Goal: Task Accomplishment & Management: Complete application form

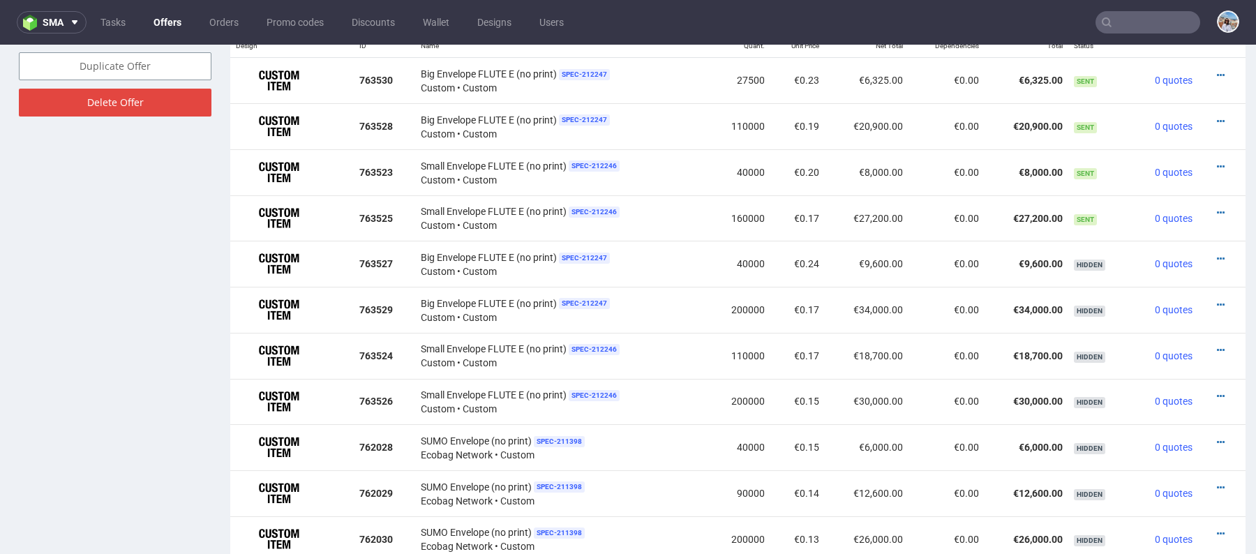
scroll to position [911, 0]
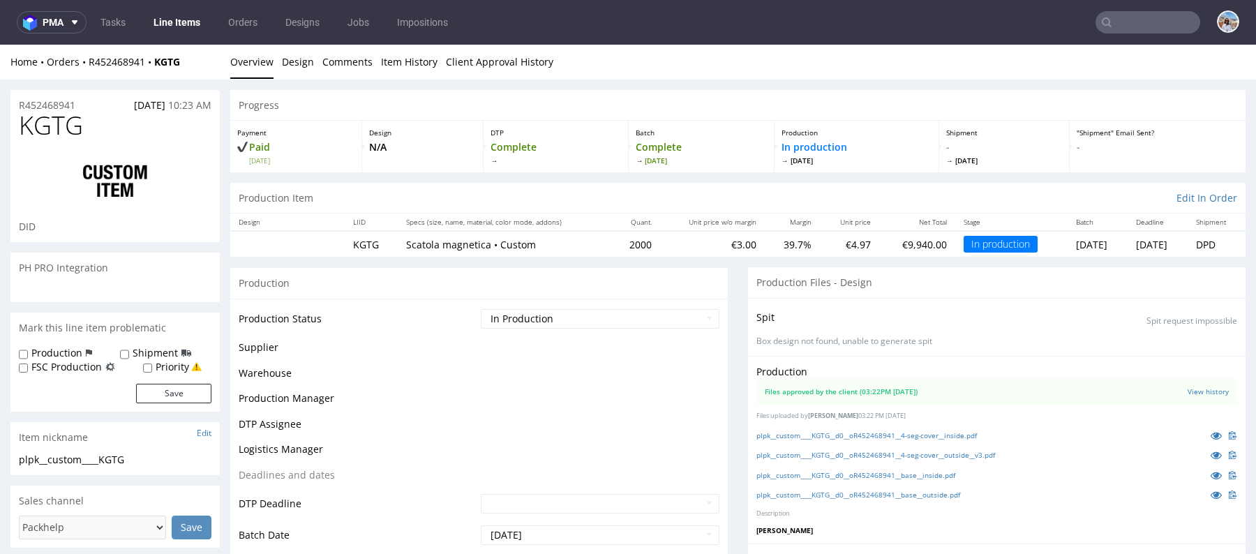
scroll to position [426, 0]
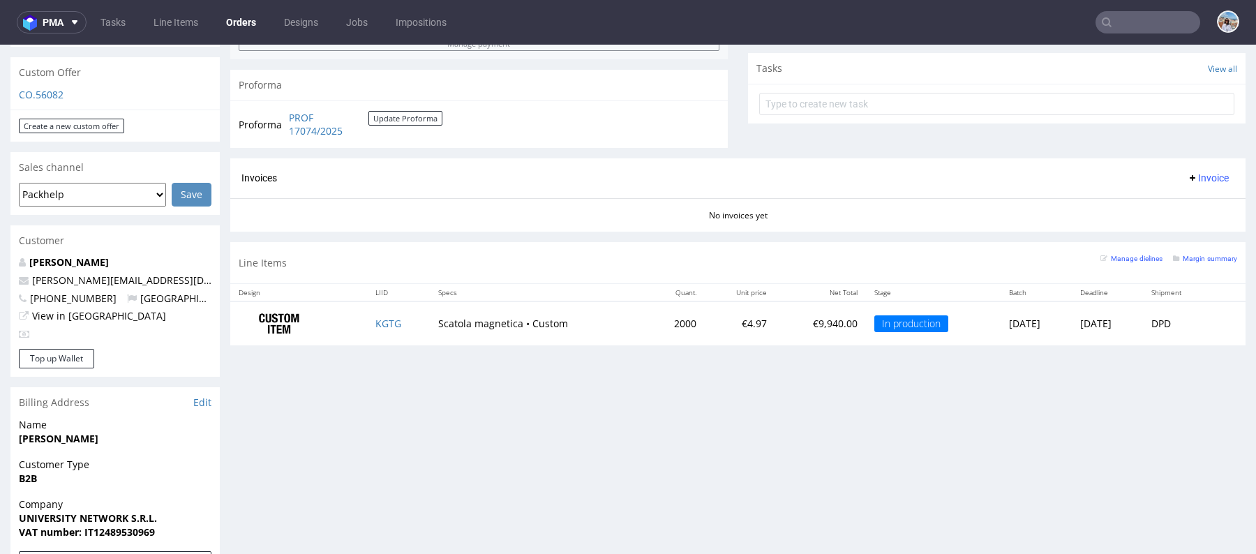
scroll to position [500, 0]
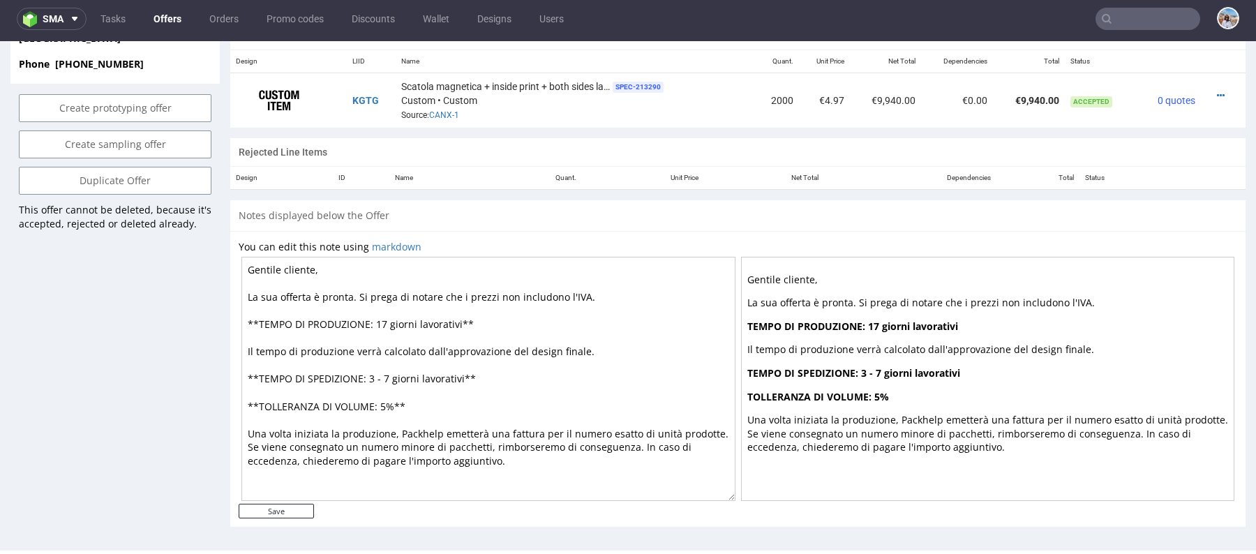
scroll to position [619, 0]
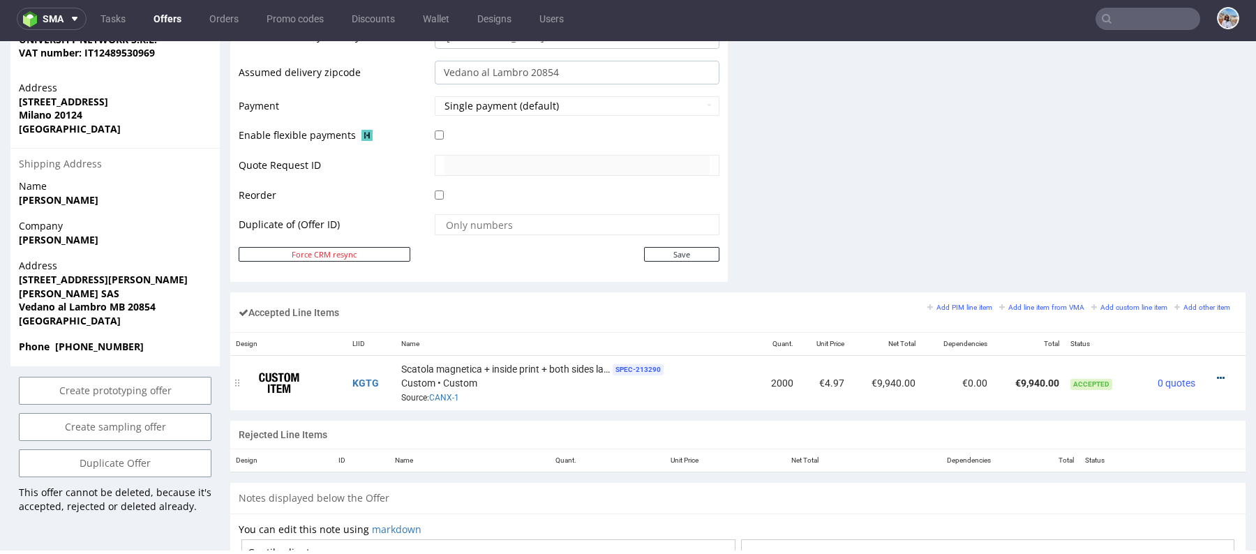
click at [1217, 373] on icon at bounding box center [1221, 378] width 8 height 10
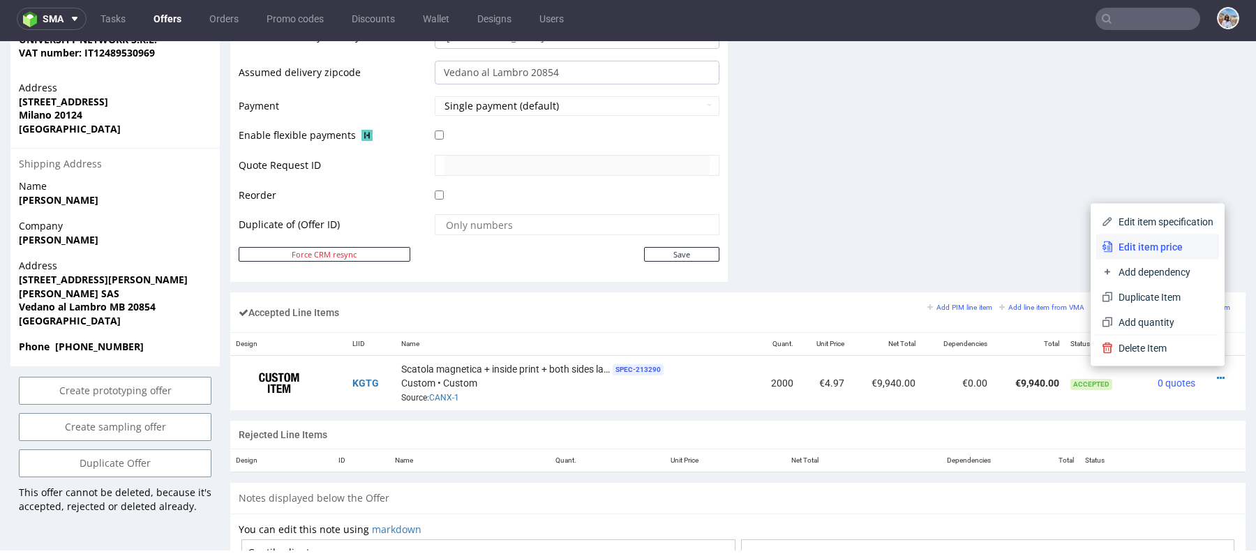
click at [1117, 245] on span "Edit item price" at bounding box center [1163, 247] width 101 height 14
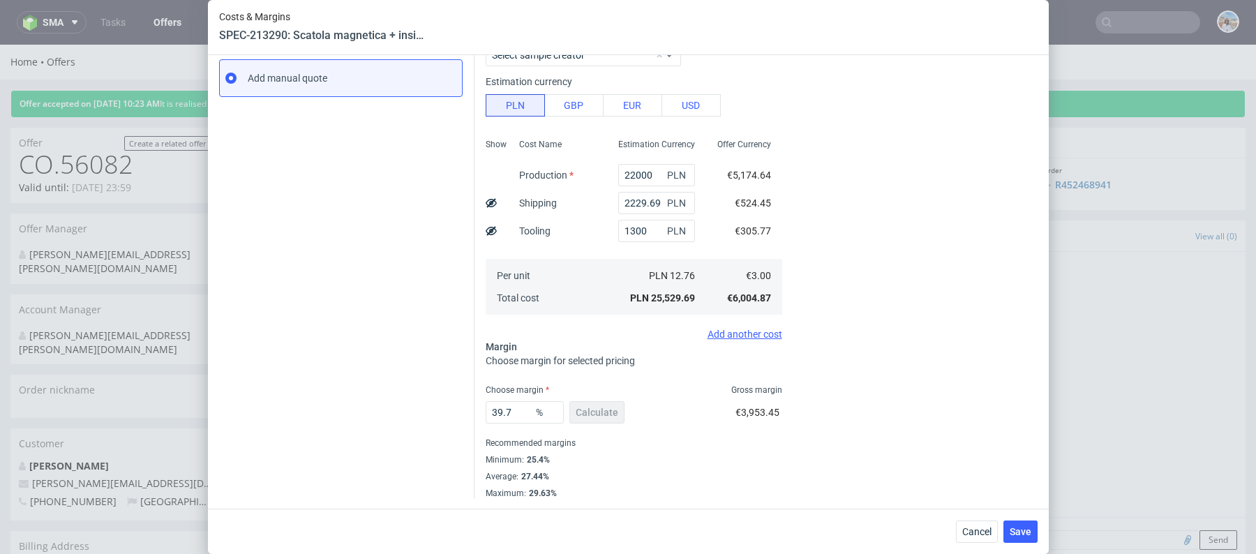
scroll to position [136, 0]
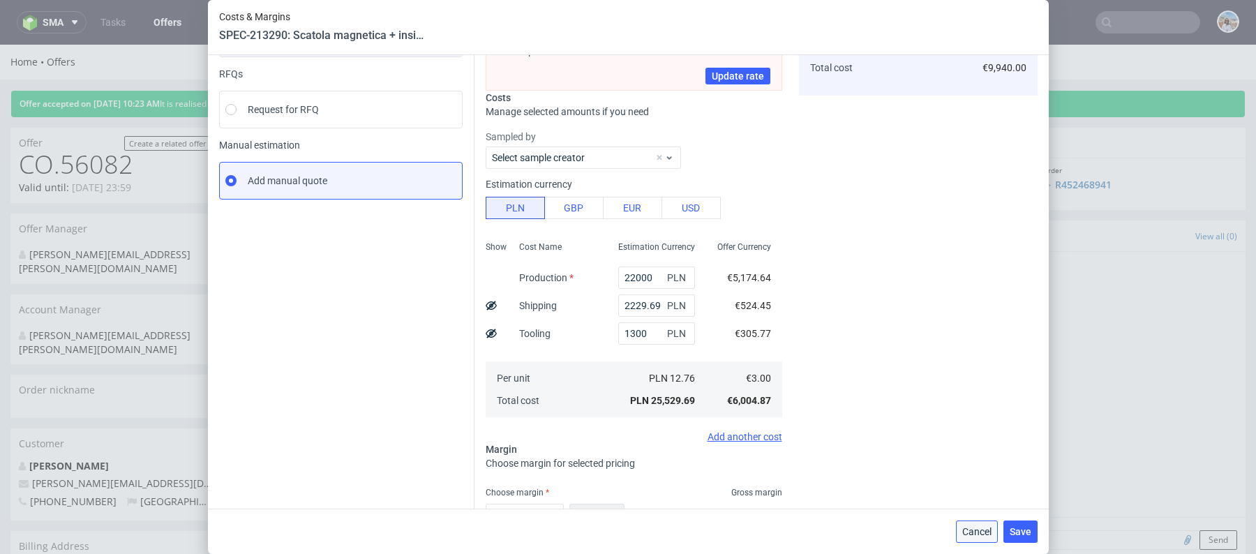
click at [974, 528] on span "Cancel" at bounding box center [976, 532] width 29 height 10
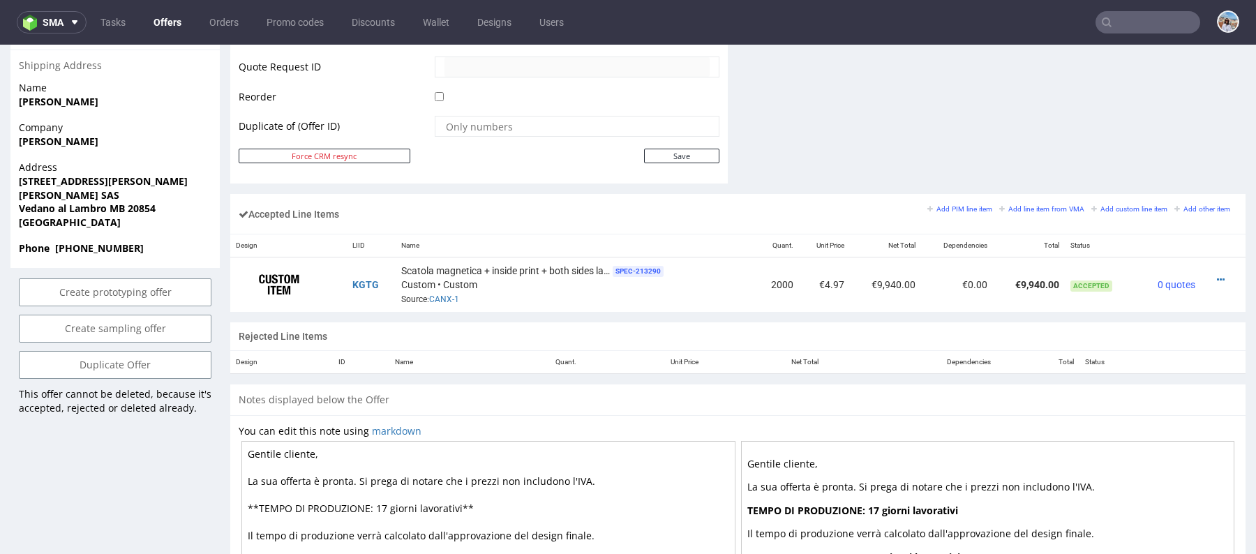
scroll to position [660, 0]
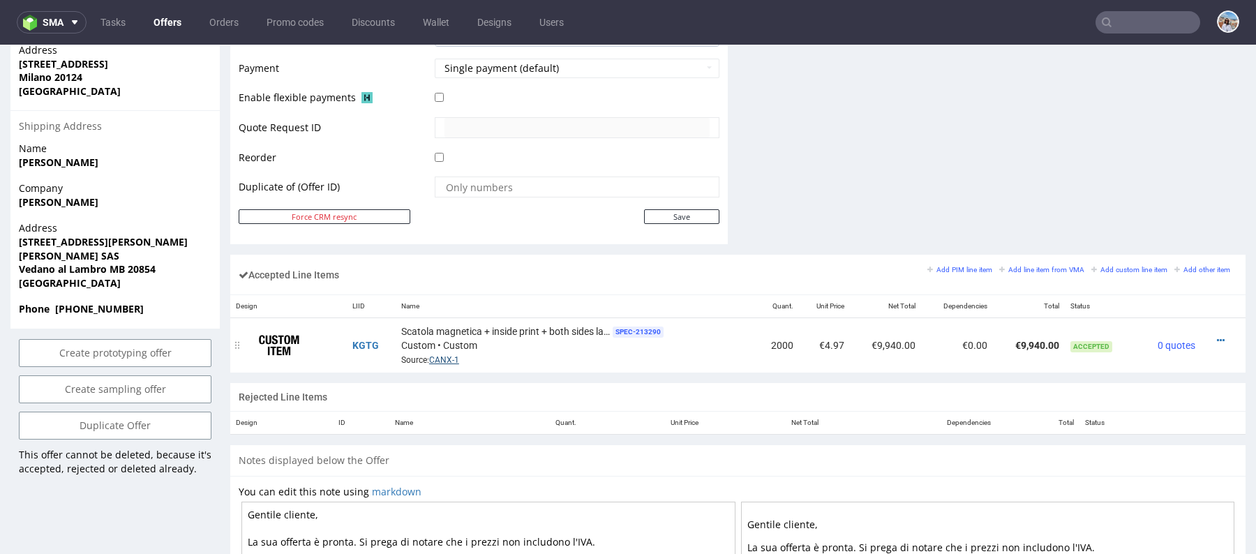
click at [442, 359] on link "CANX-1" at bounding box center [444, 360] width 30 height 10
drag, startPoint x: 124, startPoint y: 238, endPoint x: 156, endPoint y: 255, distance: 35.6
click at [156, 255] on p "Address via Vittorio Alfieri 32 Amerigo Missaglia SAS Vedano al Lambro MB 20854…" at bounding box center [115, 255] width 193 height 68
copy p "20854 Italy"
click at [115, 262] on strong "Vedano al Lambro MB 20854" at bounding box center [87, 268] width 137 height 13
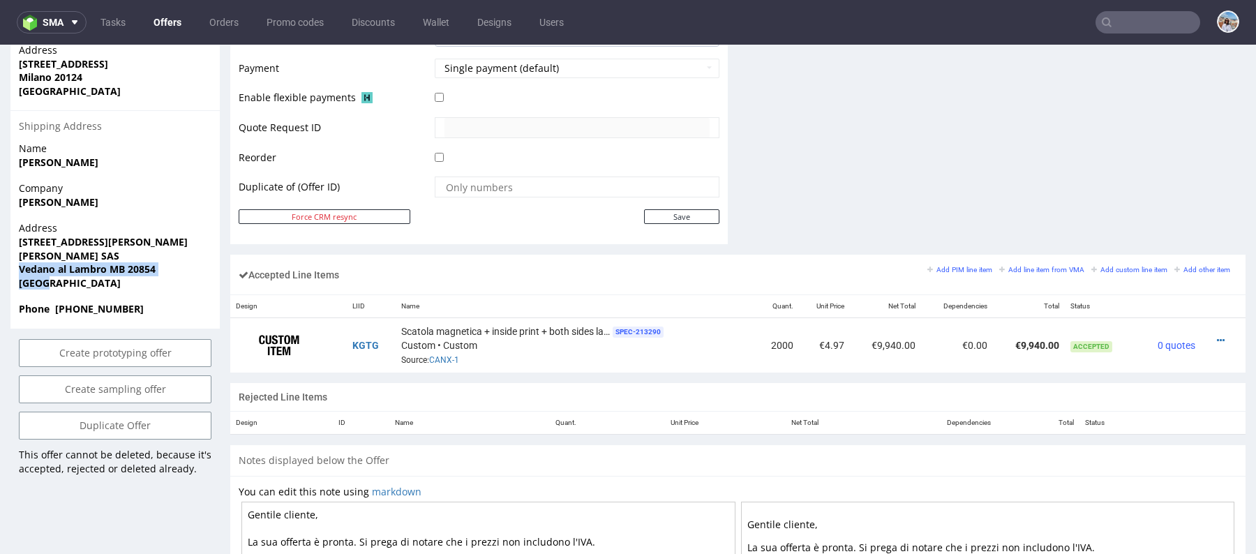
drag, startPoint x: 19, startPoint y: 240, endPoint x: 50, endPoint y: 257, distance: 35.0
click at [50, 257] on p "Address via Vittorio Alfieri 32 Amerigo Missaglia SAS Vedano al Lambro MB 20854…" at bounding box center [115, 255] width 193 height 68
copy p "Vedano al Lambro MB 20854 Italy"
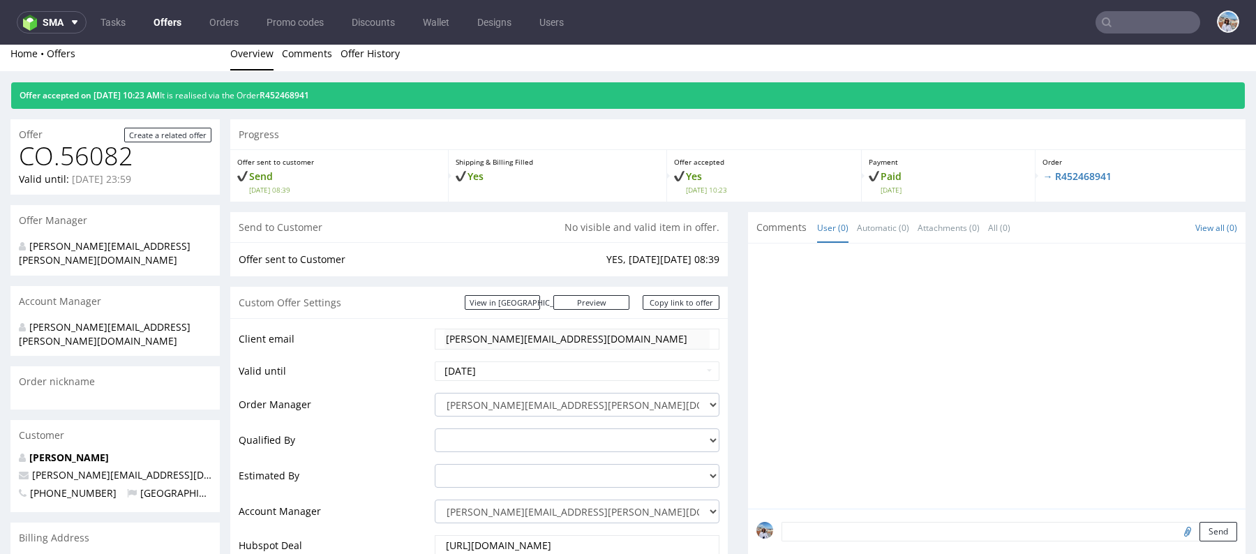
scroll to position [0, 0]
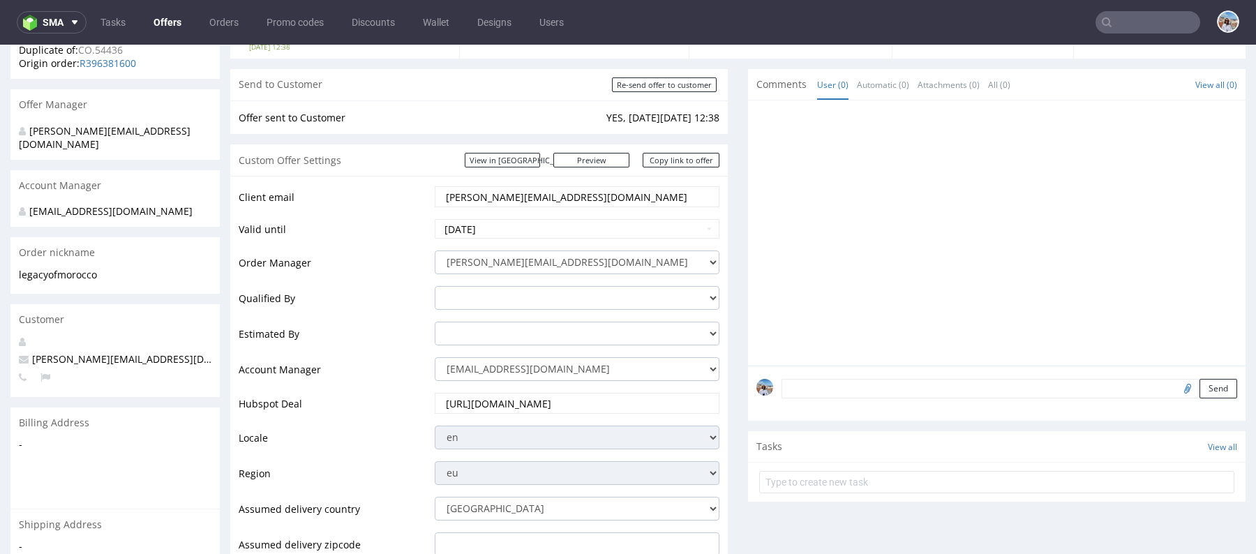
scroll to position [150, 0]
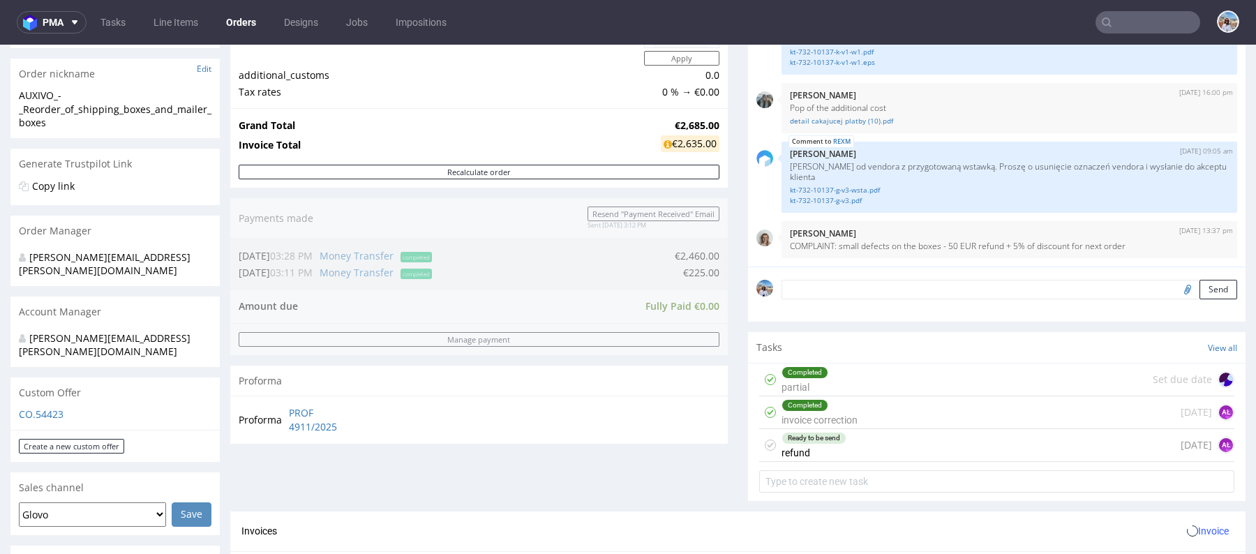
scroll to position [707, 0]
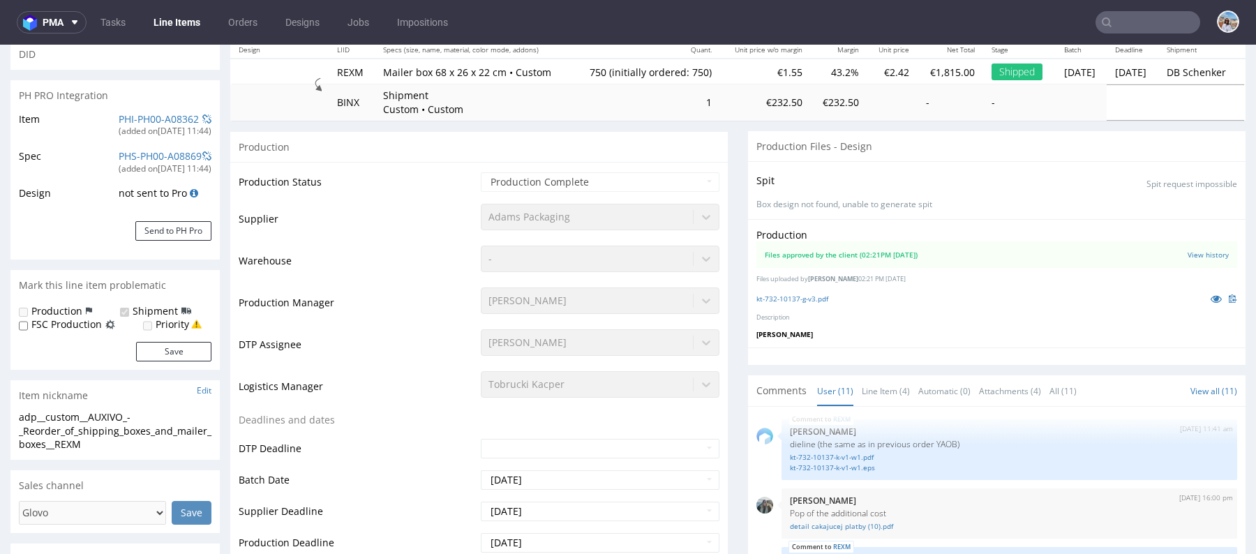
scroll to position [333, 0]
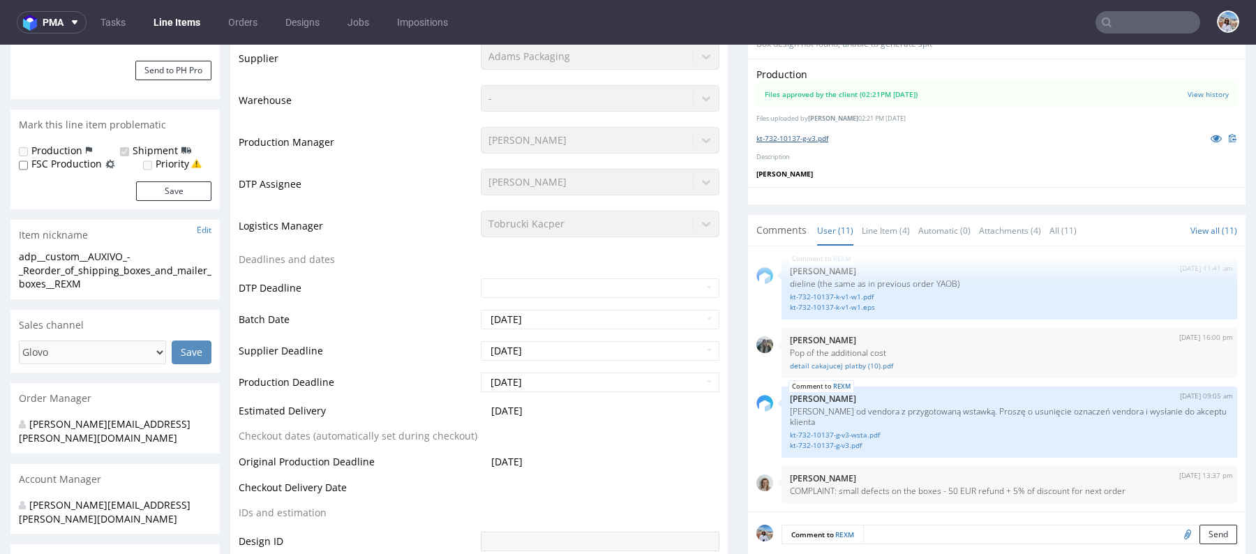
click at [786, 140] on link "kt-732-10137-g-v3.pdf" at bounding box center [793, 138] width 72 height 10
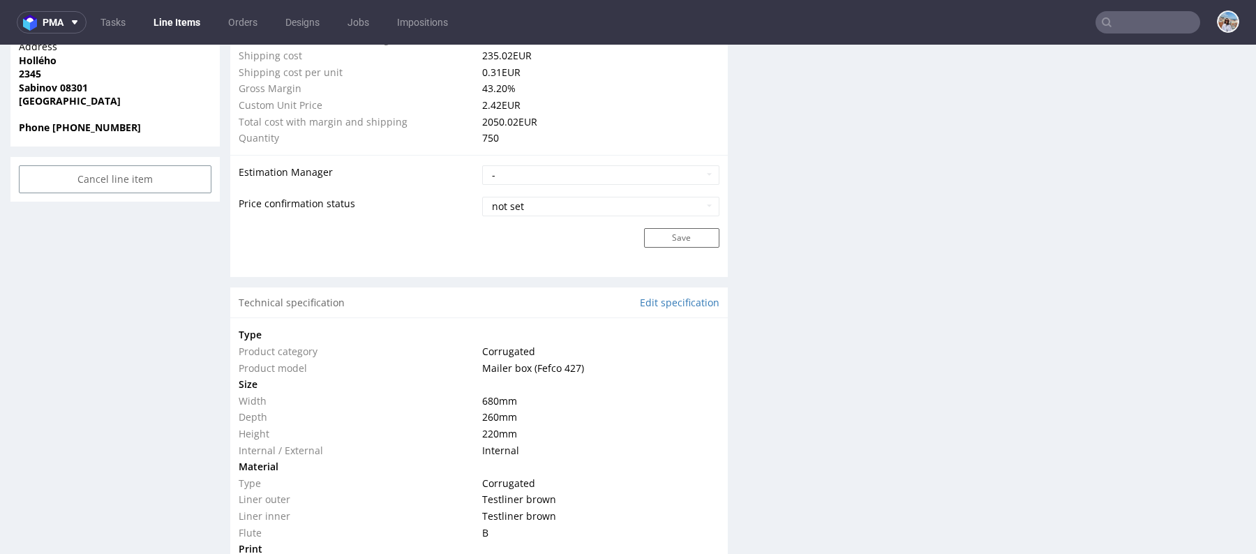
scroll to position [1436, 0]
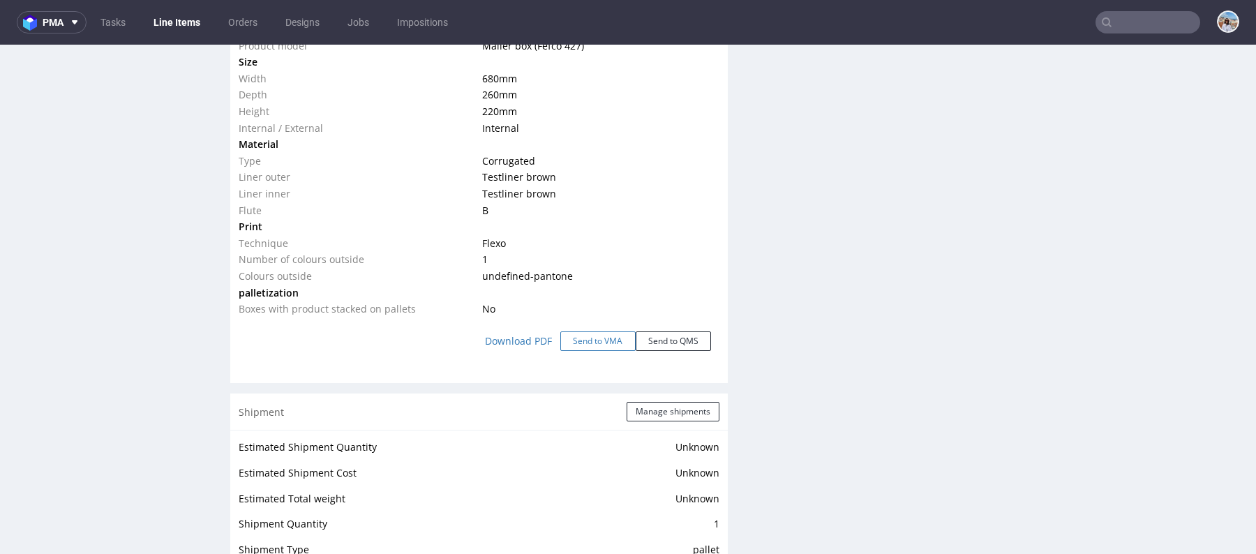
click at [584, 344] on button "Send to VMA" at bounding box center [597, 342] width 75 height 20
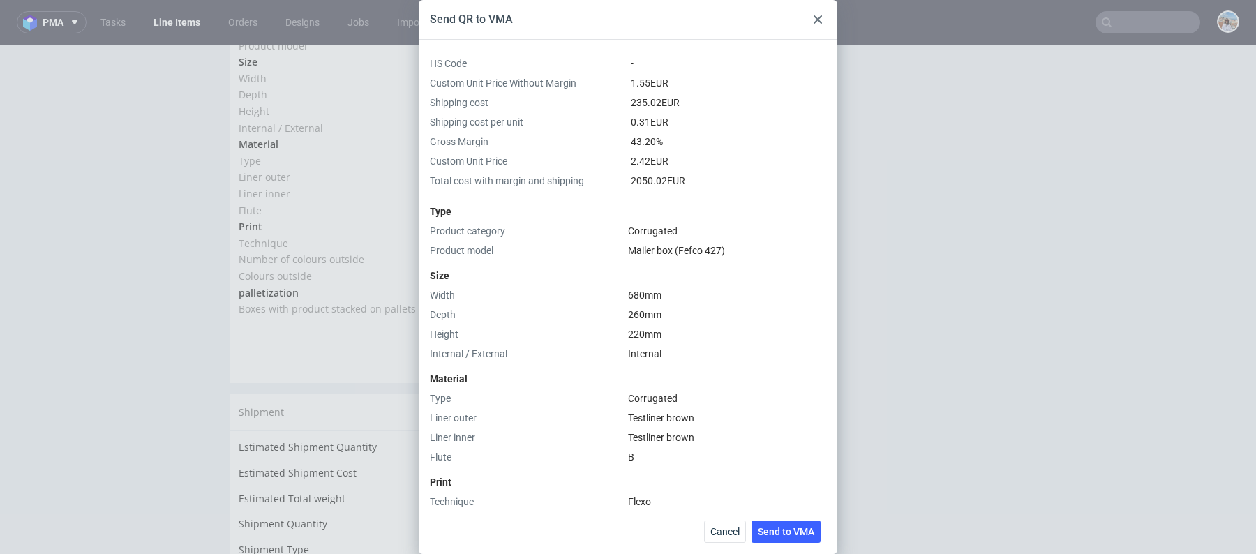
scroll to position [323, 0]
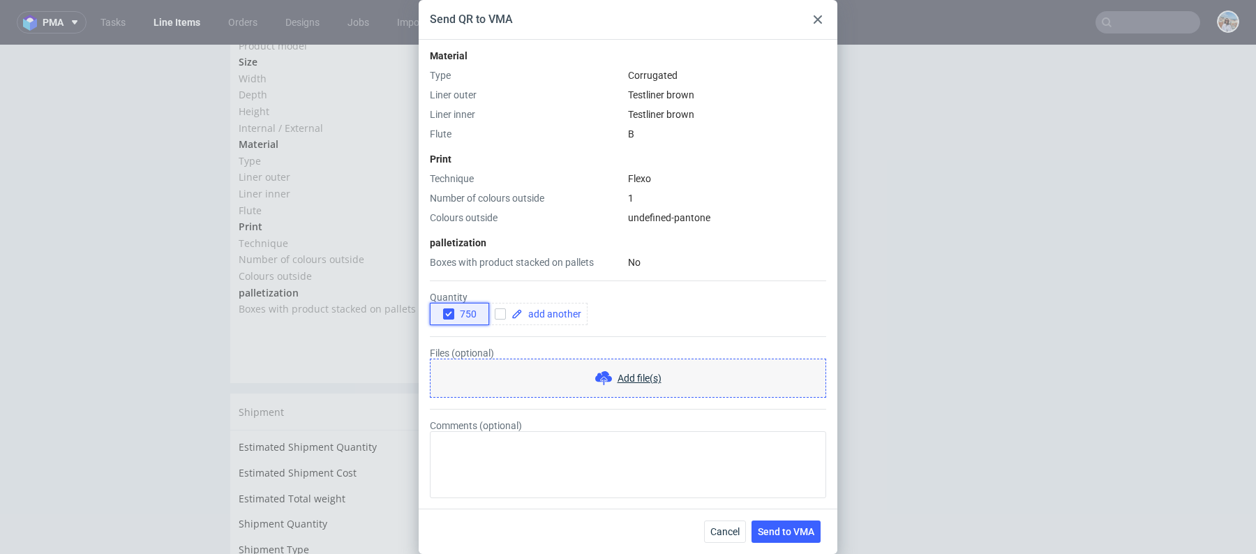
click at [461, 310] on span "750" at bounding box center [465, 313] width 22 height 11
click at [572, 331] on form "Quantity 750 Files (optional) Add file(s) Comments (optional)" at bounding box center [628, 383] width 396 height 229
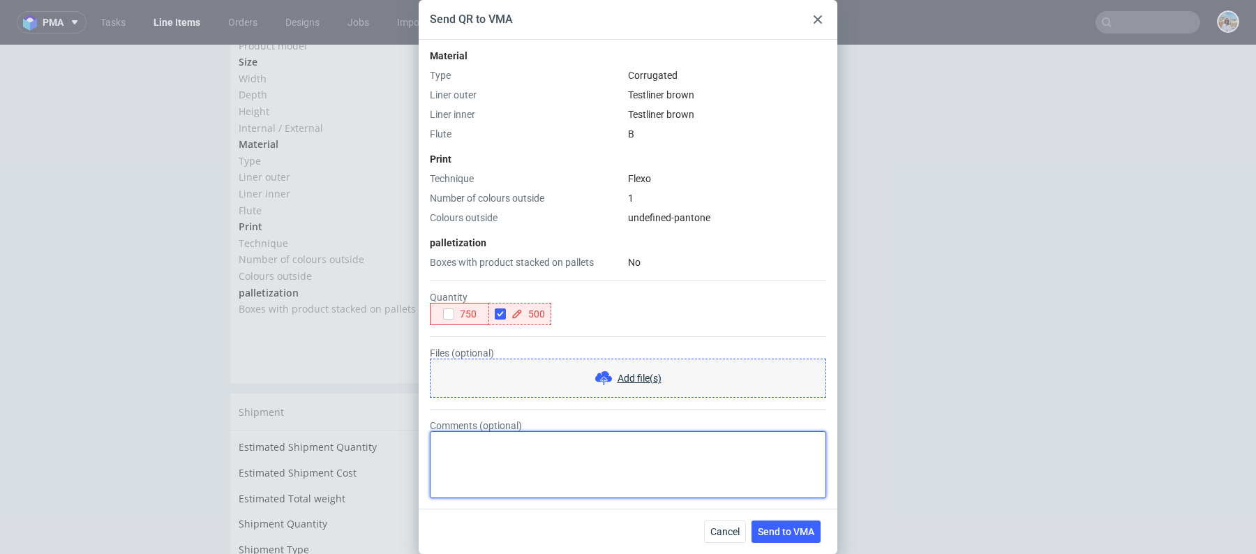
checkbox input "true"
click at [557, 472] on textarea "Comments (optional)" at bounding box center [628, 464] width 396 height 67
type textarea "r"
type textarea "Reorder 1:1"
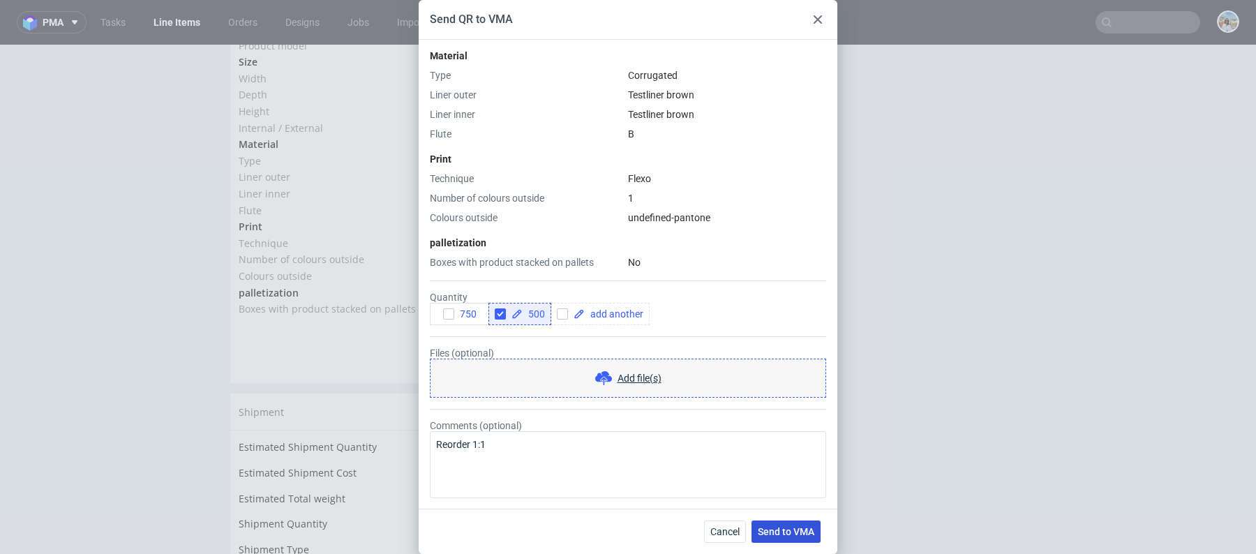
click at [792, 521] on button "Send to VMA" at bounding box center [786, 532] width 69 height 22
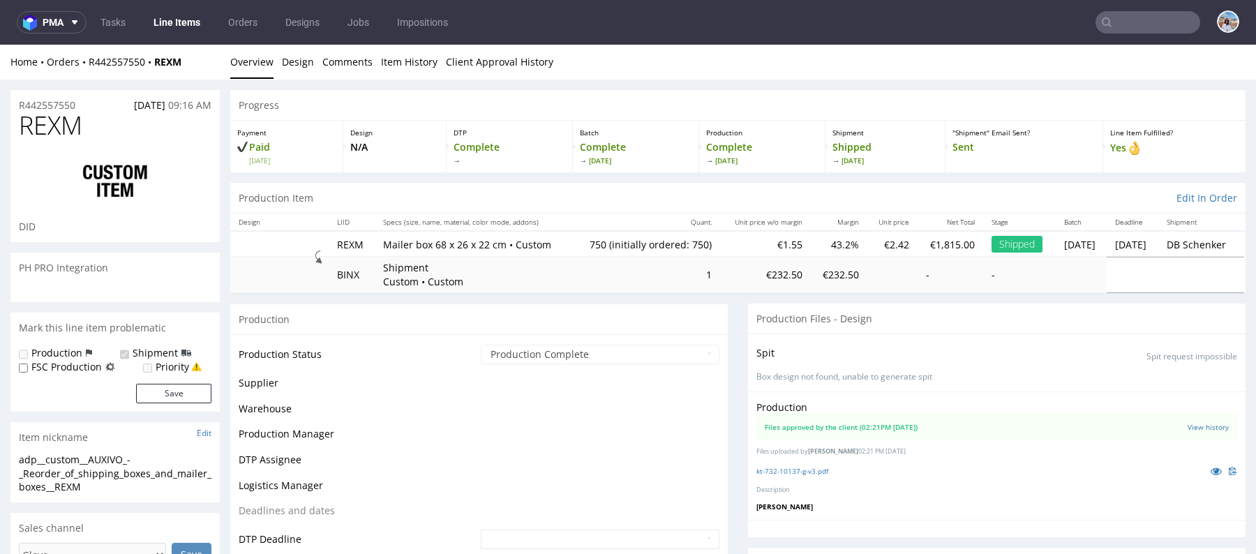
scroll to position [335, 0]
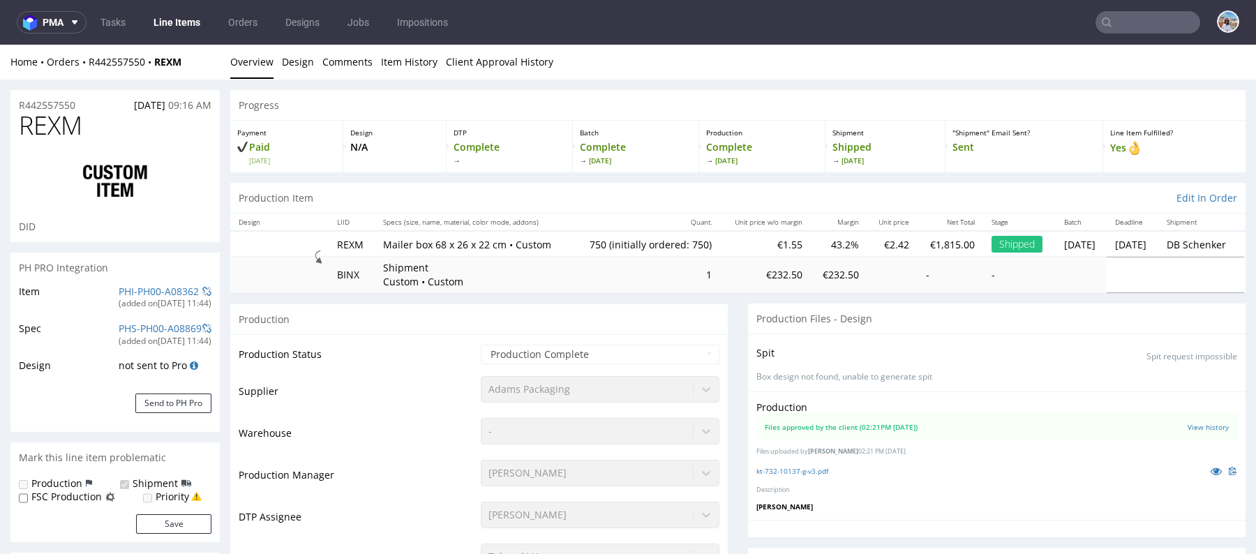
select select "in_progress"
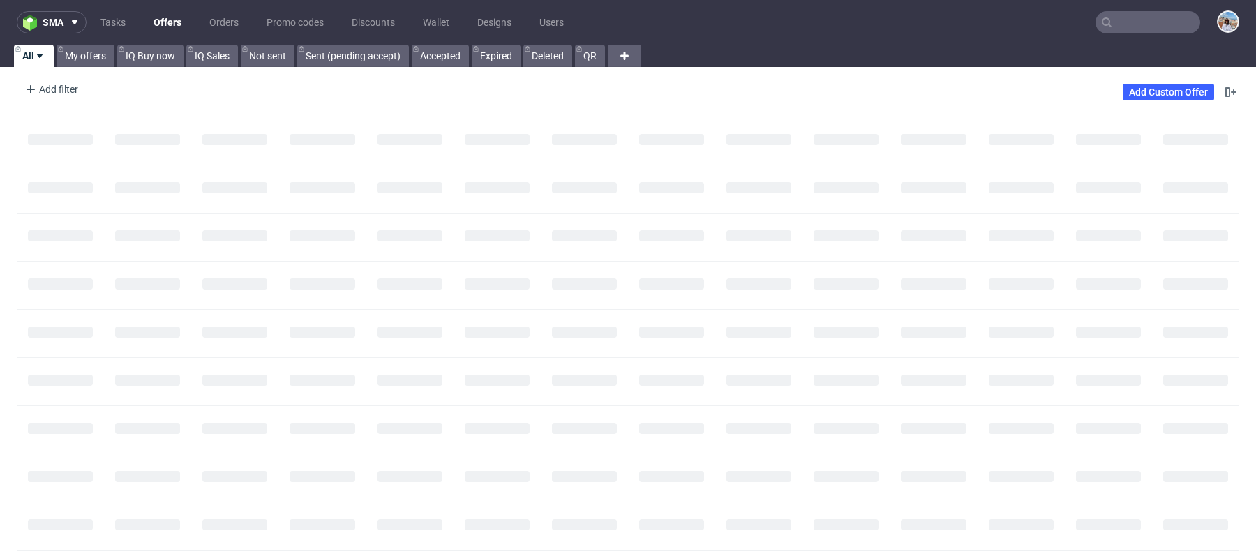
click at [1118, 27] on input "text" at bounding box center [1148, 22] width 105 height 22
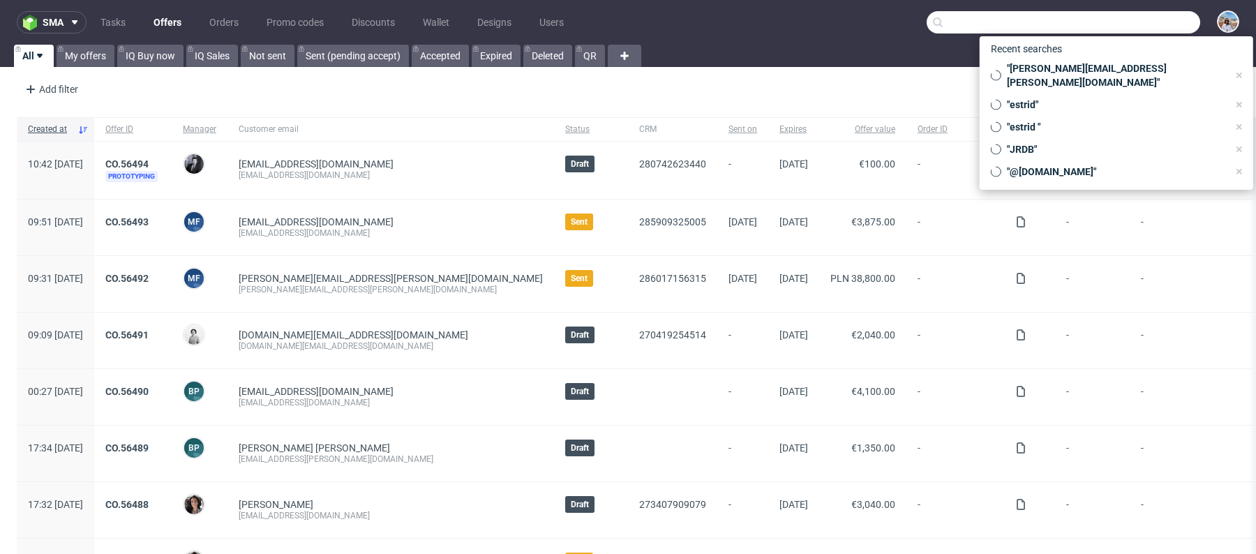
paste input "[EMAIL_ADDRESS][DOMAIN_NAME]"
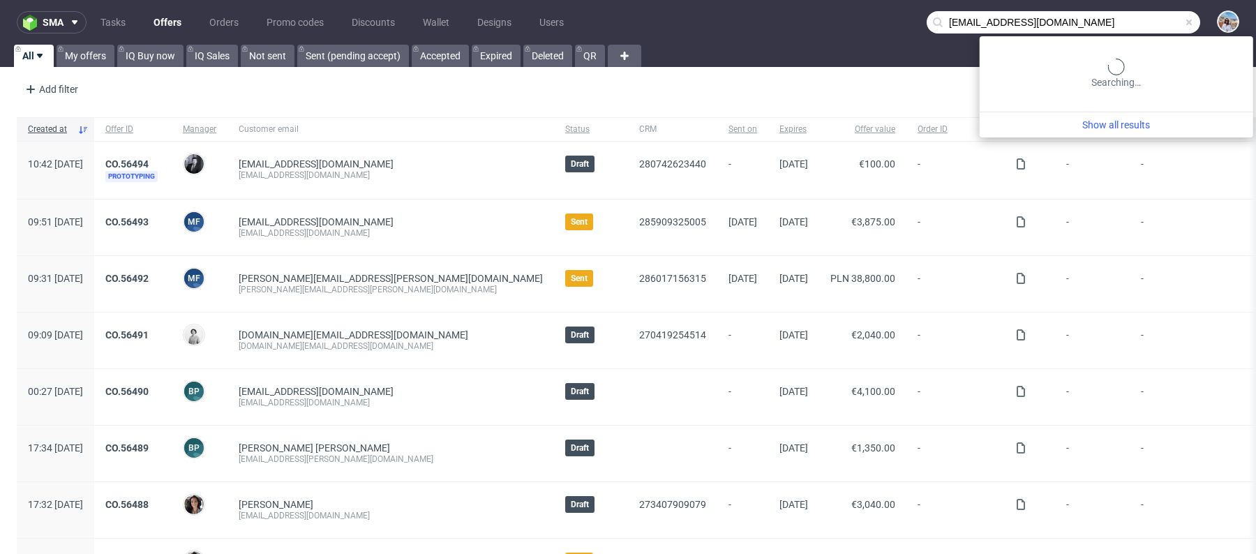
type input "[EMAIL_ADDRESS][DOMAIN_NAME]"
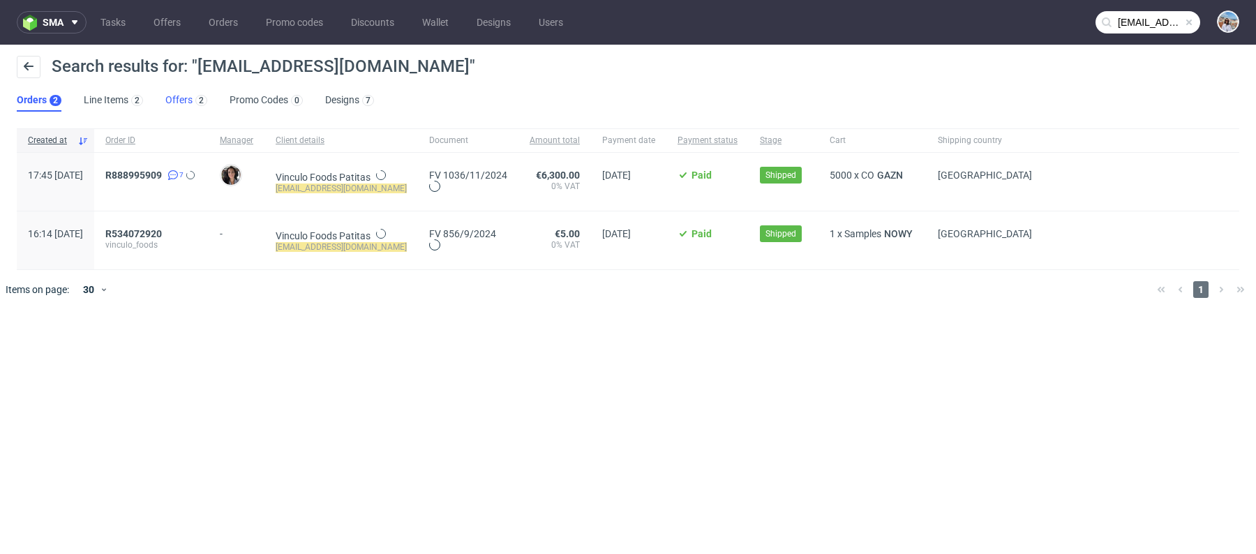
click at [172, 101] on link "Offers 2" at bounding box center [186, 100] width 42 height 22
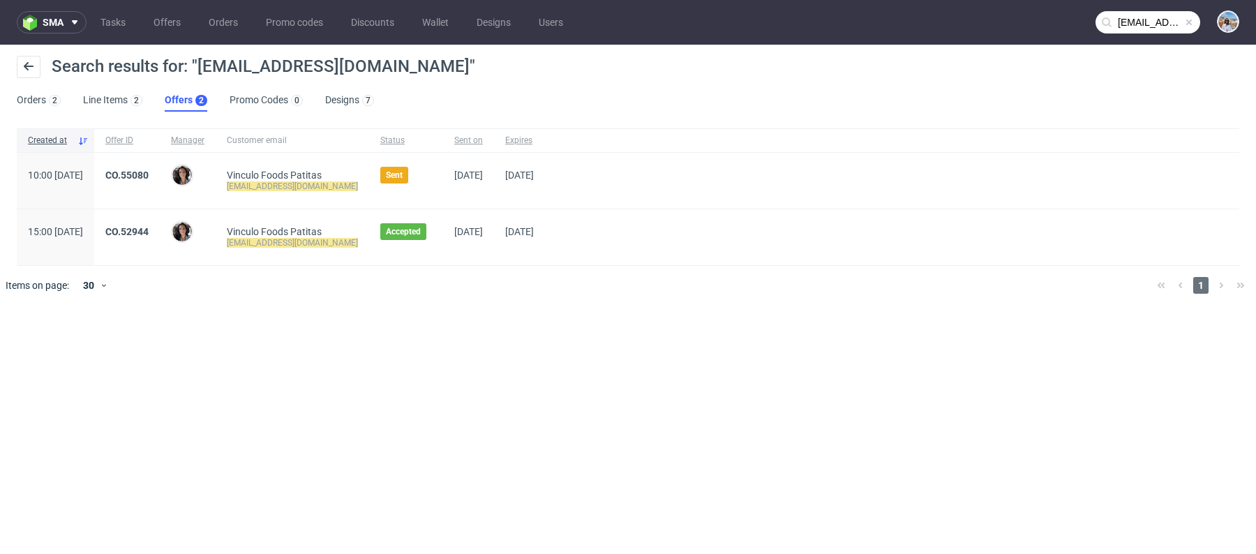
click at [160, 164] on div "CO.55080" at bounding box center [127, 181] width 66 height 56
click at [149, 170] on link "CO.55080" at bounding box center [126, 175] width 43 height 11
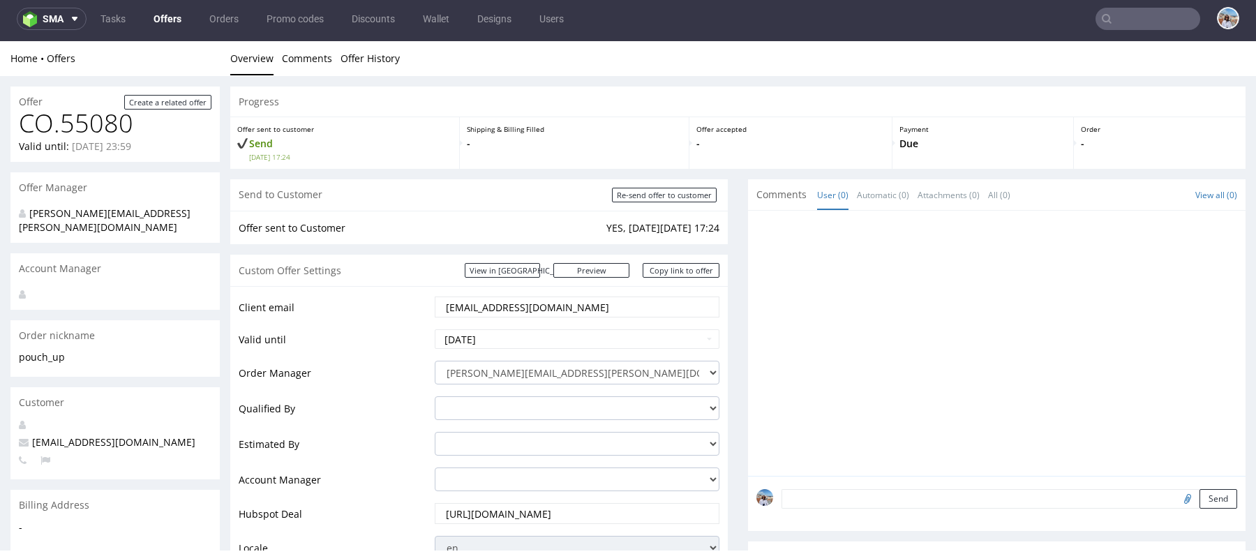
scroll to position [360, 0]
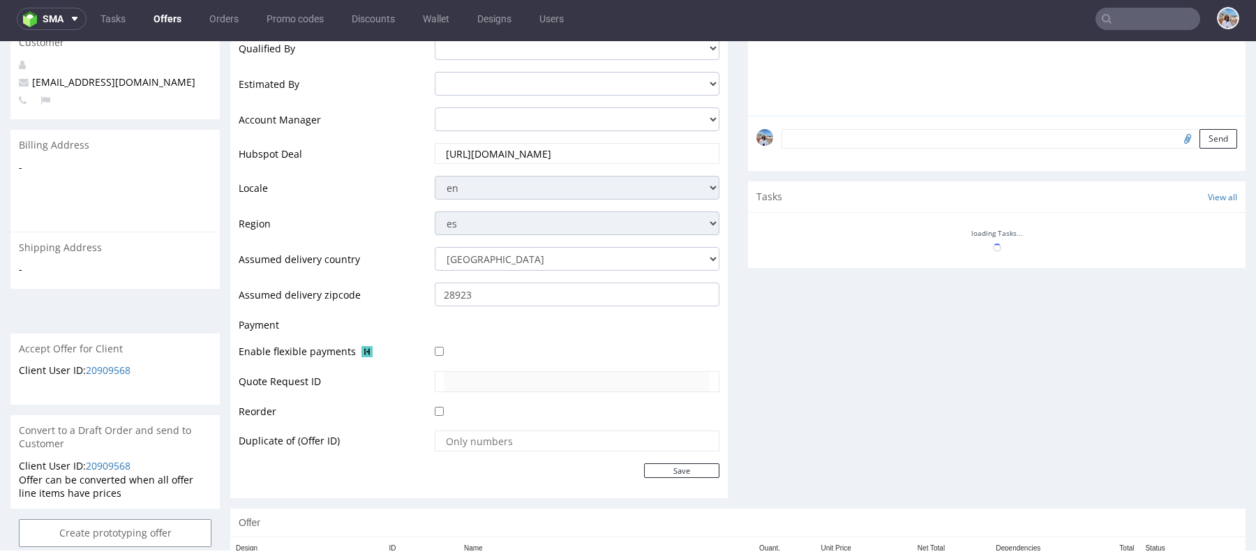
click at [556, 152] on input "[URL][DOMAIN_NAME]" at bounding box center [577, 154] width 265 height 20
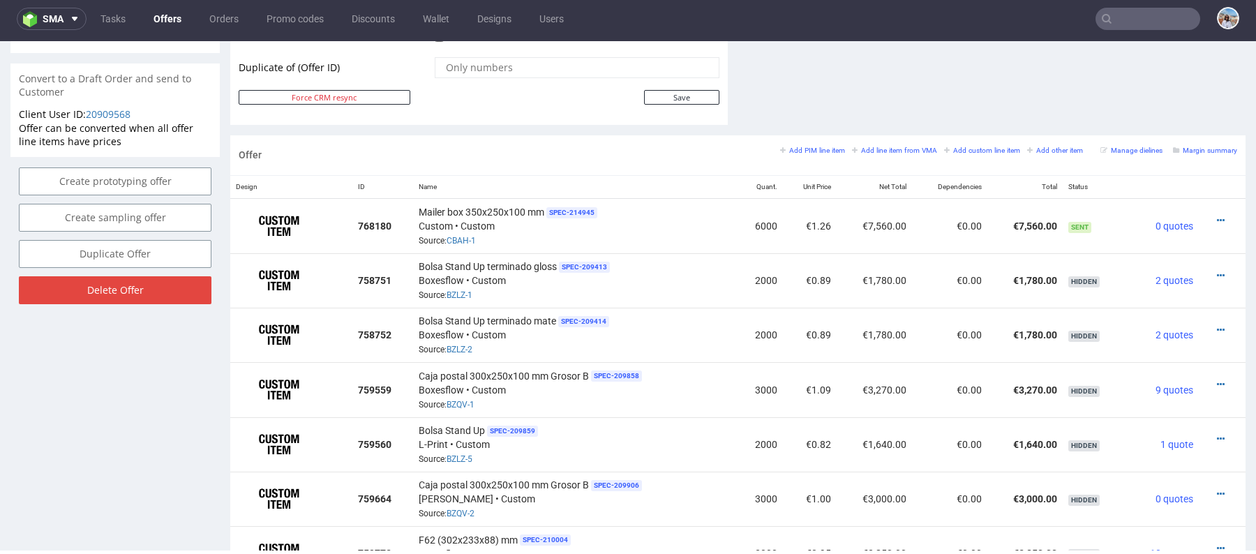
scroll to position [733, 0]
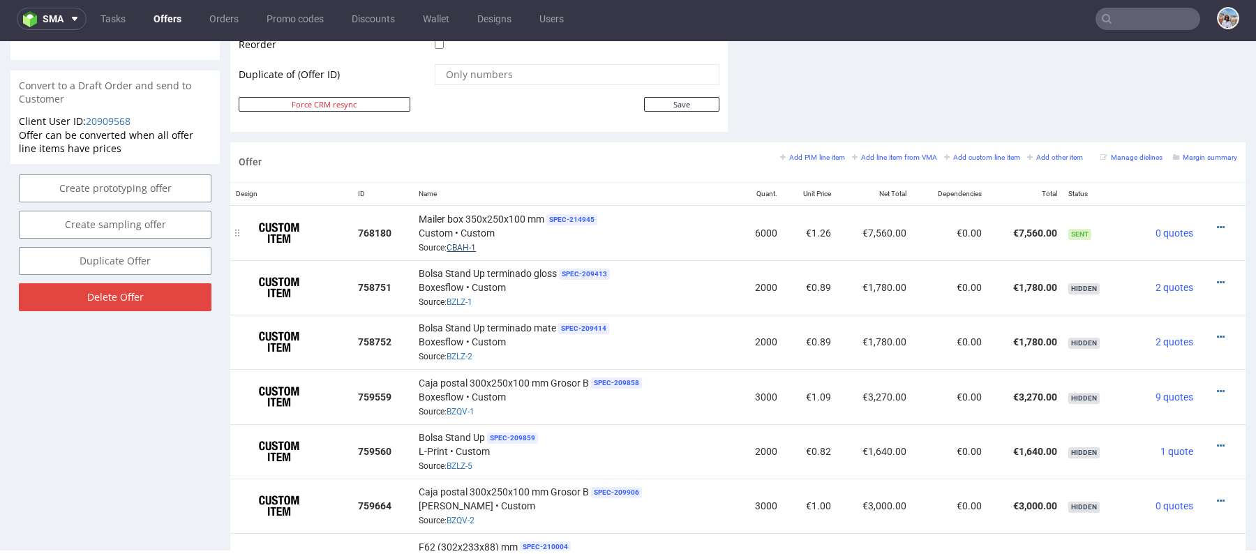
click at [465, 243] on link "CBAH-1" at bounding box center [461, 248] width 29 height 10
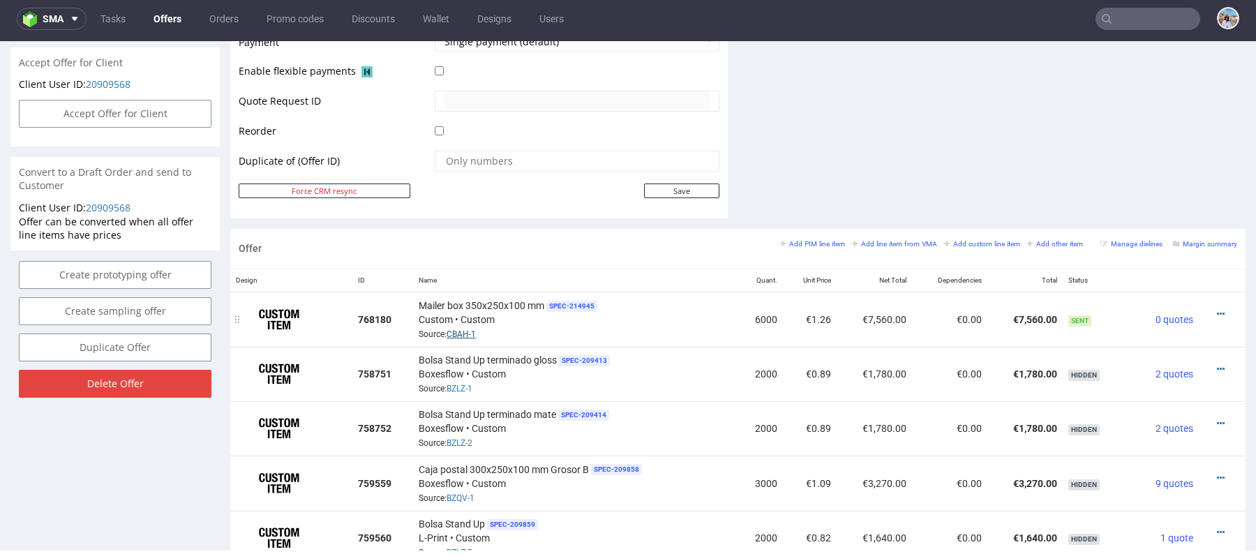
scroll to position [702, 0]
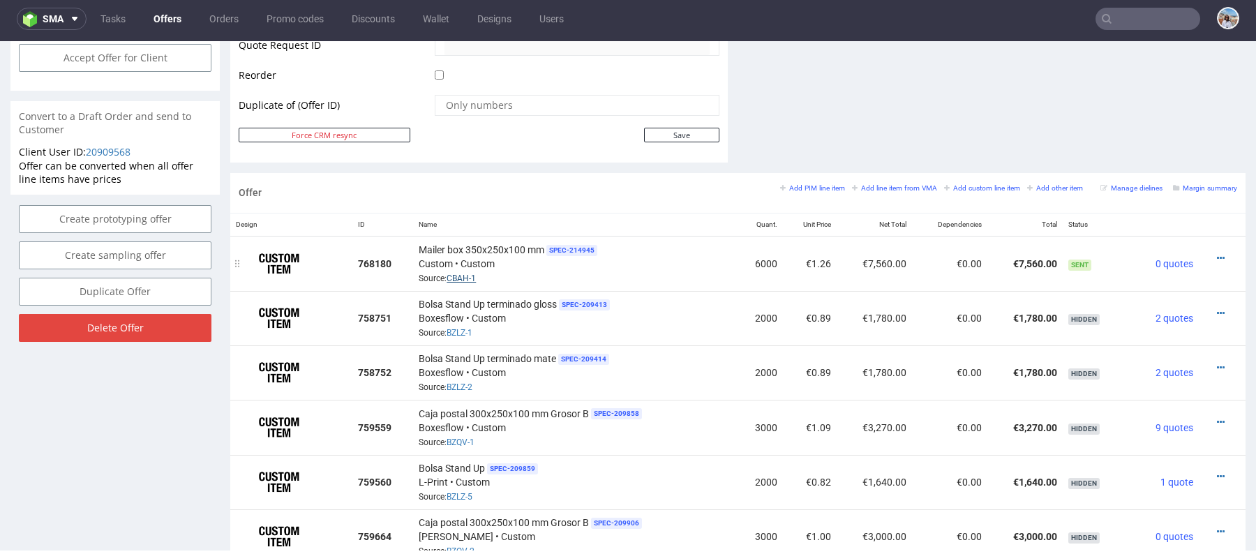
click at [463, 274] on link "CBAH-1" at bounding box center [461, 279] width 29 height 10
click at [470, 274] on link "CBAH-1" at bounding box center [461, 279] width 29 height 10
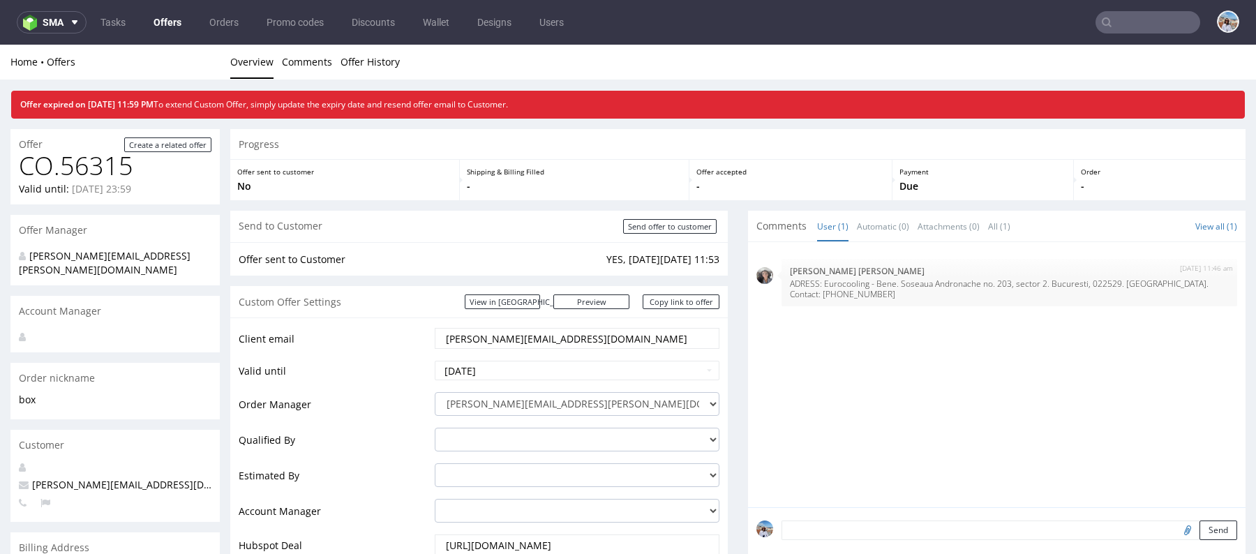
click at [1115, 18] on input "text" at bounding box center [1148, 22] width 105 height 22
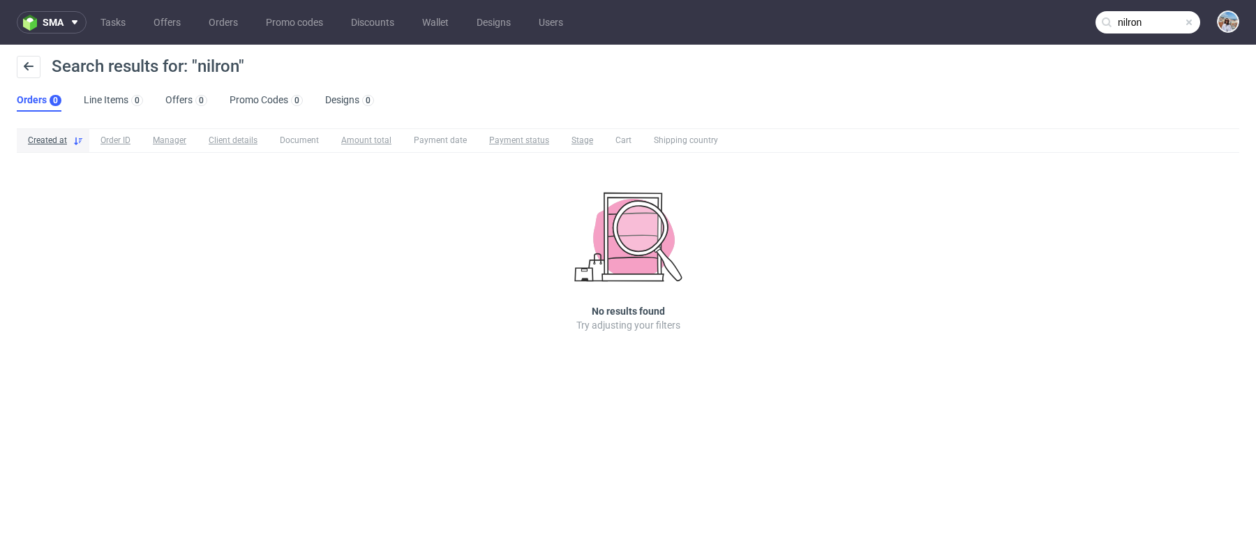
click at [1136, 34] on nav "sma Tasks Offers Orders Promo codes Discounts Wallet Designs Users nilron" at bounding box center [628, 22] width 1256 height 45
click at [1130, 0] on nav "sma Tasks Offers Orders Promo codes Discounts Wallet Designs Users nilron" at bounding box center [628, 22] width 1256 height 45
click at [1130, 36] on nav "sma Tasks Offers Orders Promo codes Discounts Wallet Designs Users nilron" at bounding box center [628, 22] width 1256 height 45
click at [1130, 27] on input "nilron" at bounding box center [1148, 22] width 105 height 22
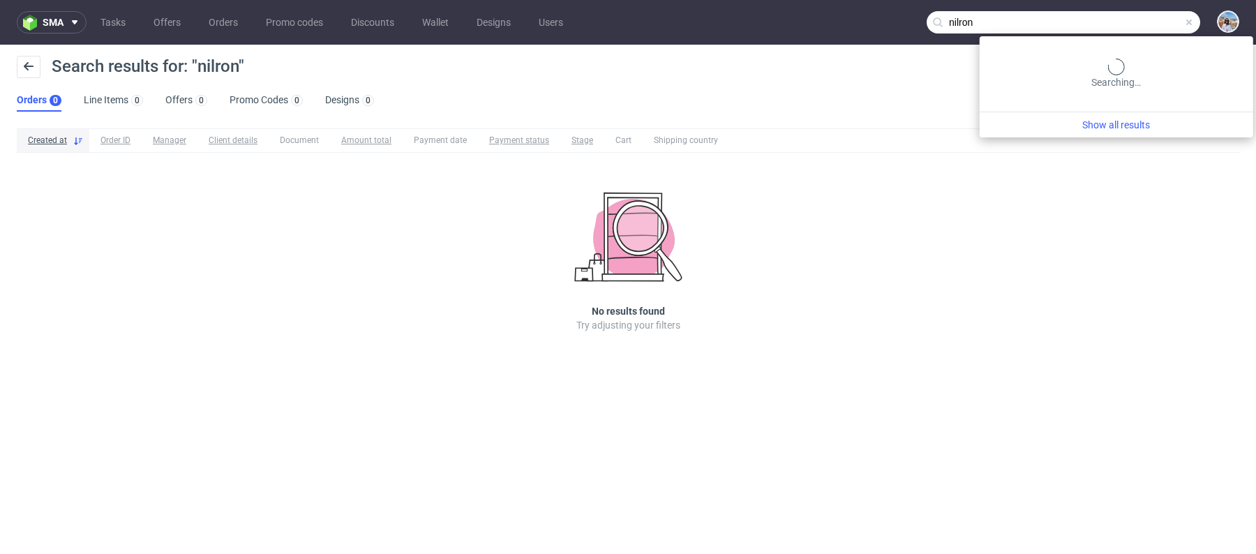
click at [1130, 27] on input "nilron" at bounding box center [1064, 22] width 274 height 22
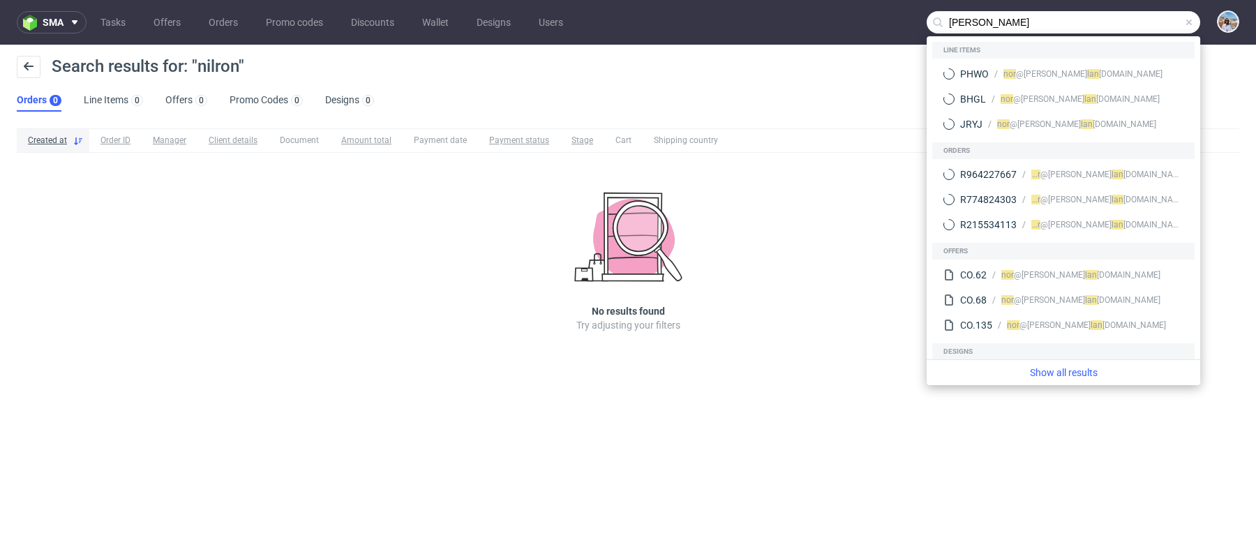
type input "[PERSON_NAME]"
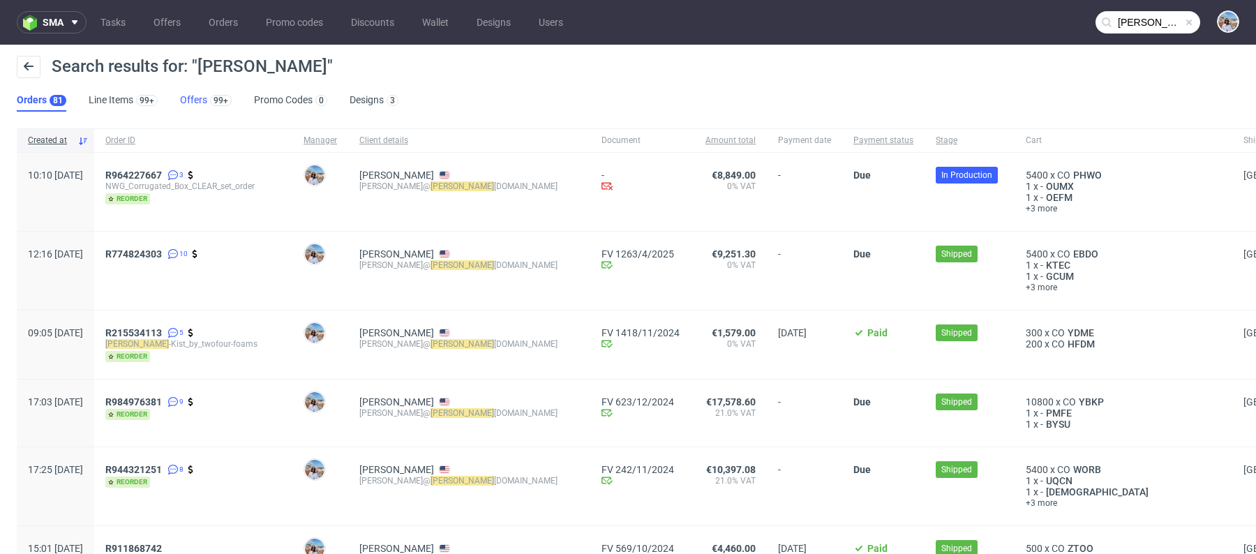
click at [202, 108] on link "Offers 99+" at bounding box center [206, 100] width 52 height 22
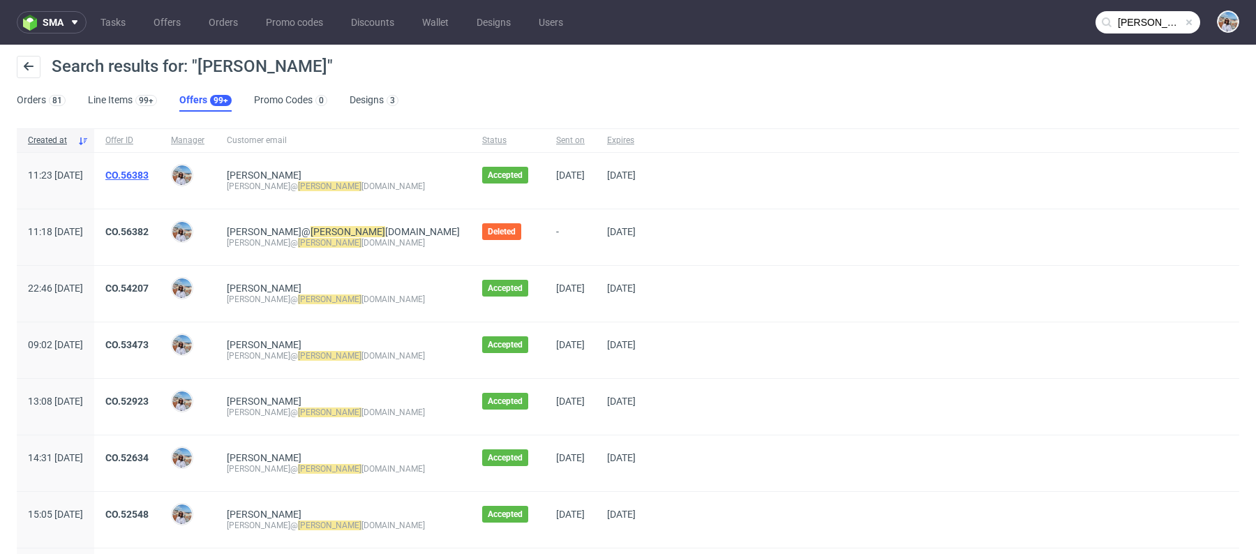
click at [149, 170] on link "CO.56383" at bounding box center [126, 175] width 43 height 11
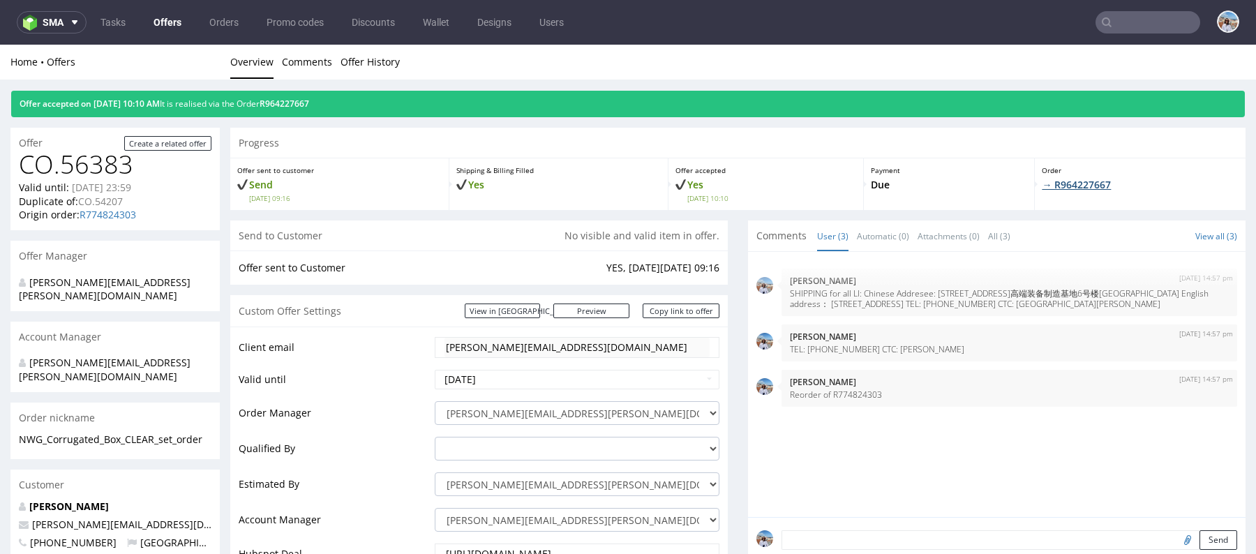
click at [1065, 189] on link "→ R964227667" at bounding box center [1076, 184] width 69 height 13
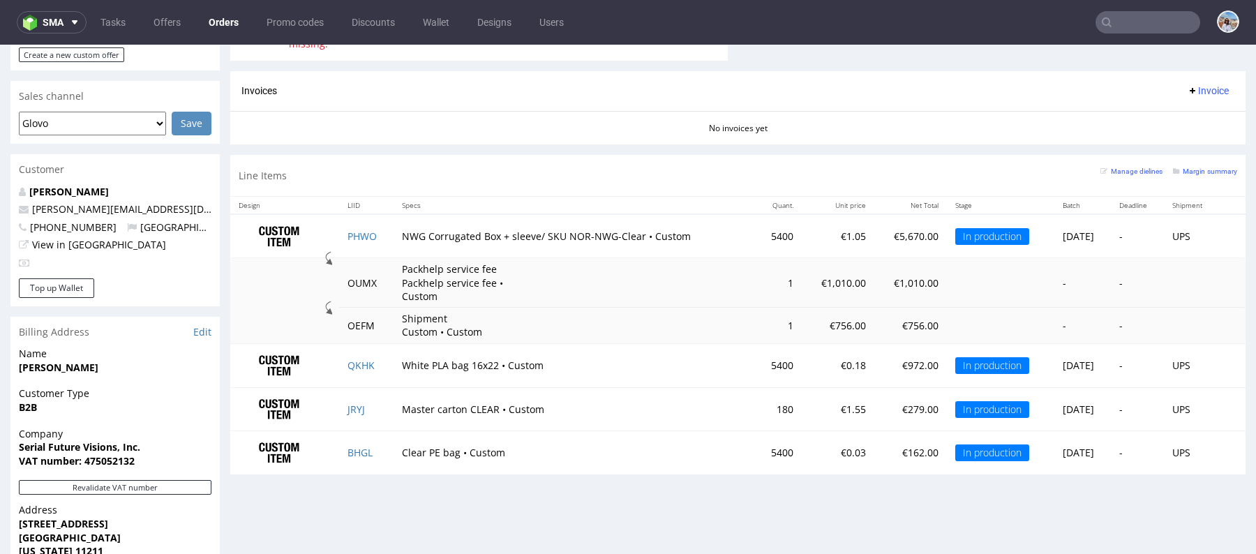
scroll to position [515, 0]
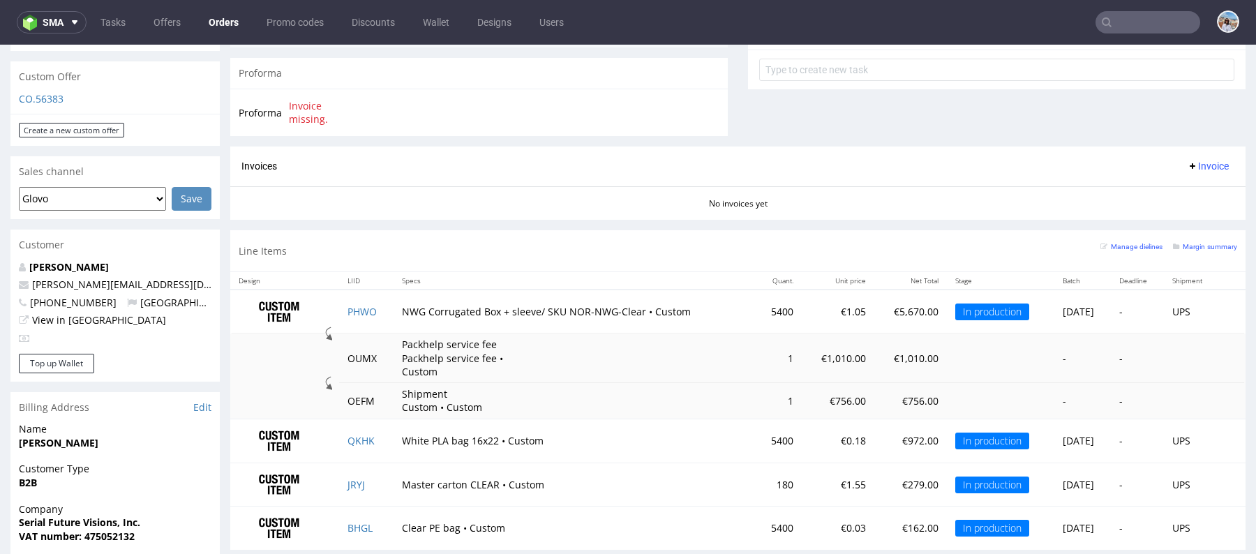
click at [409, 343] on p "Packhelp service fee Packhelp service fee • Custom" at bounding box center [454, 358] width 105 height 41
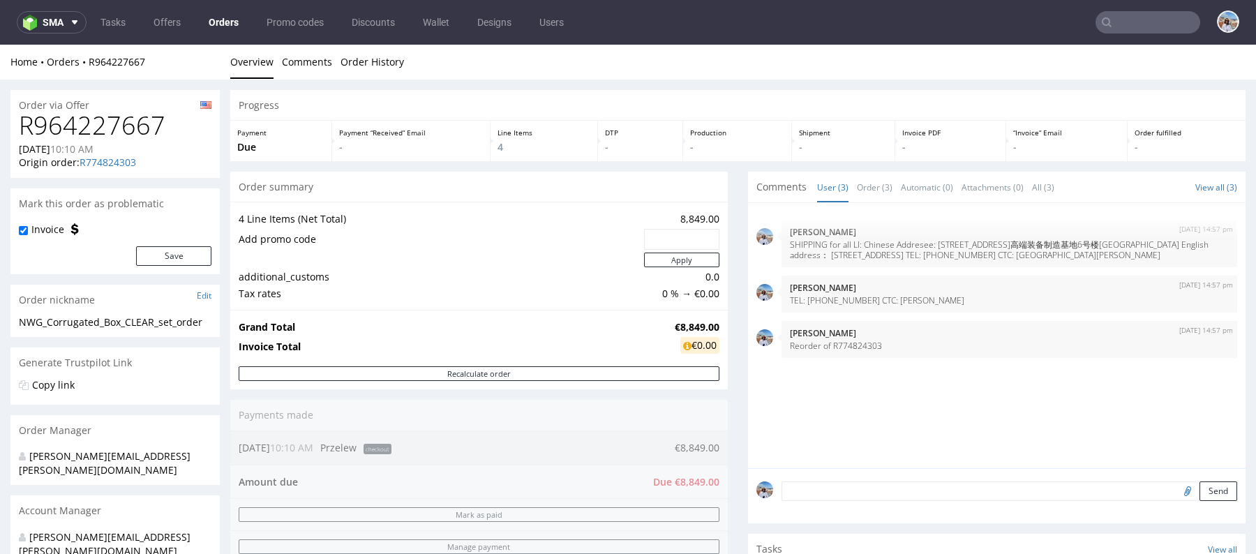
scroll to position [471, 0]
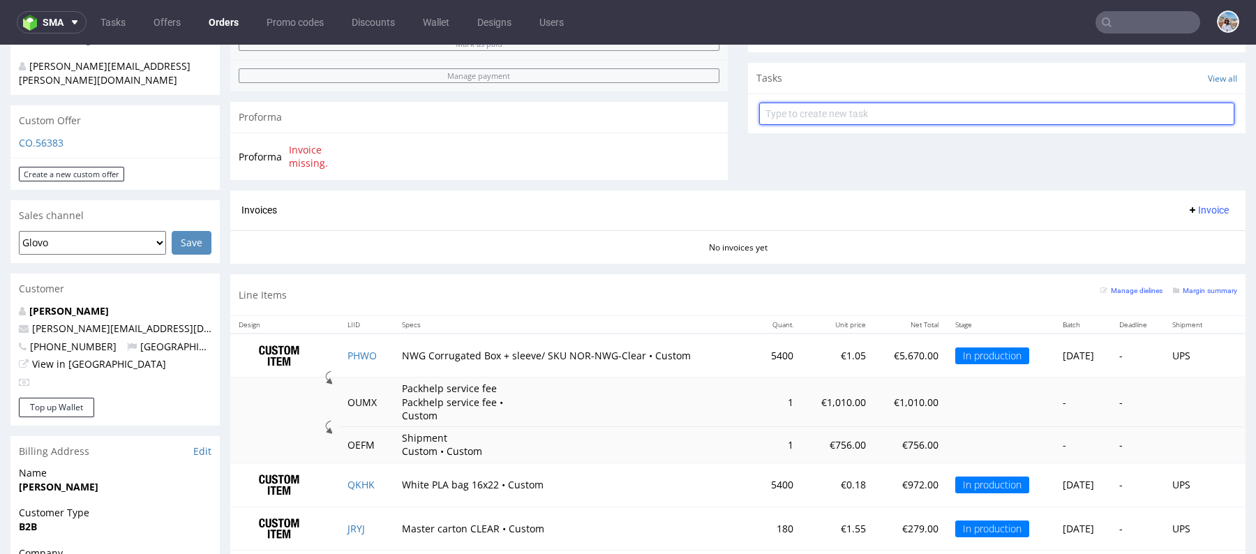
click at [825, 123] on input "text" at bounding box center [996, 114] width 475 height 22
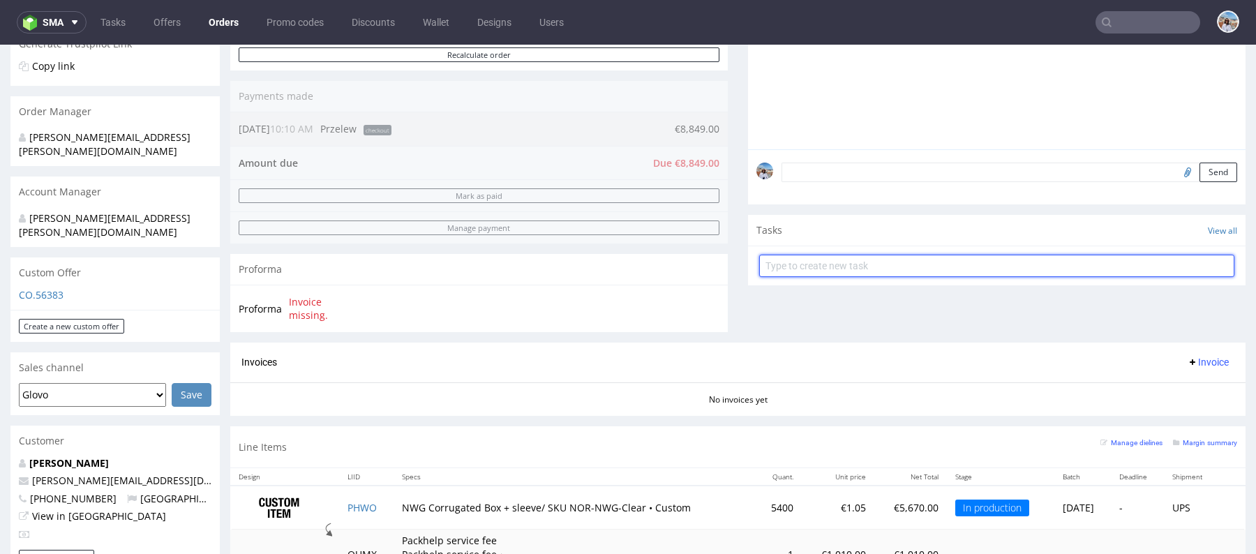
scroll to position [445, 0]
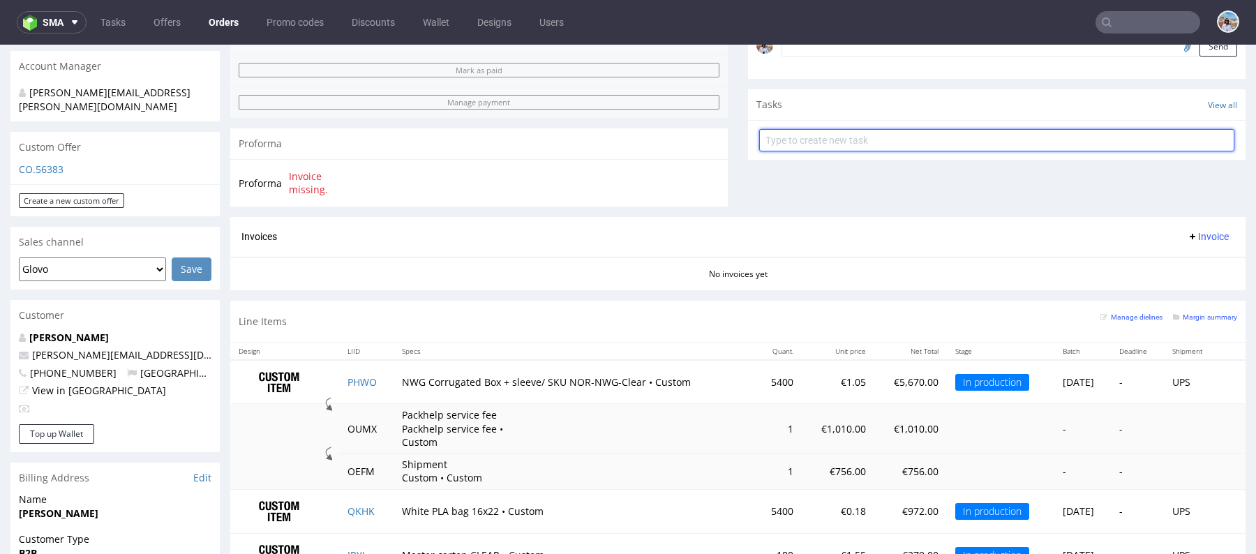
click at [835, 137] on input "text" at bounding box center [996, 140] width 475 height 22
click at [999, 136] on input "text" at bounding box center [996, 140] width 475 height 22
type input "j"
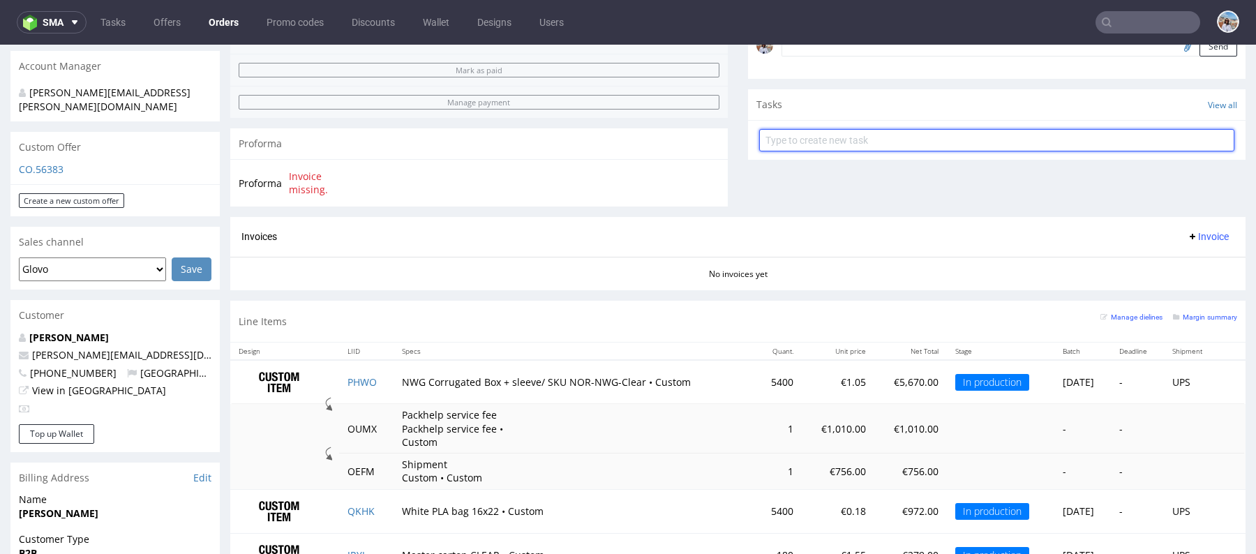
click at [1027, 136] on input "text" at bounding box center [996, 140] width 475 height 22
type input "Packhelp Service fee"
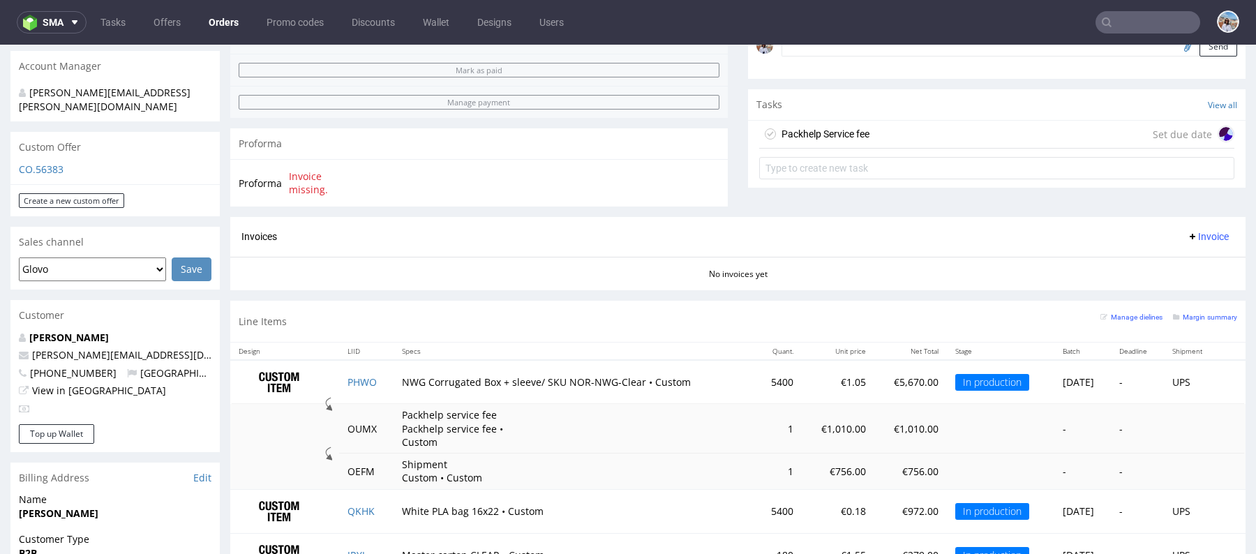
click at [998, 128] on div "Packhelp Service fee Set due date" at bounding box center [996, 135] width 475 height 28
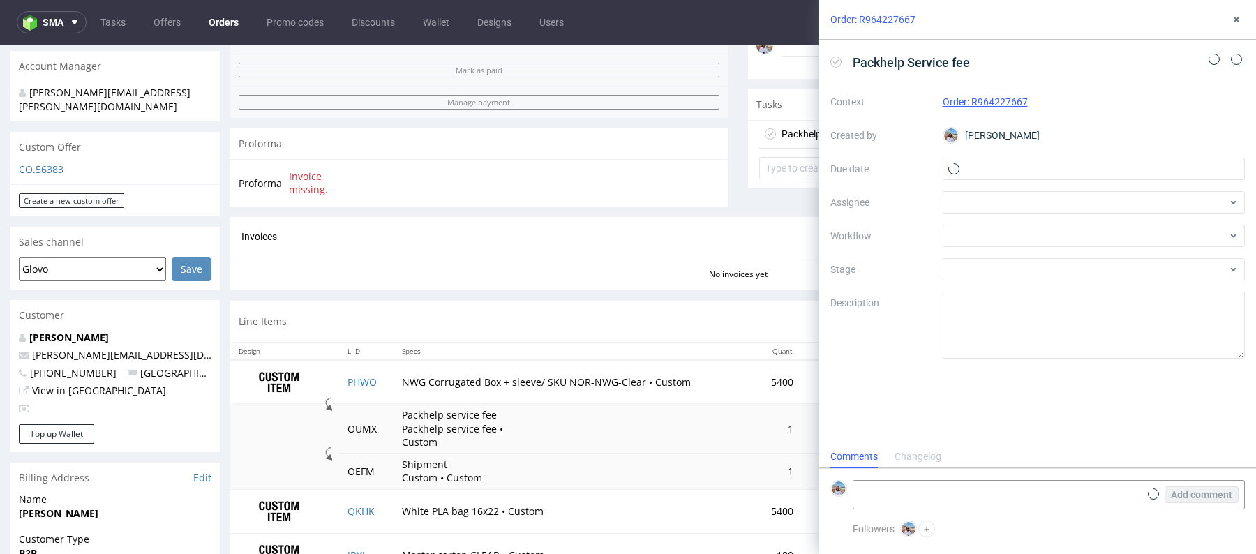
scroll to position [11, 0]
click at [990, 168] on input "text" at bounding box center [1094, 169] width 303 height 22
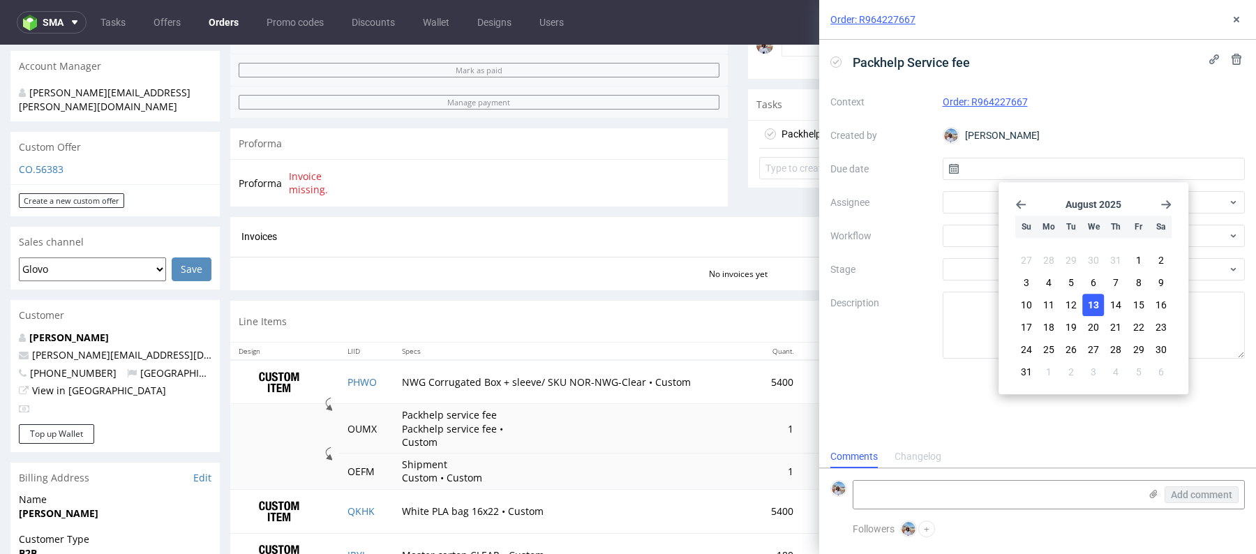
click at [1094, 299] on span "13" at bounding box center [1093, 305] width 11 height 14
type input "[DATE]"
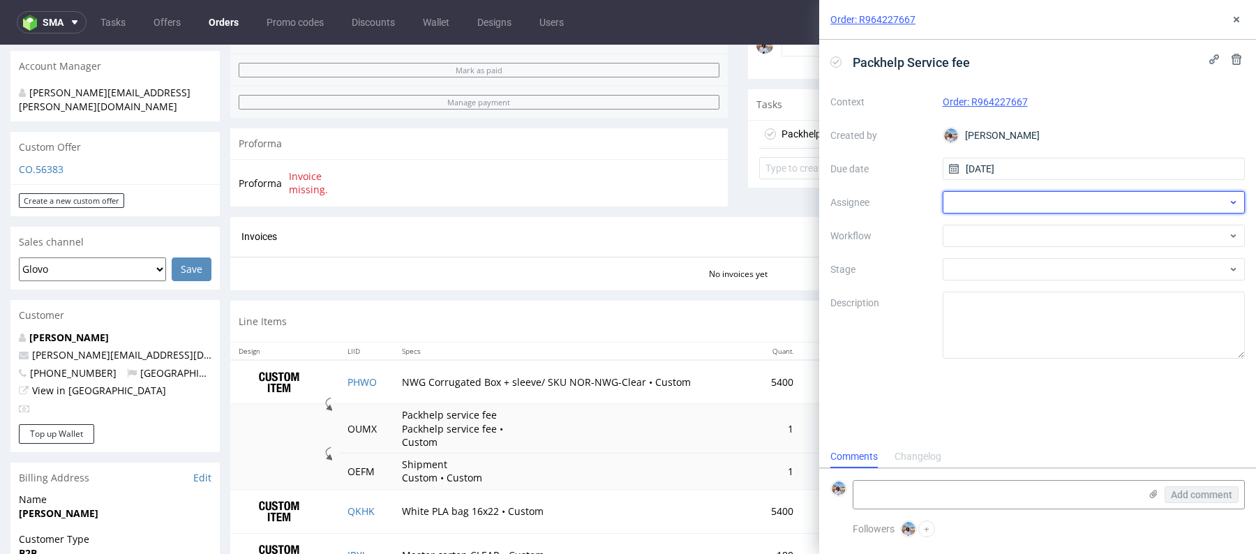
click at [967, 203] on div at bounding box center [1094, 202] width 303 height 22
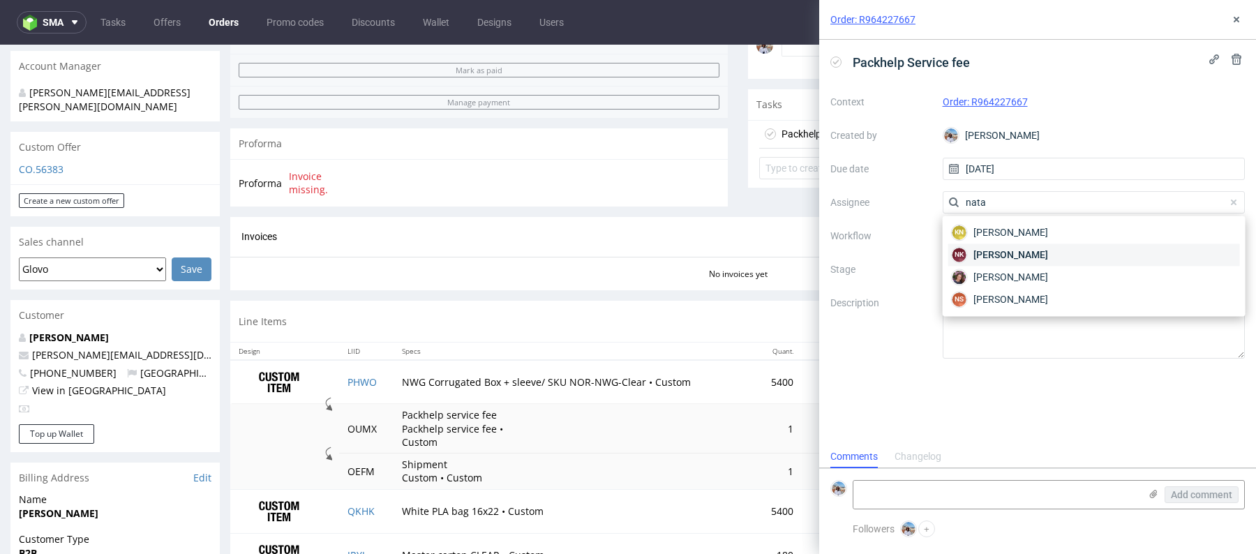
type input "nata"
click at [1026, 255] on span "[PERSON_NAME]" at bounding box center [1011, 255] width 75 height 14
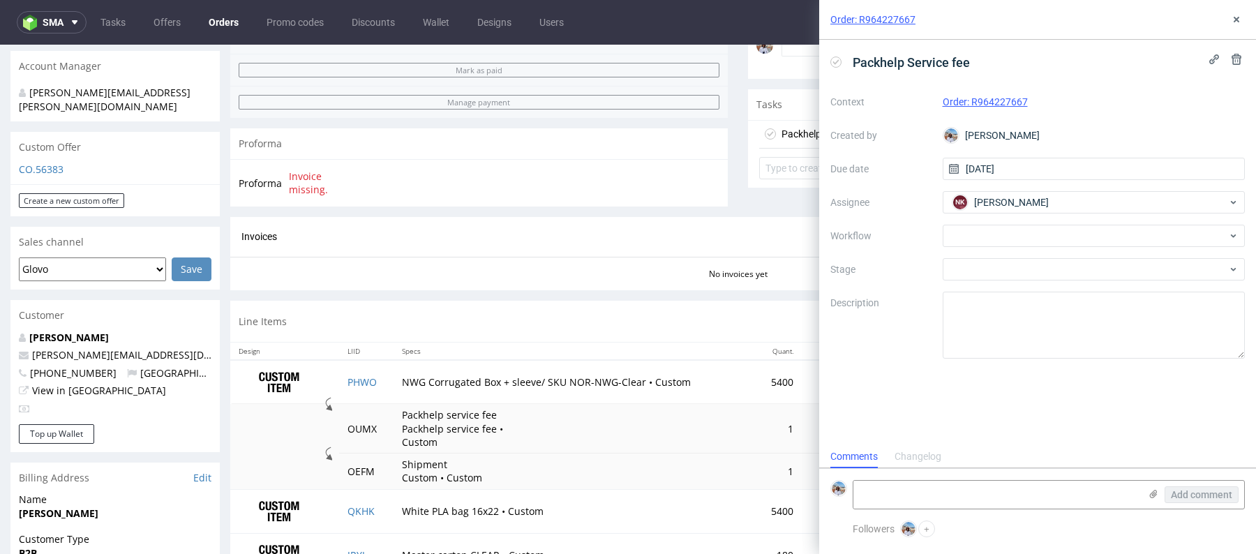
click at [947, 220] on div "Context Order: R964227667 Created by [PERSON_NAME] Due date [DATE] Assignee NK …" at bounding box center [1038, 225] width 415 height 268
click at [960, 234] on div at bounding box center [1094, 236] width 303 height 22
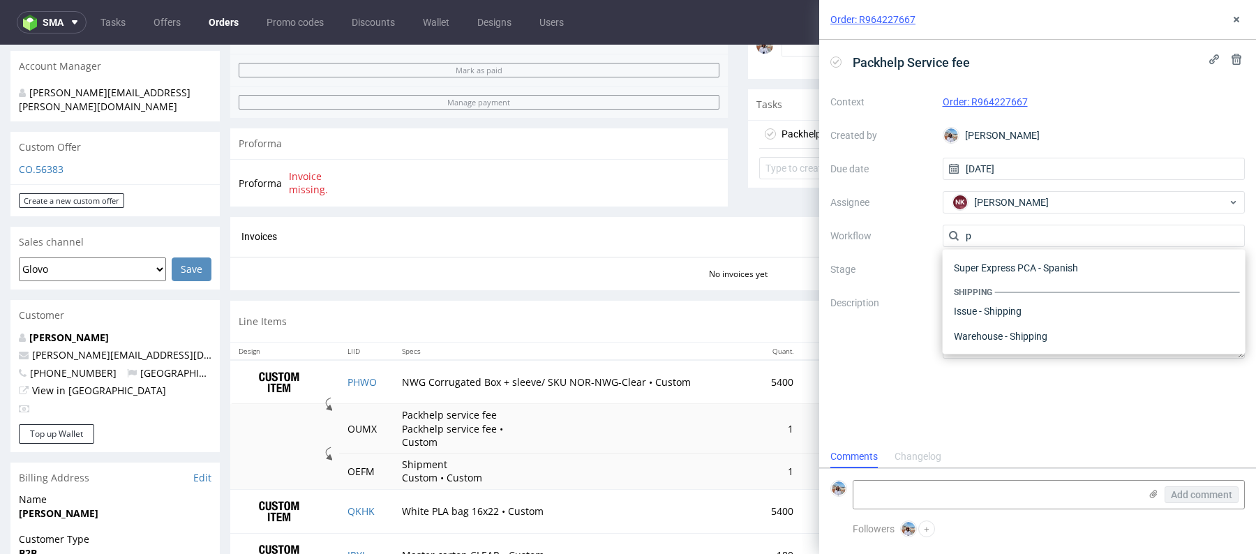
scroll to position [0, 0]
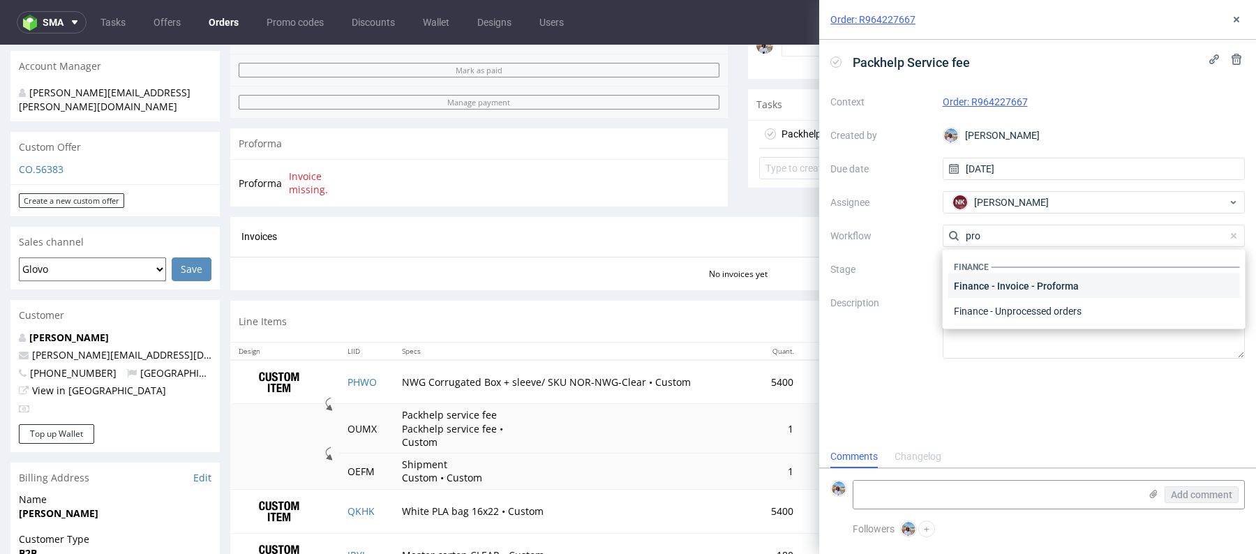
type input "pro"
click at [1004, 294] on div "Finance - Invoice - Proforma" at bounding box center [1095, 286] width 292 height 25
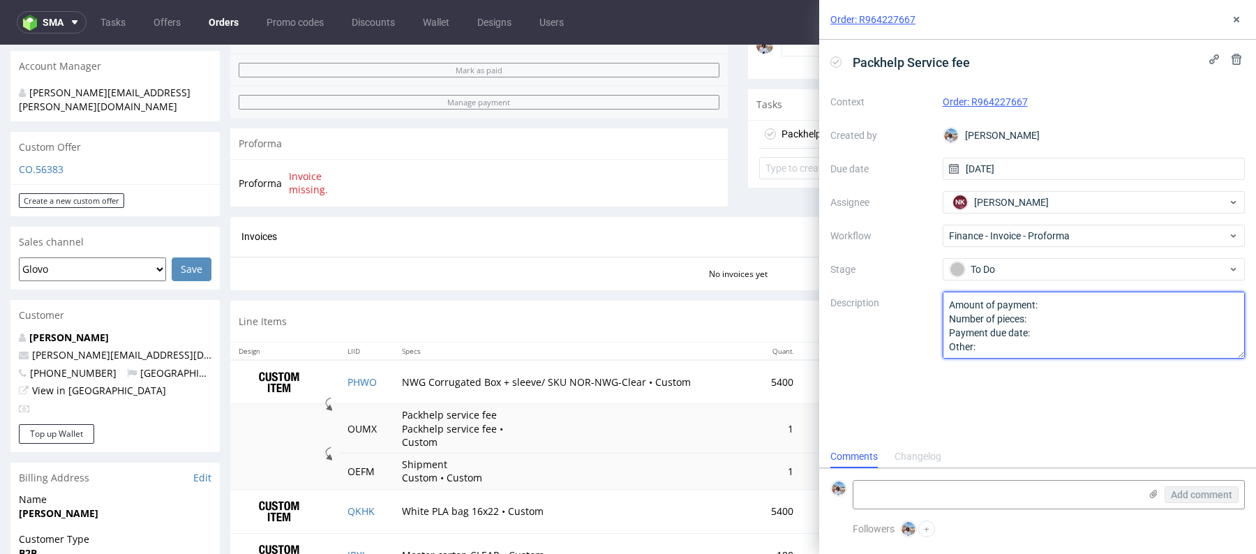
click at [1057, 302] on textarea "Amount of payment: Number of pieces: Payment due date: Other:" at bounding box center [1094, 325] width 303 height 67
click at [1077, 313] on textarea "Amount of payment: Number of pieces: Payment due date: Other:" at bounding box center [1094, 325] width 303 height 67
click at [1048, 329] on textarea "Amount of payment: Number of pieces: Payment due date: Other:" at bounding box center [1094, 325] width 303 height 67
click at [1004, 348] on textarea "Amount of payment: Number of pieces: Payment due date: Other:" at bounding box center [1094, 325] width 303 height 67
type textarea "Amount of payment: 1010 EUR Number of pieces:- Payment due date: 10 working day…"
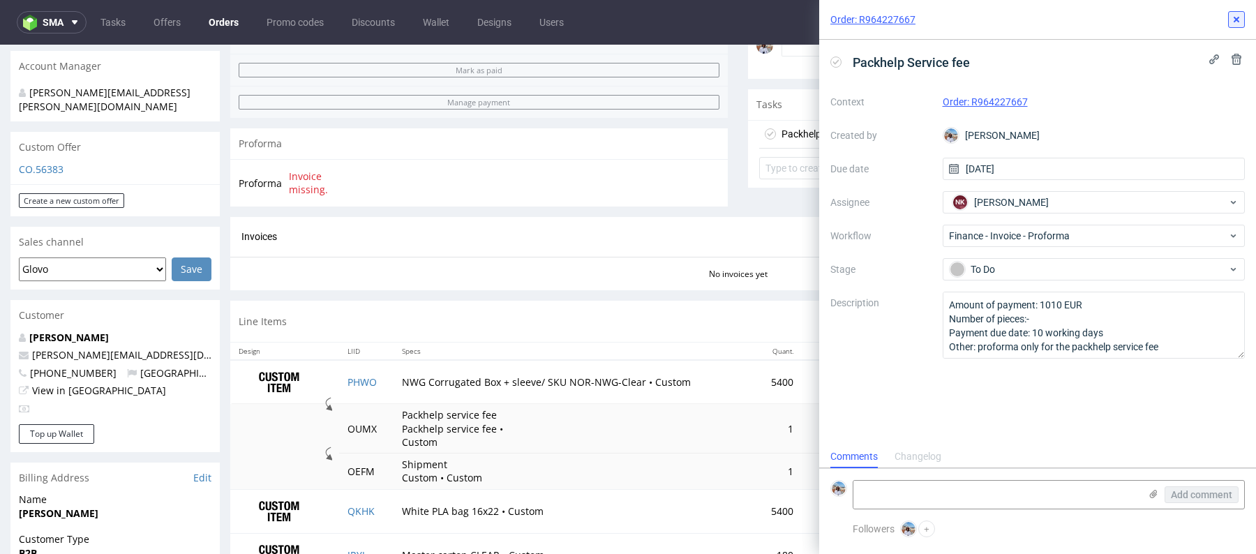
click at [1237, 11] on button at bounding box center [1236, 19] width 17 height 17
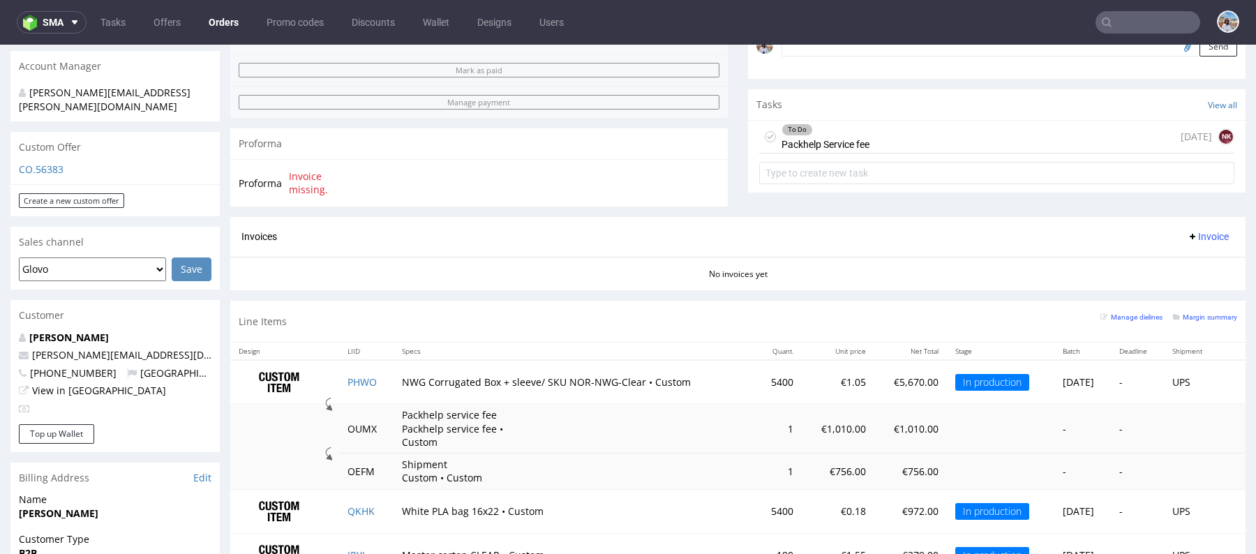
scroll to position [443, 0]
click at [919, 129] on div "To Do Packhelp Service fee [DATE] NK" at bounding box center [996, 138] width 475 height 33
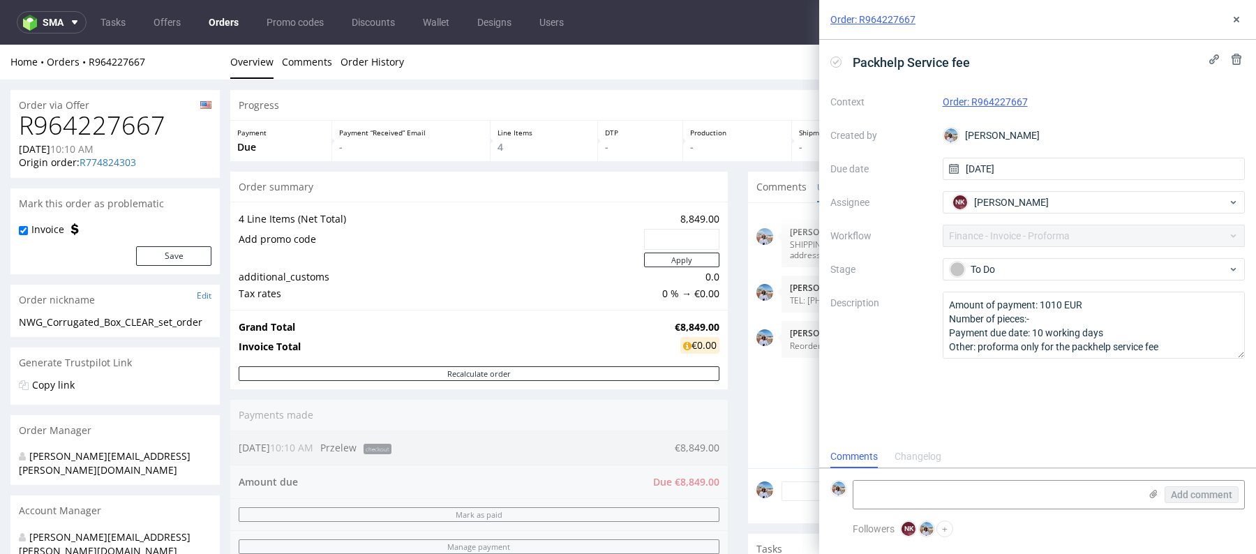
click at [69, 127] on h1 "R964227667" at bounding box center [115, 126] width 193 height 28
copy h1 "R964227667"
click at [588, 330] on td "Grand Total" at bounding box center [455, 327] width 433 height 17
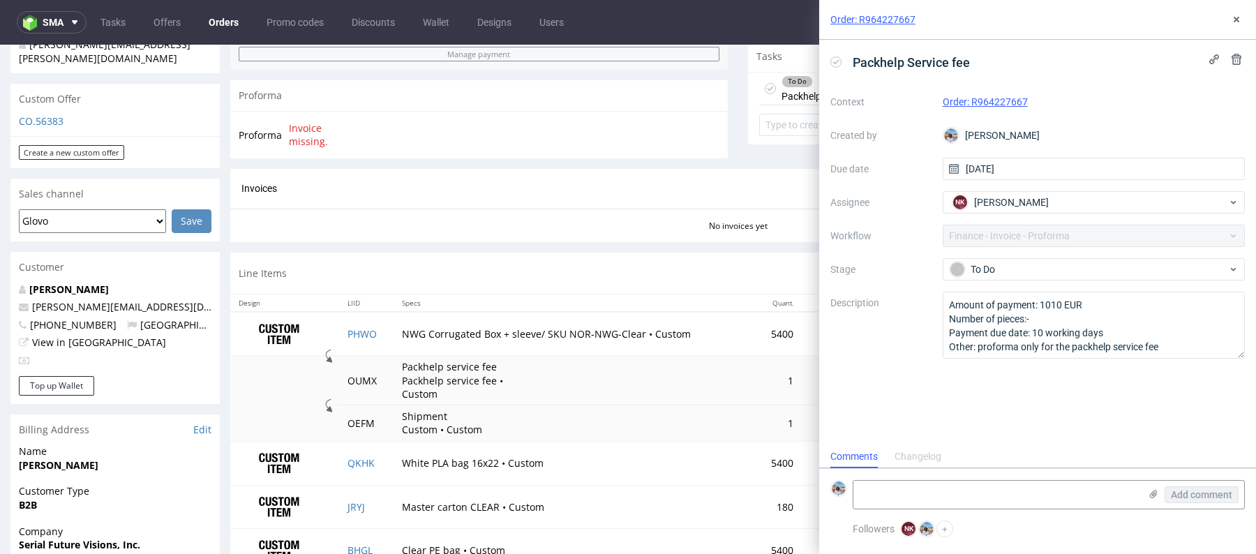
scroll to position [692, 0]
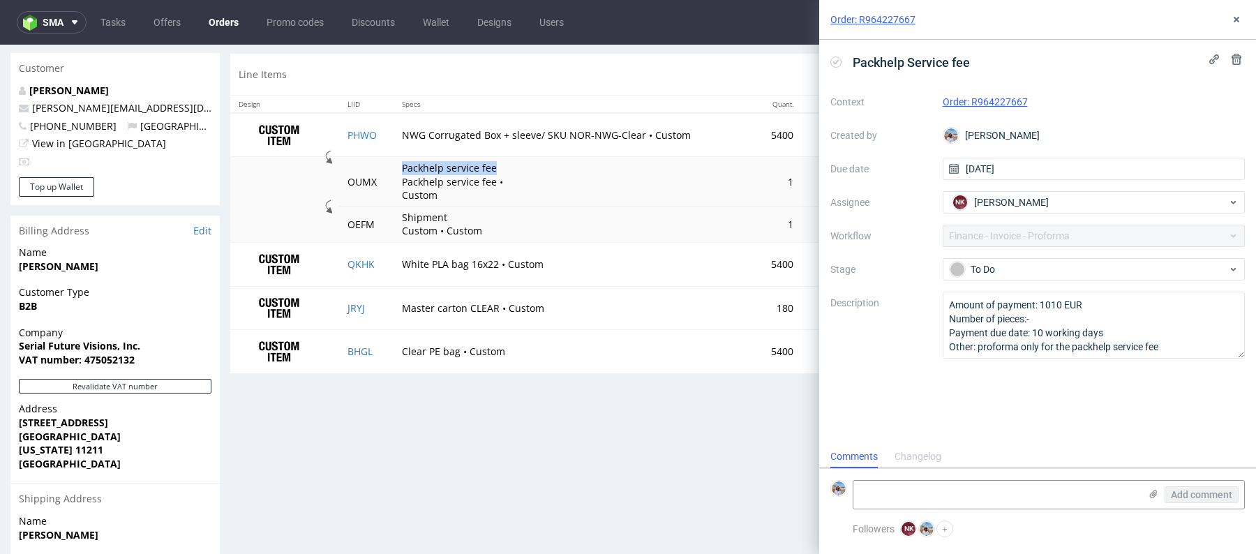
drag, startPoint x: 392, startPoint y: 168, endPoint x: 496, endPoint y: 168, distance: 104.0
click at [496, 168] on td "Packhelp service fee Packhelp service fee • Custom" at bounding box center [575, 182] width 362 height 50
copy p "Packhelp service fee"
click at [1230, 18] on button at bounding box center [1236, 19] width 17 height 17
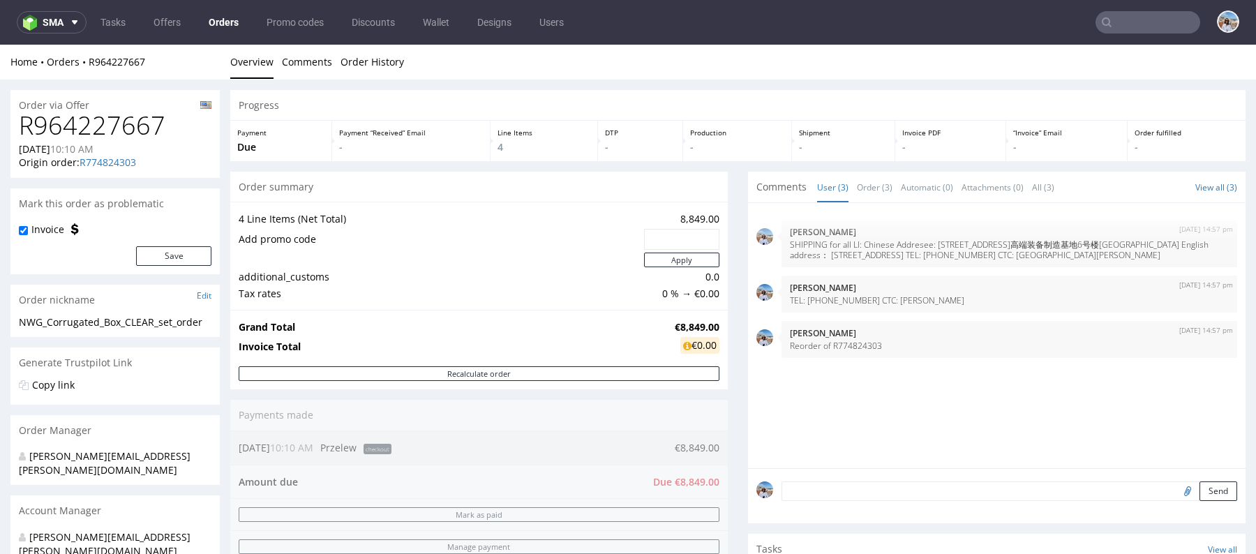
click at [113, 115] on h1 "R964227667" at bounding box center [115, 126] width 193 height 28
copy h1 "R964227667"
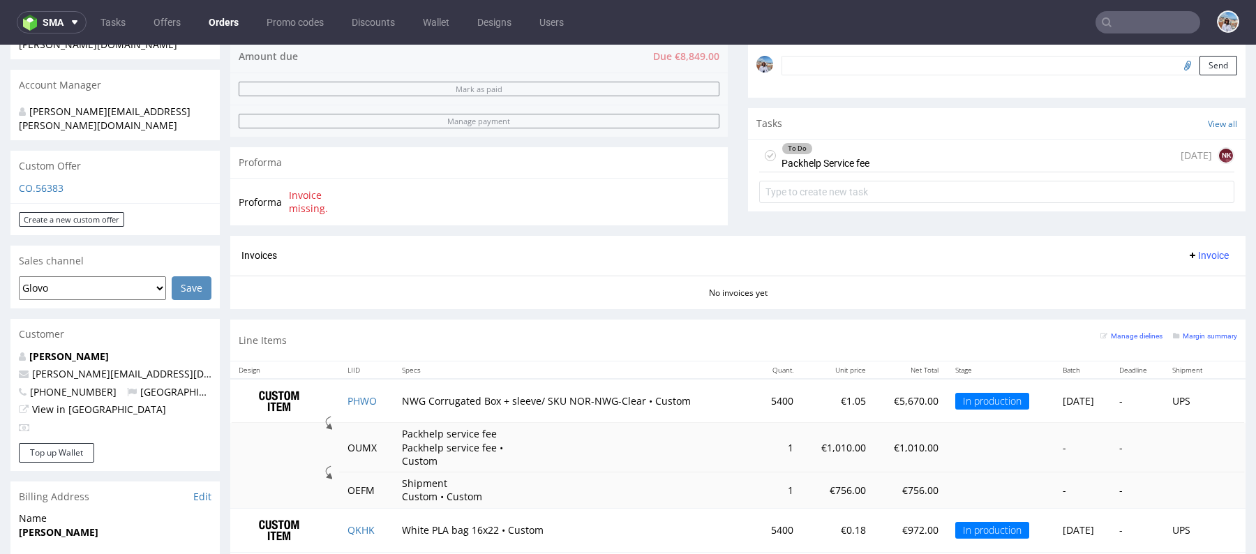
scroll to position [868, 0]
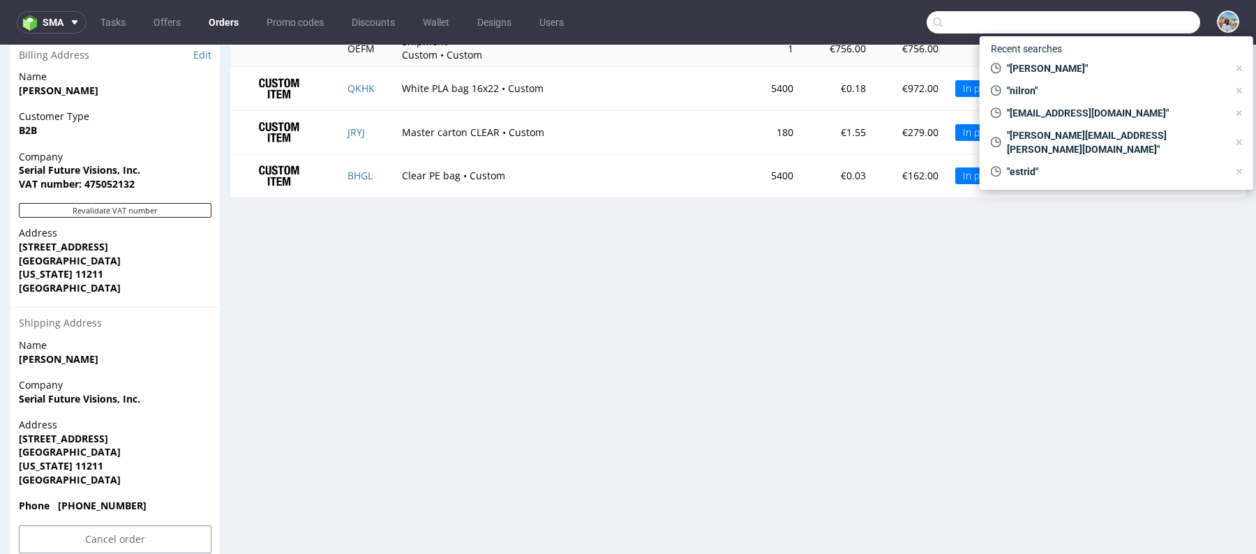
click at [1128, 20] on input "text" at bounding box center [1064, 22] width 274 height 22
paste input "[EMAIL_ADDRESS][DOMAIN_NAME]"
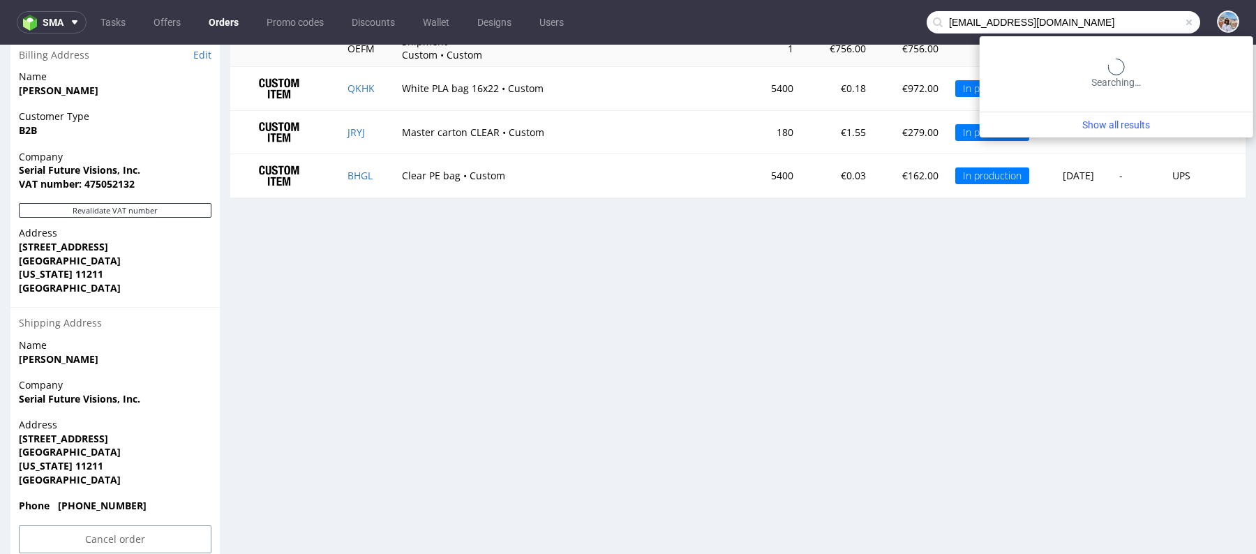
type input "[EMAIL_ADDRESS][DOMAIN_NAME]"
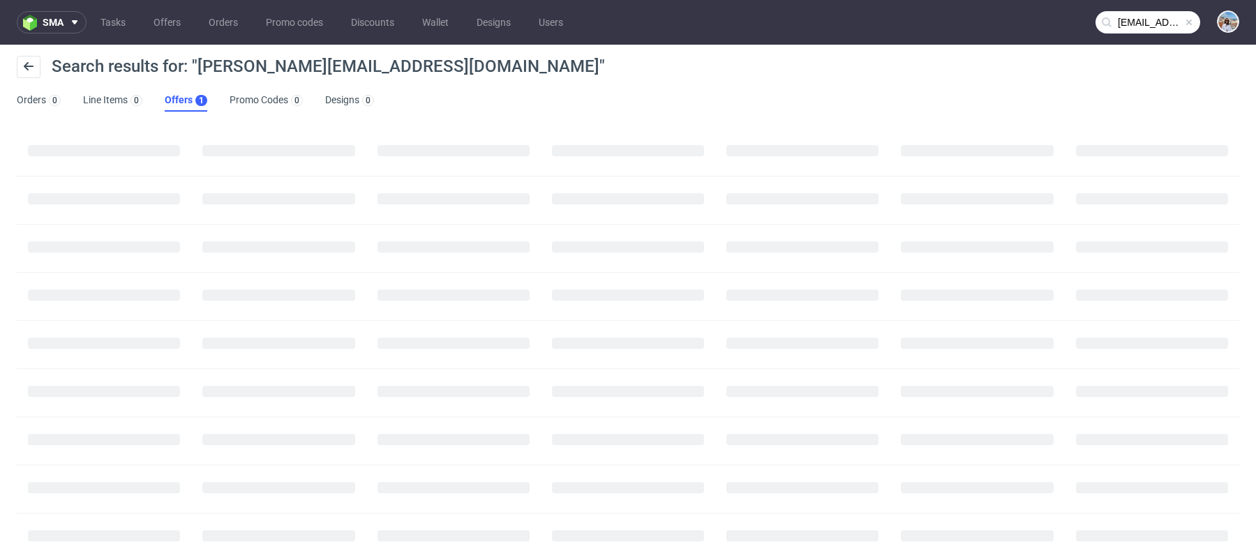
click at [188, 101] on link "Offers 1" at bounding box center [186, 100] width 43 height 22
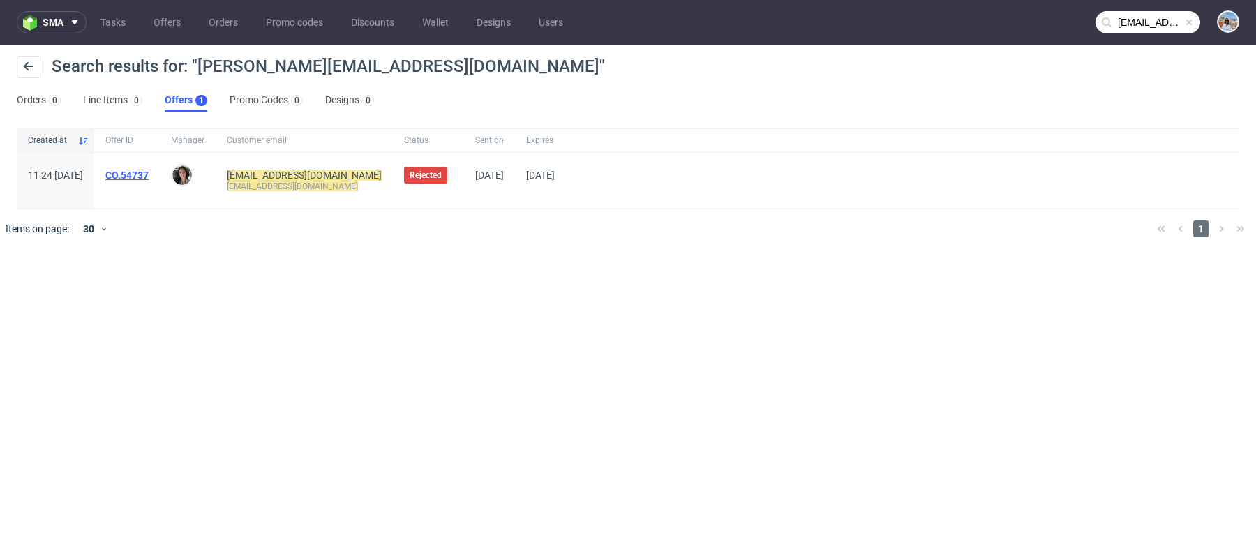
click at [149, 172] on link "CO.54737" at bounding box center [126, 175] width 43 height 11
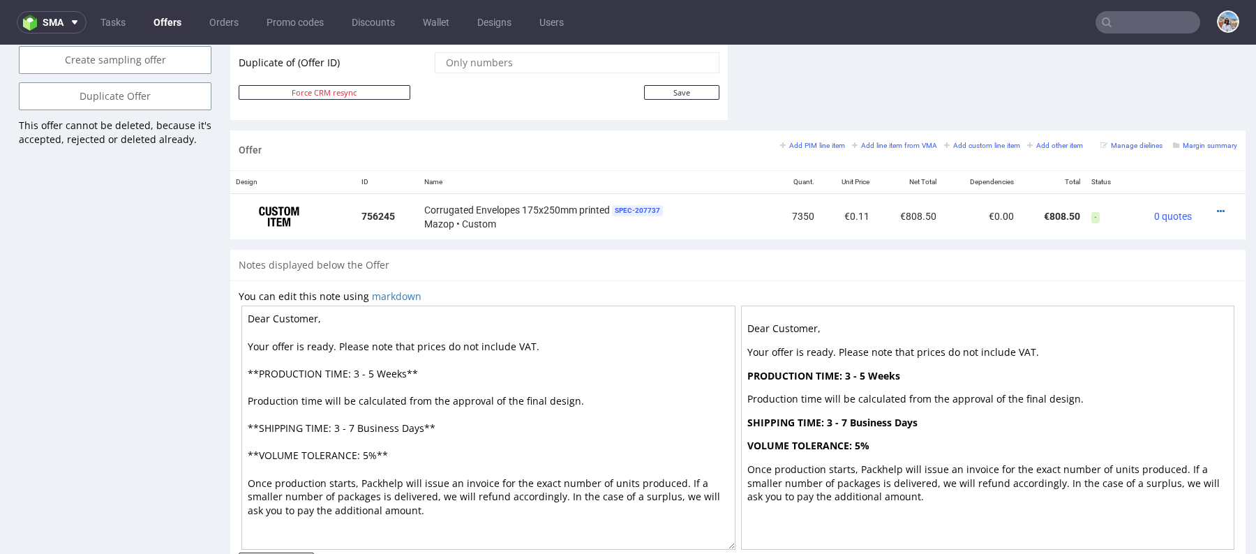
scroll to position [782, 0]
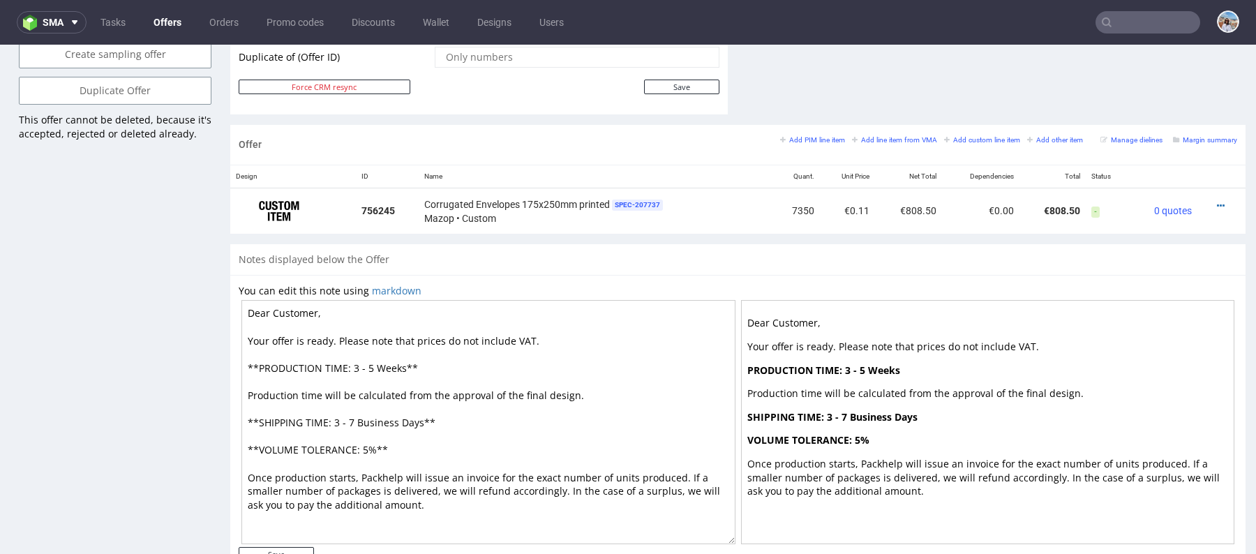
click at [1127, 29] on input "text" at bounding box center [1148, 22] width 105 height 22
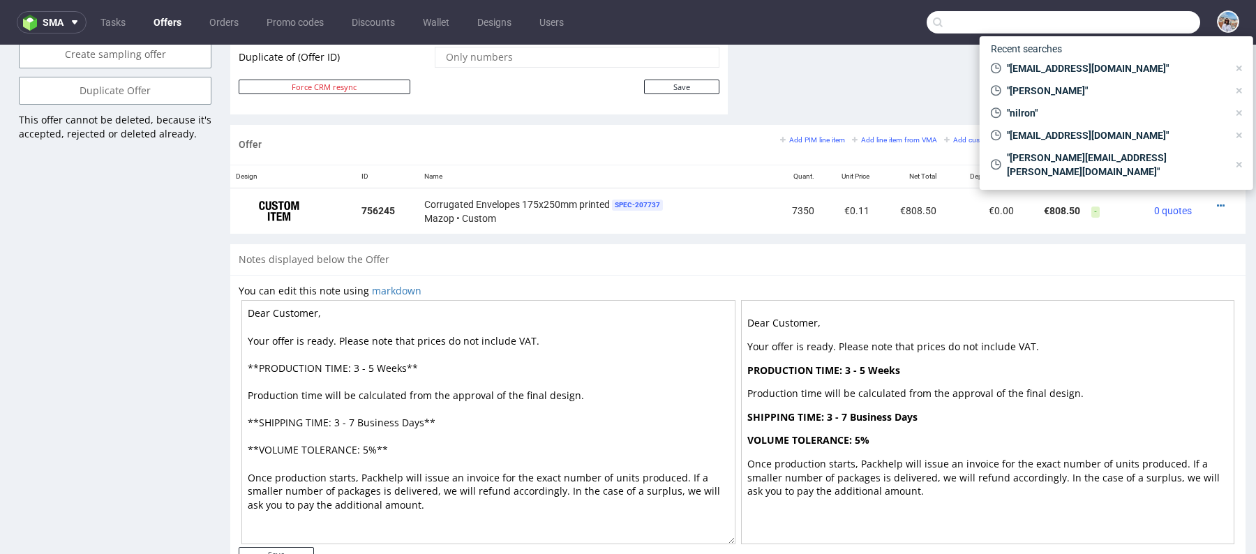
paste input "[EMAIL_ADDRESS][DOMAIN_NAME]"
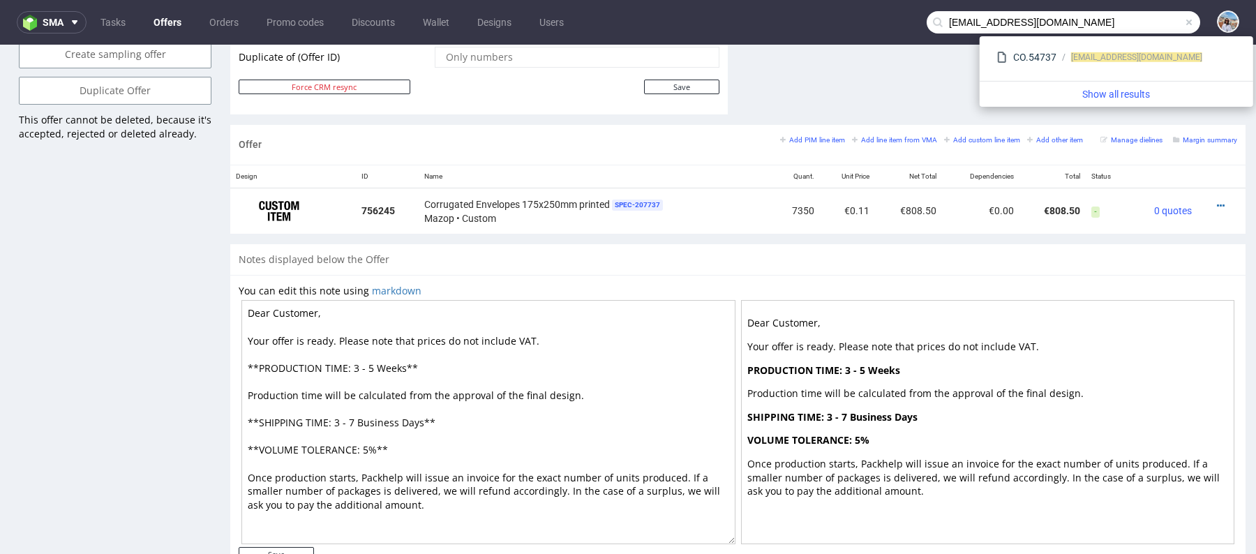
drag, startPoint x: 992, startPoint y: 23, endPoint x: 890, endPoint y: 23, distance: 101.9
click at [890, 23] on nav "sma Tasks Offers Orders Promo codes Discounts Wallet Designs Users [EMAIL_ADDRE…" at bounding box center [628, 22] width 1256 height 45
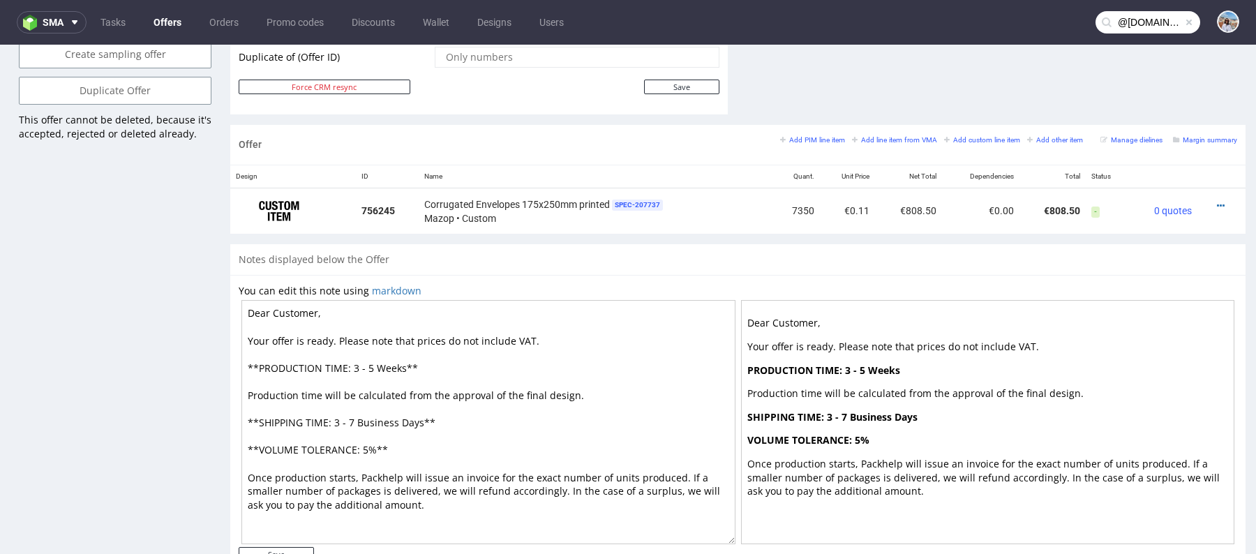
type input "@[DOMAIN_NAME]"
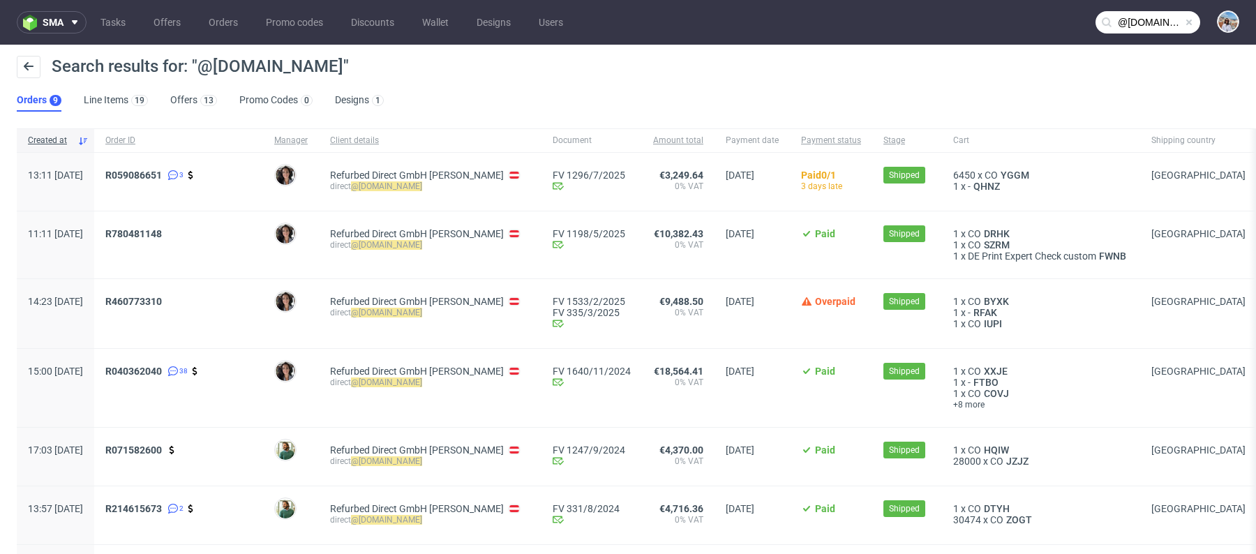
click at [216, 107] on ul "Orders 9 Line Items 19 Offers 13 Promo Codes 0 Designs 1" at bounding box center [206, 100] width 378 height 22
click at [198, 96] on div "13" at bounding box center [208, 100] width 20 height 14
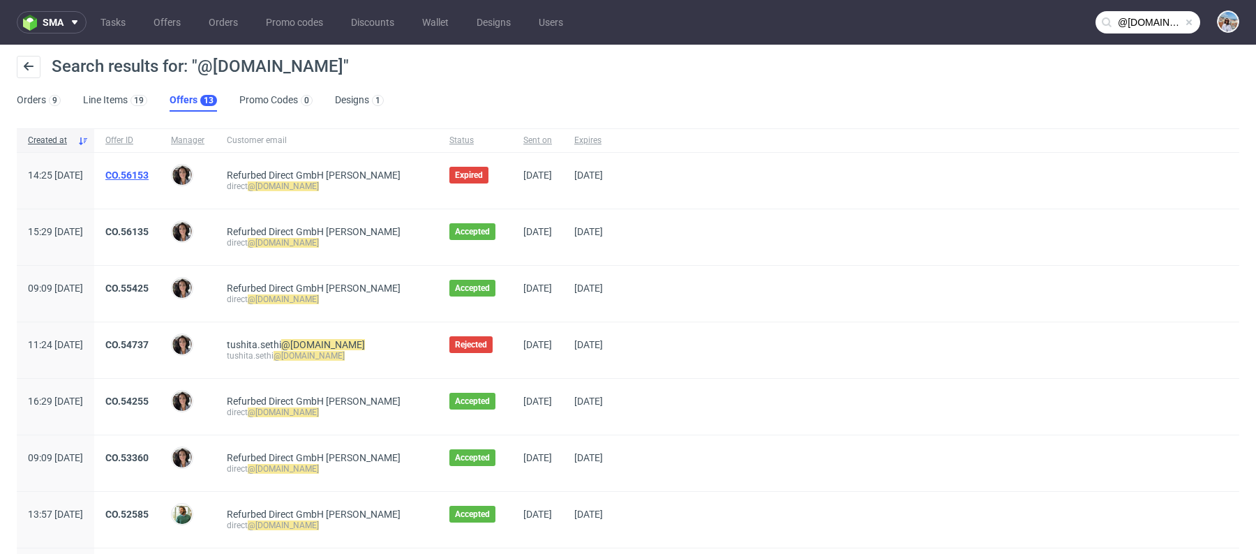
click at [149, 171] on link "CO.56153" at bounding box center [126, 175] width 43 height 11
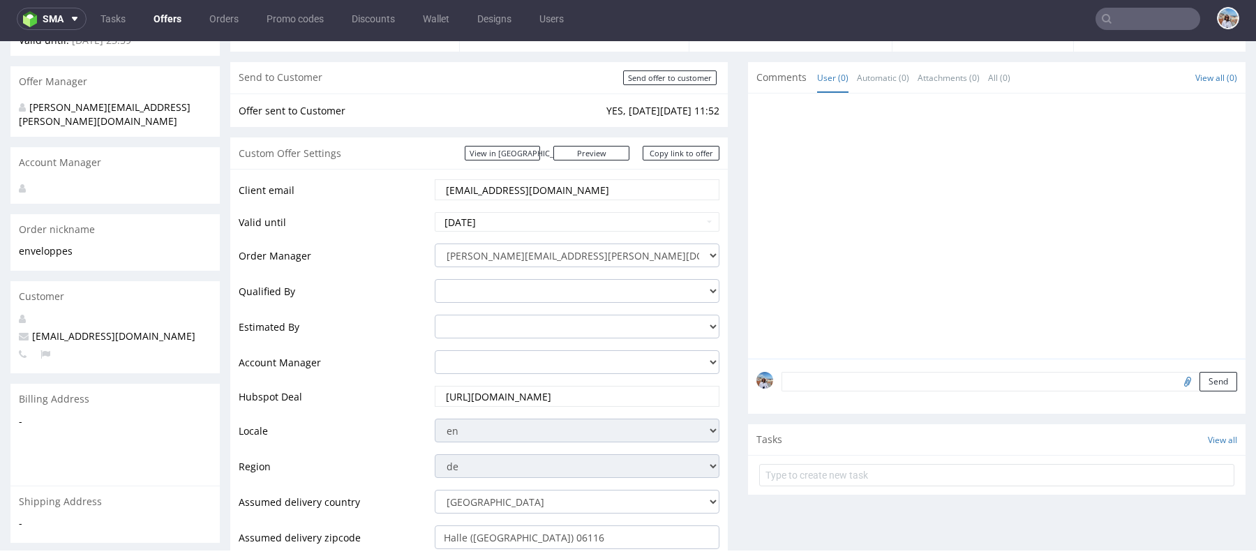
scroll to position [129, 0]
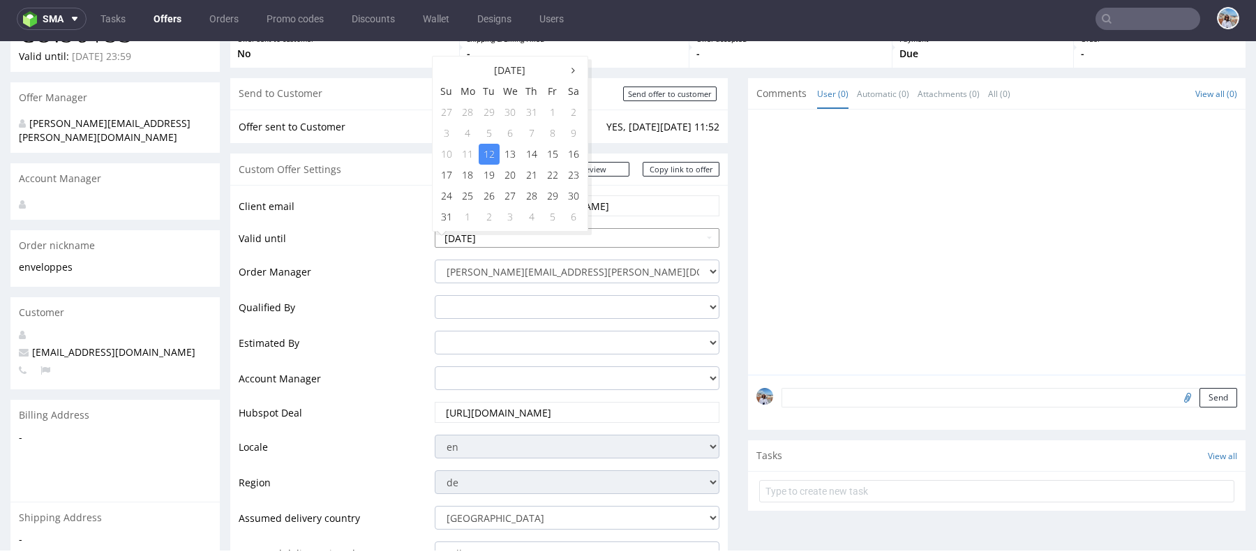
click at [521, 235] on input "[DATE]" at bounding box center [577, 238] width 285 height 20
click at [582, 157] on td "16" at bounding box center [573, 154] width 21 height 21
type input "[DATE]"
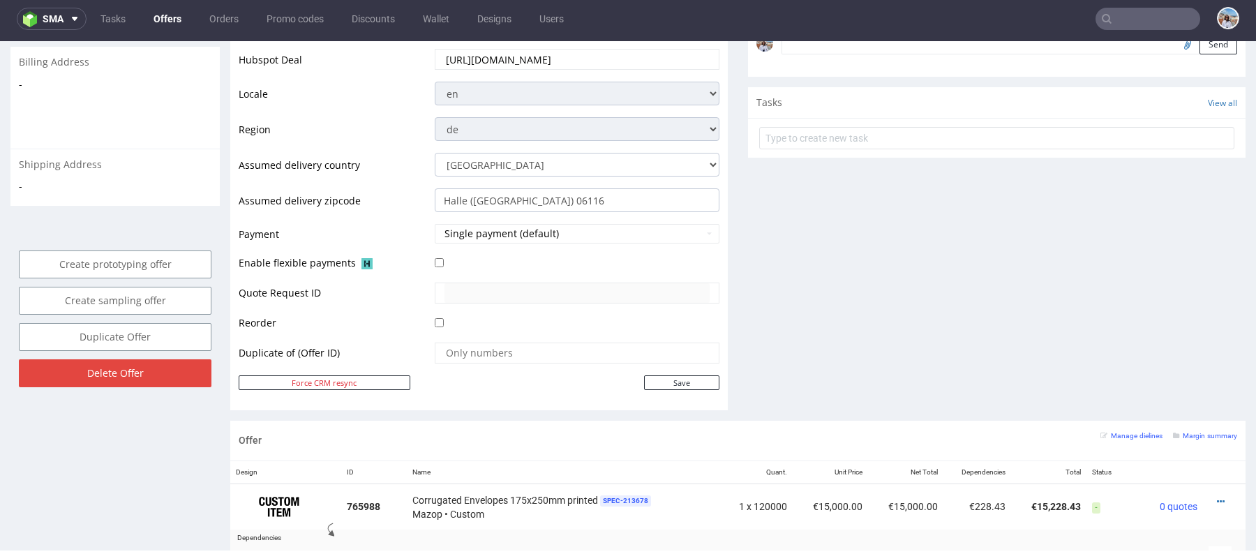
scroll to position [597, 0]
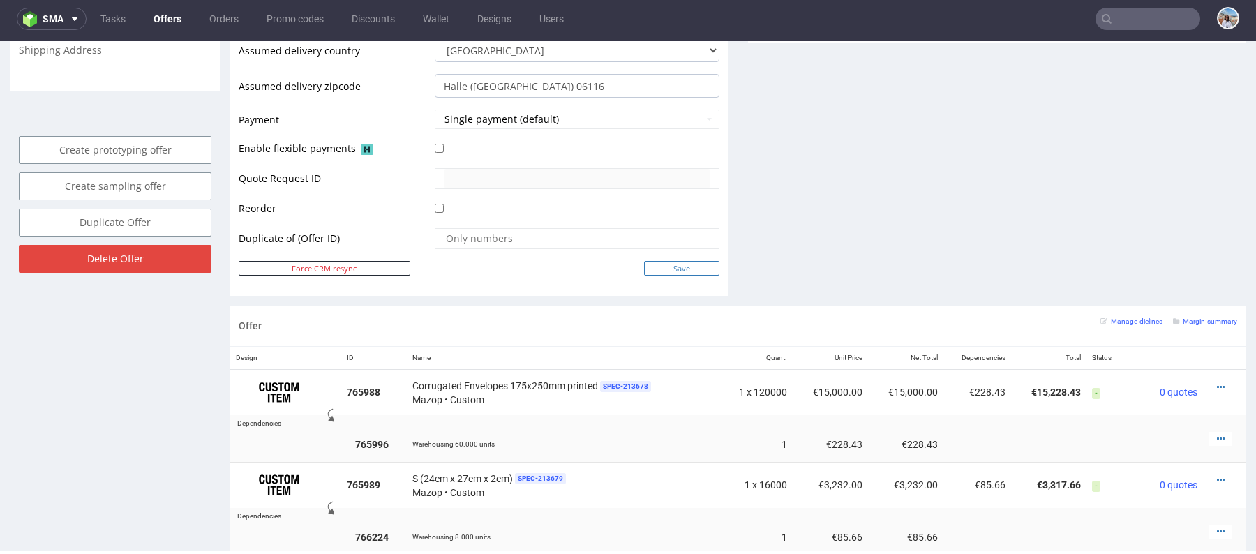
click at [644, 272] on input "Save" at bounding box center [681, 268] width 75 height 15
type input "In progress..."
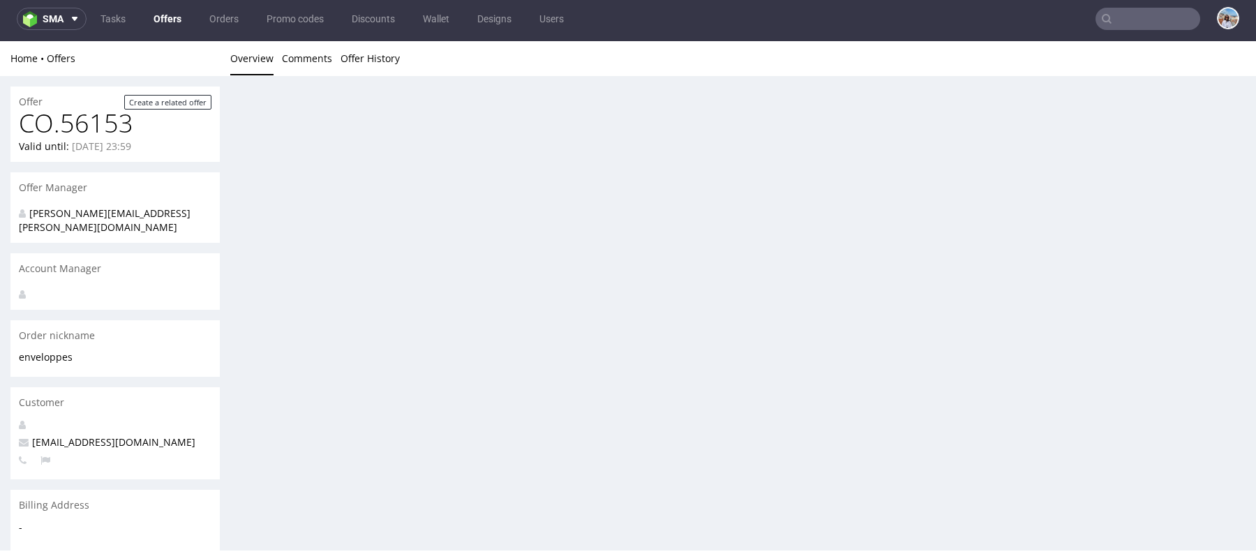
scroll to position [0, 0]
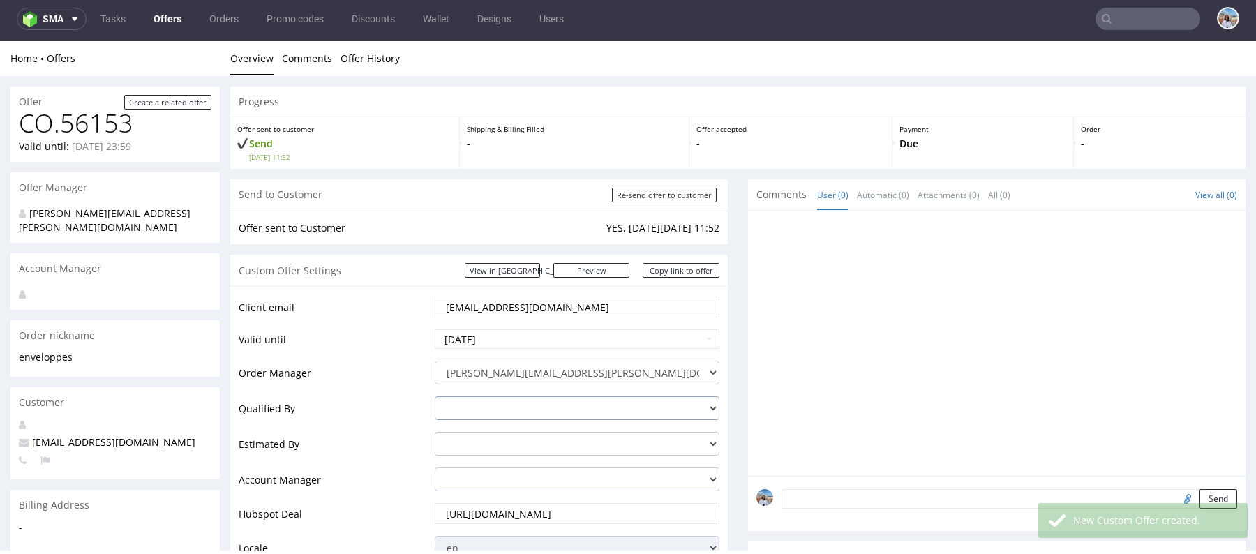
click at [522, 396] on select "[PERSON_NAME][EMAIL_ADDRESS][DOMAIN_NAME] [PERSON_NAME][DOMAIN_NAME][EMAIL_ADDR…" at bounding box center [577, 408] width 285 height 24
select select "16429659"
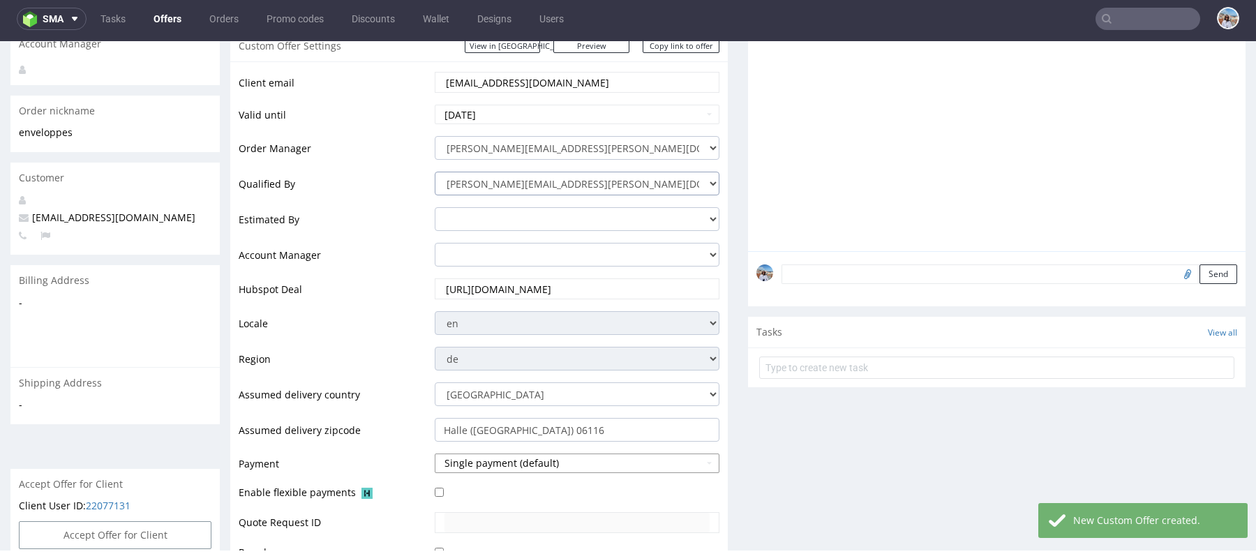
scroll to position [618, 0]
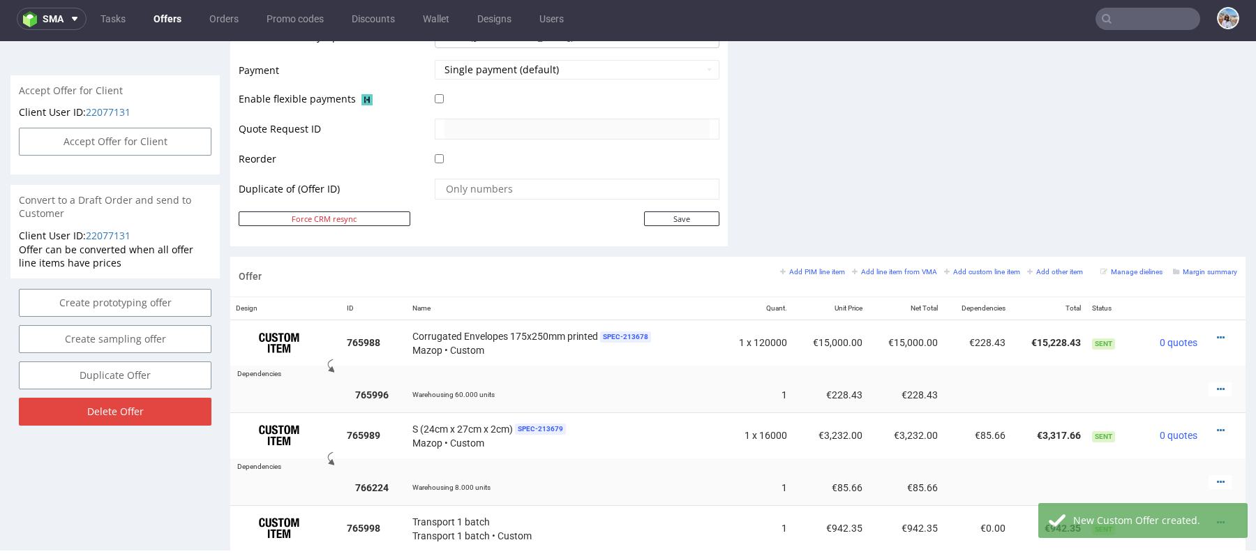
click at [683, 224] on td "Save" at bounding box center [575, 218] width 288 height 17
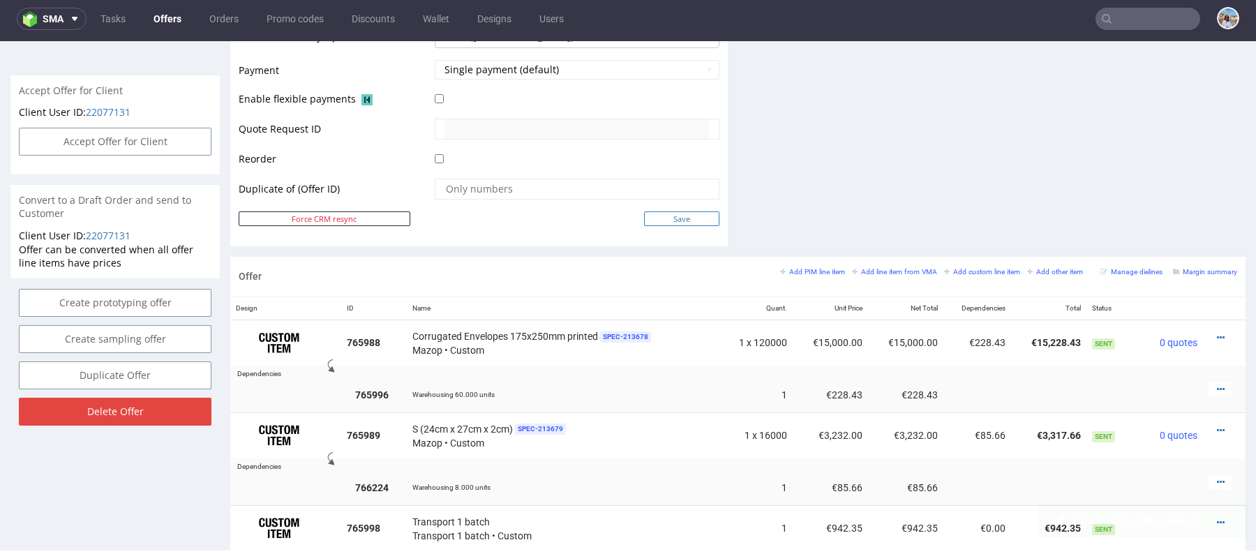
click at [681, 222] on input "Save" at bounding box center [681, 218] width 75 height 15
type input "In progress..."
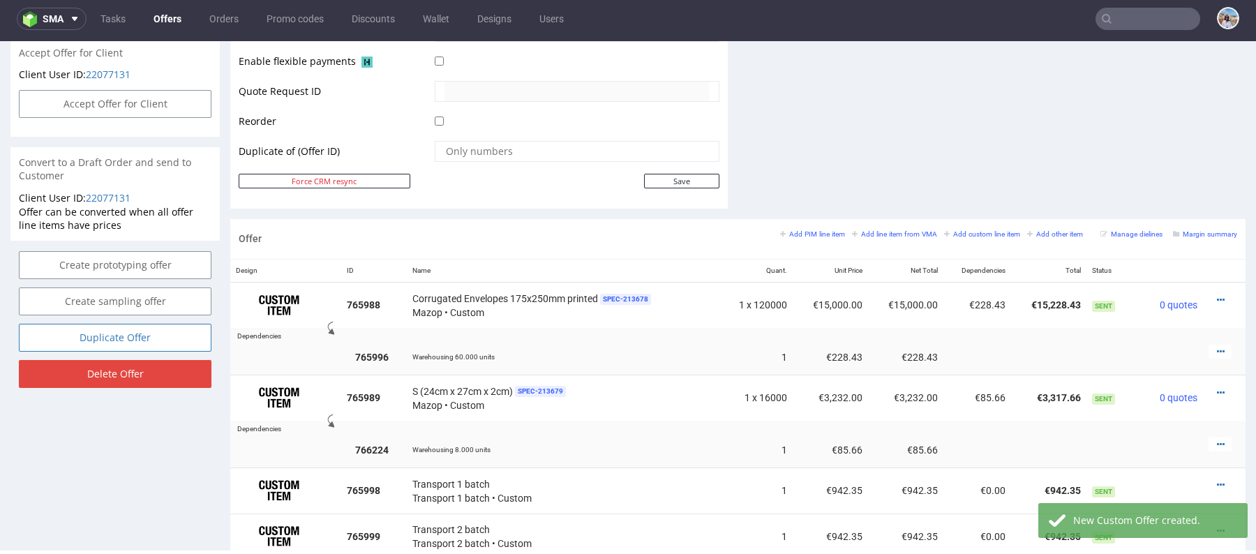
scroll to position [601, 0]
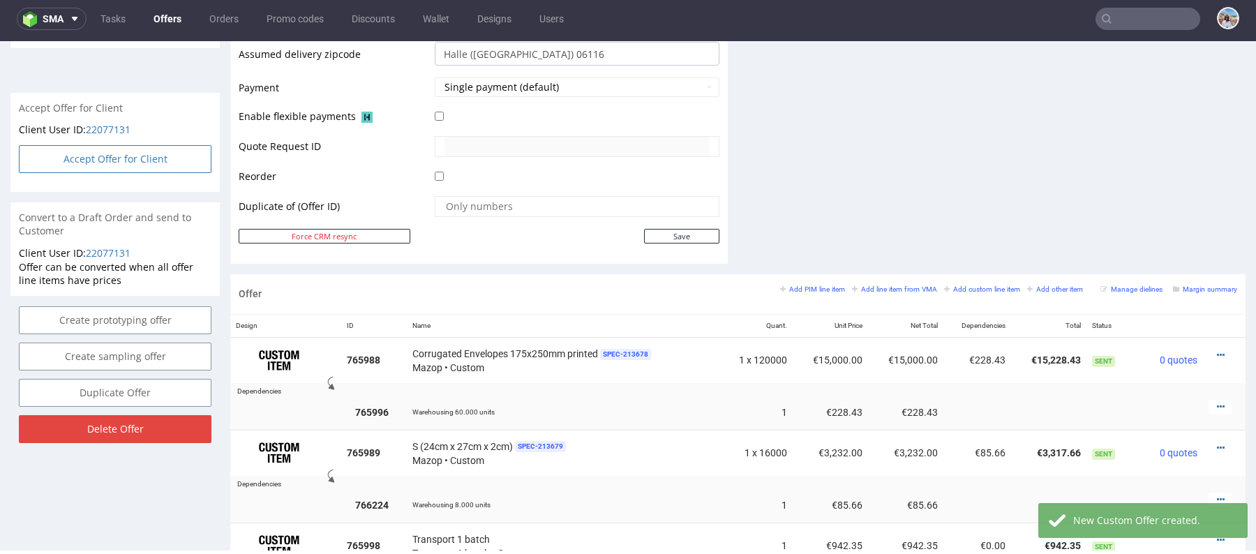
click at [144, 149] on button "Accept Offer for Client" at bounding box center [115, 159] width 193 height 28
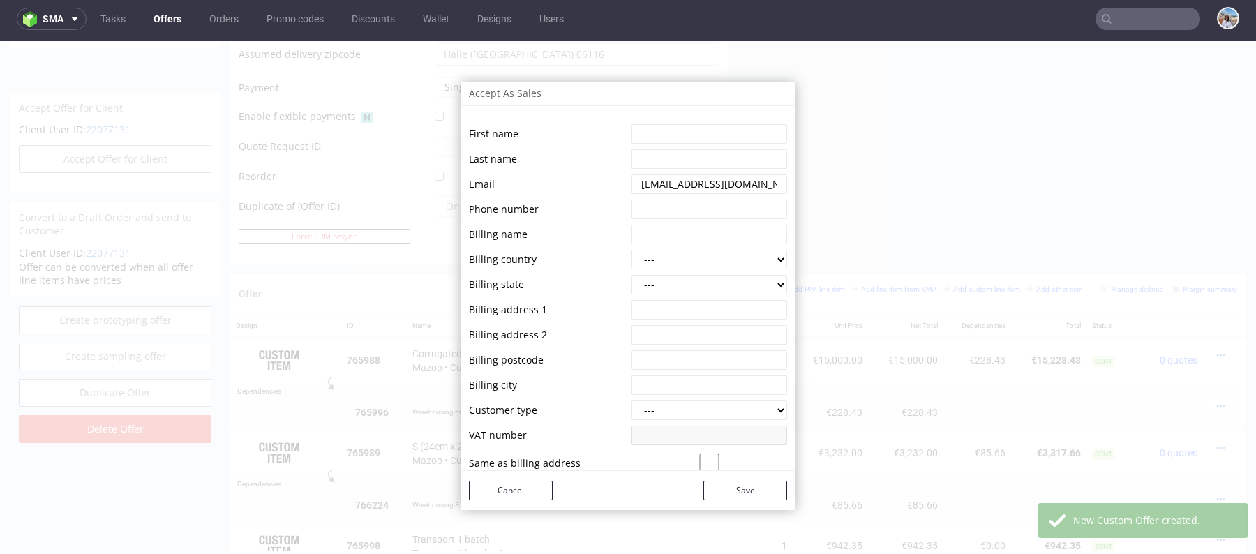
scroll to position [185, 0]
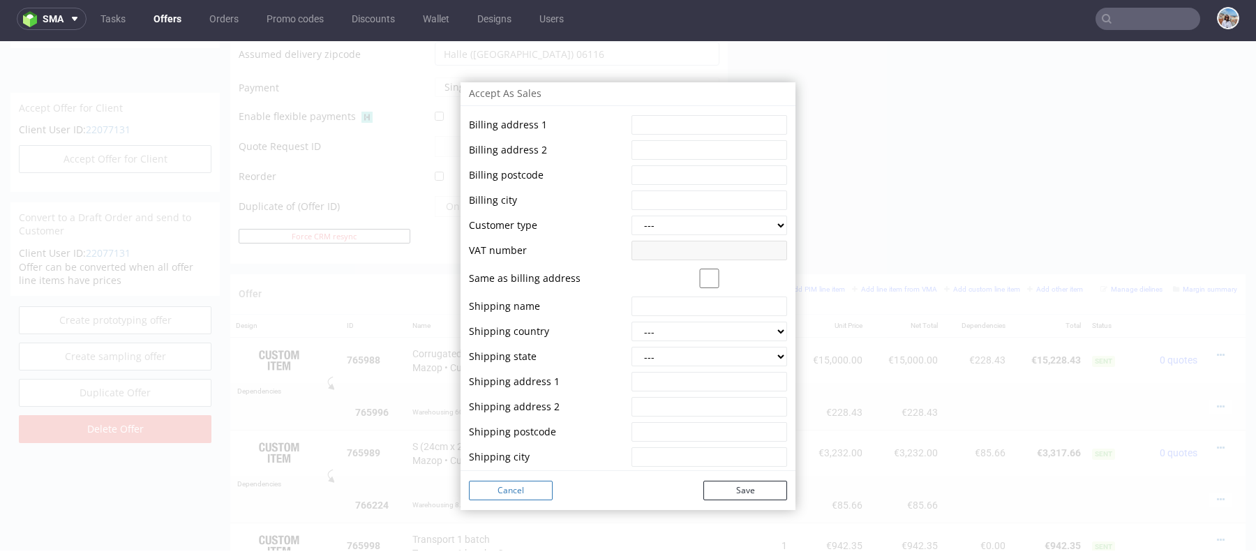
click at [528, 482] on button "Cancel" at bounding box center [511, 491] width 84 height 20
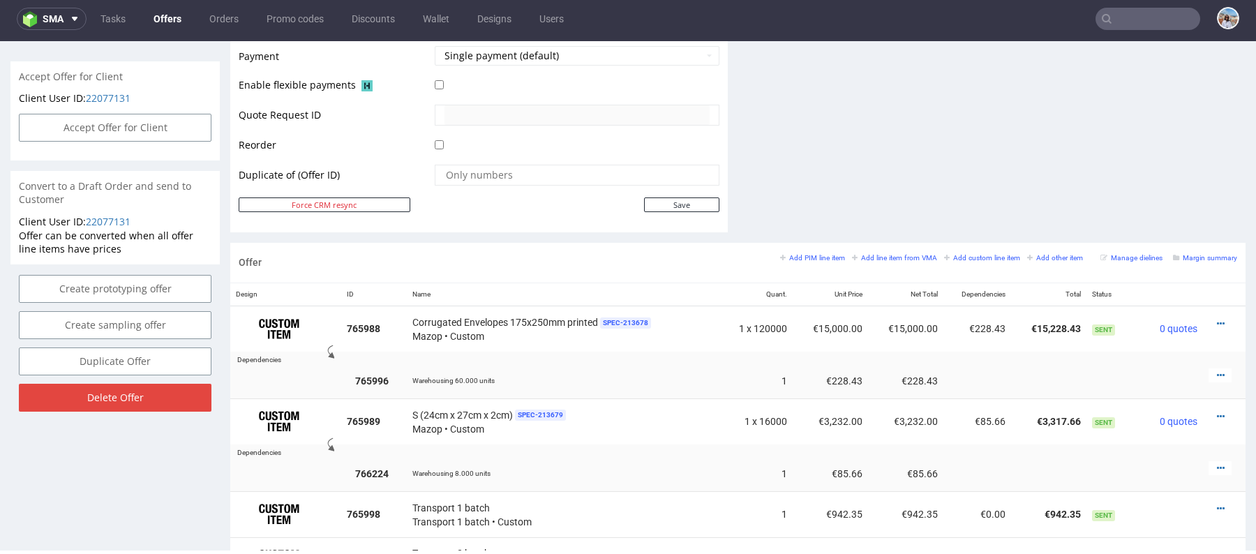
scroll to position [569, 0]
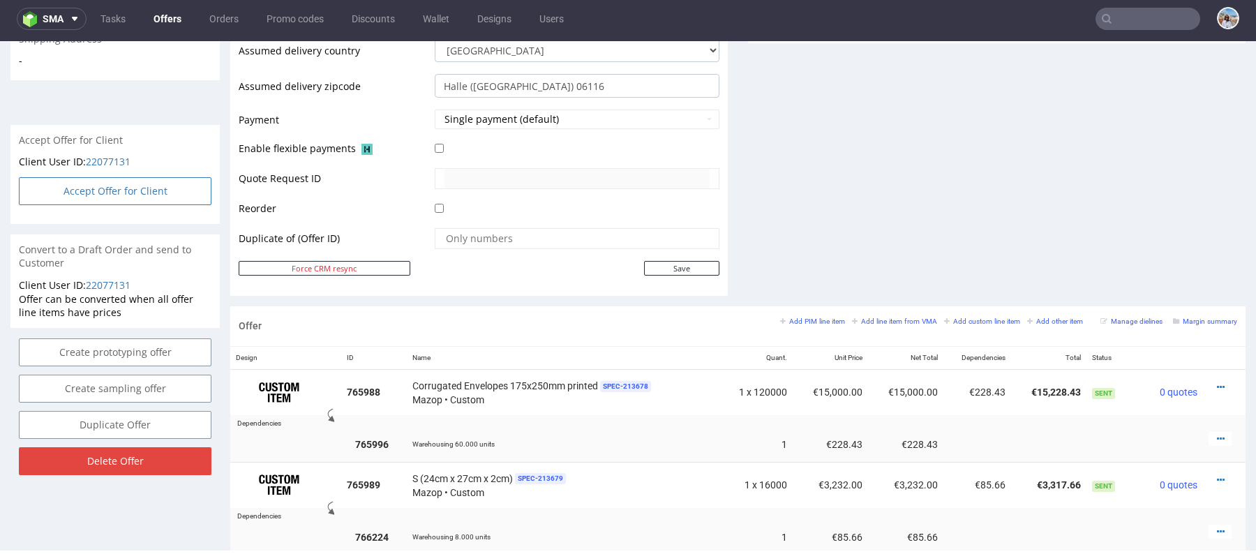
click at [167, 177] on button "Accept Offer for Client" at bounding box center [115, 191] width 193 height 28
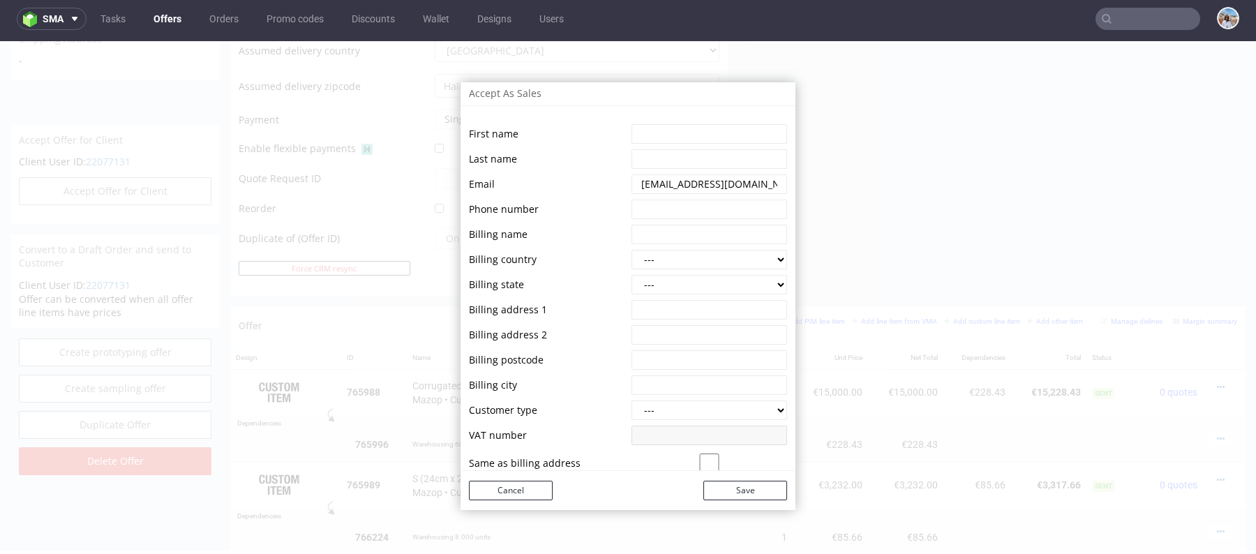
click at [638, 119] on div "First name Last name Email Phone number Billing name Billing country --- [GEOGR…" at bounding box center [628, 292] width 335 height 357
click at [639, 139] on input "string" at bounding box center [710, 134] width 156 height 20
paste input "Refurbed Direct GmbH [PERSON_NAME]"
click at [653, 158] on input "string" at bounding box center [710, 159] width 156 height 20
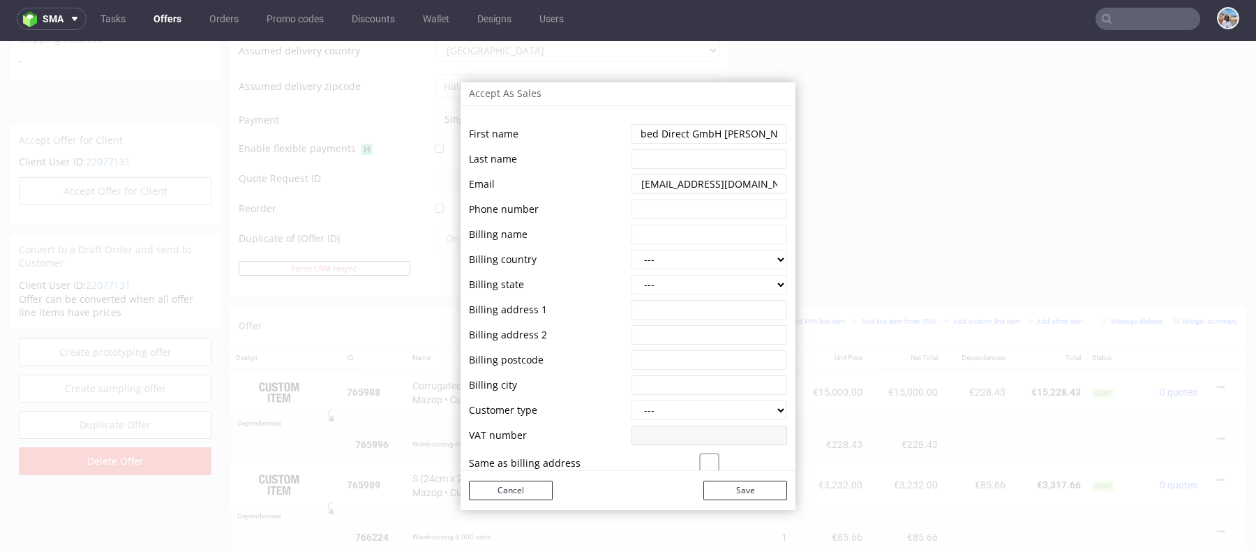
scroll to position [0, 0]
click at [675, 133] on input "string" at bounding box center [710, 134] width 156 height 20
click at [658, 174] on input "string" at bounding box center [710, 184] width 156 height 20
click at [644, 200] on input "string" at bounding box center [710, 210] width 156 height 20
click at [649, 136] on input "string" at bounding box center [710, 134] width 156 height 20
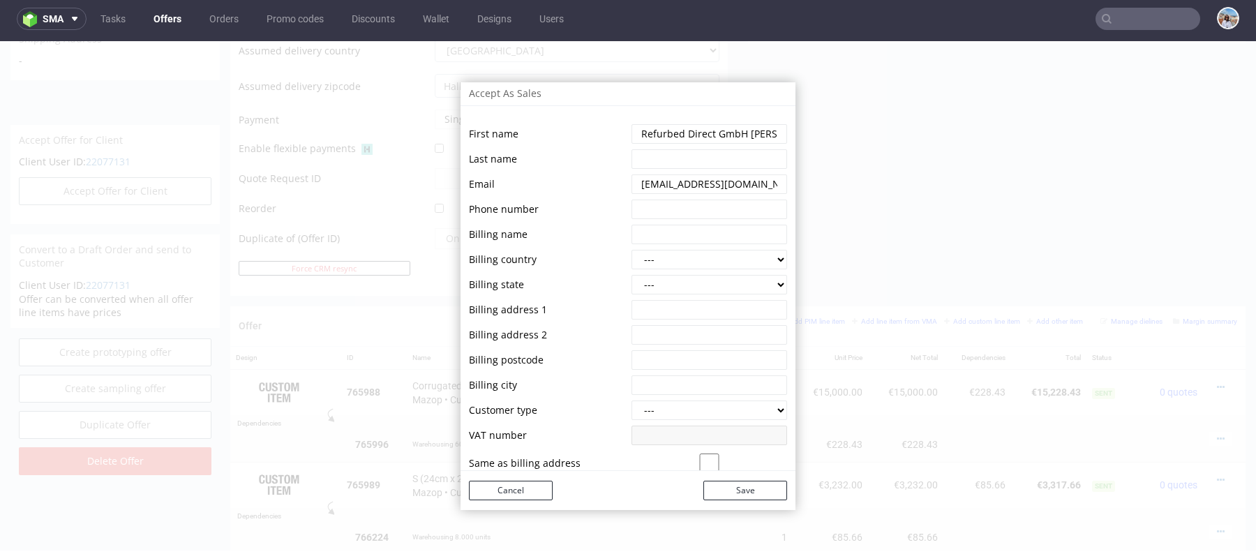
click at [649, 136] on input "string" at bounding box center [710, 134] width 156 height 20
paste input "[PERSON_NAME]"
drag, startPoint x: 671, startPoint y: 131, endPoint x: 730, endPoint y: 131, distance: 58.6
click at [730, 131] on input "string" at bounding box center [710, 134] width 156 height 20
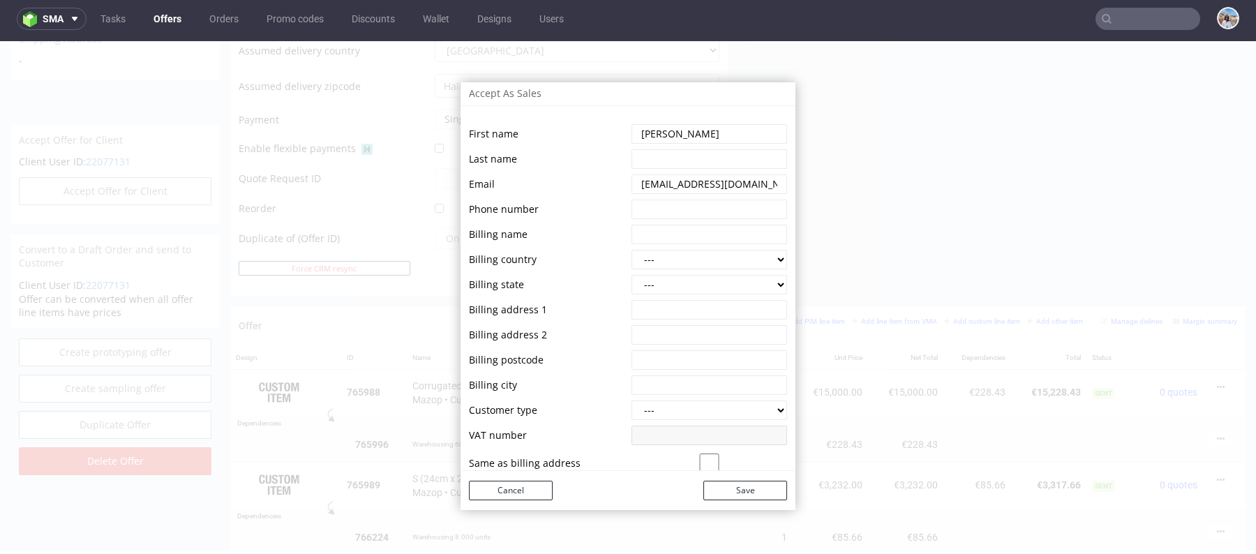
type input "[PERSON_NAME]"
click at [681, 151] on input "string" at bounding box center [710, 159] width 156 height 20
paste input "Sethi"
type input "Sethi"
click at [637, 198] on td at bounding box center [707, 209] width 159 height 22
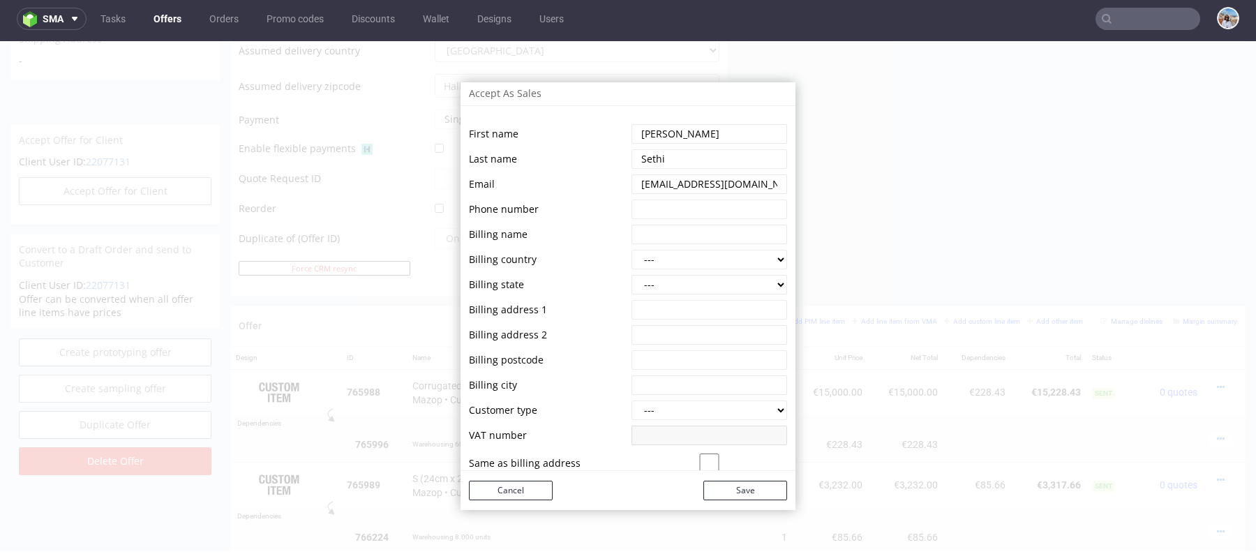
click at [646, 209] on input "string" at bounding box center [710, 210] width 156 height 20
paste input "[PHONE_NUMBER]"
type input "[PHONE_NUMBER]"
click at [647, 232] on input "string" at bounding box center [710, 235] width 156 height 20
paste input "Refurbed Direct GmbH [PERSON_NAME]"
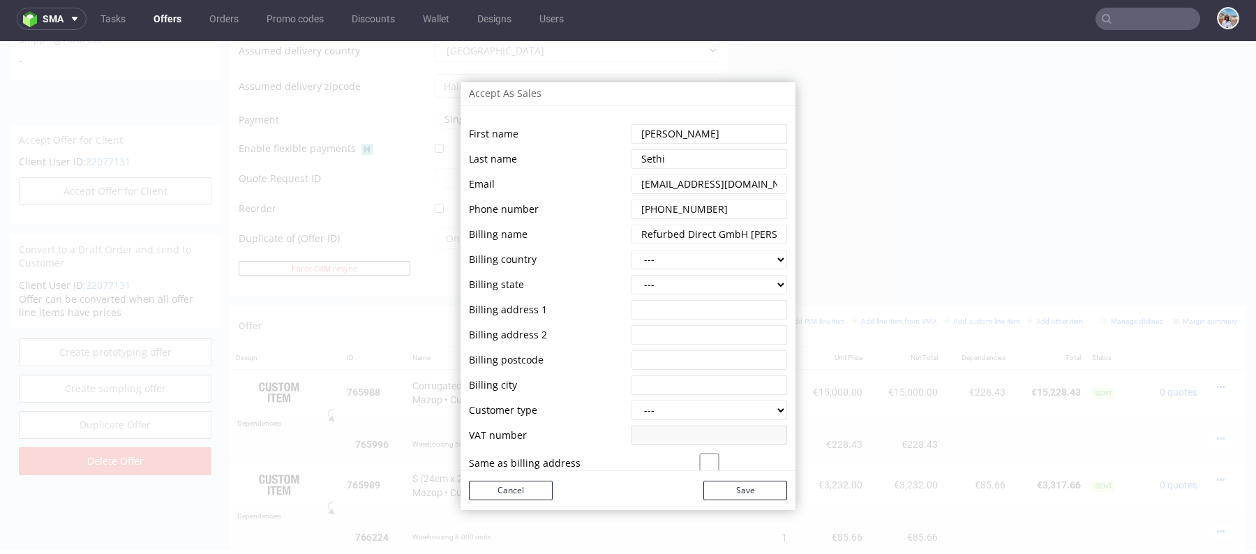
scroll to position [0, 27]
type input "Refurbed Direct GmbH [PERSON_NAME]"
click at [646, 255] on select "--- [GEOGRAPHIC_DATA] [GEOGRAPHIC_DATA] [GEOGRAPHIC_DATA] [GEOGRAPHIC_DATA] [GE…" at bounding box center [710, 260] width 156 height 20
click at [423, 0] on html "sma Tasks Offers Orders Promo codes Discounts Wallet Designs Users Order: R9642…" at bounding box center [628, 277] width 1256 height 554
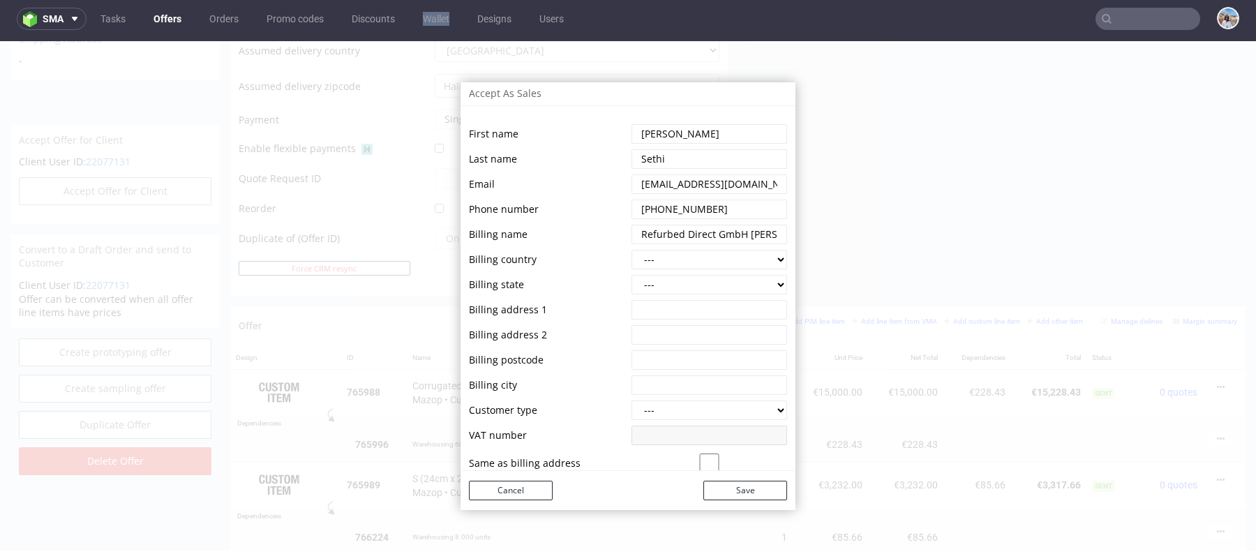
click at [660, 261] on select "--- [GEOGRAPHIC_DATA] [GEOGRAPHIC_DATA] [GEOGRAPHIC_DATA] [GEOGRAPHIC_DATA] [GE…" at bounding box center [710, 260] width 156 height 20
select select "12"
click at [648, 288] on select "--- [GEOGRAPHIC_DATA] [GEOGRAPHIC_DATA] [GEOGRAPHIC_DATA] [GEOGRAPHIC_DATA] [GE…" at bounding box center [710, 285] width 156 height 20
click at [430, 0] on html "sma Tasks Offers Orders Promo codes Discounts Wallet Designs Users Order: R9642…" at bounding box center [628, 277] width 1256 height 554
click at [658, 304] on input "string" at bounding box center [710, 310] width 156 height 20
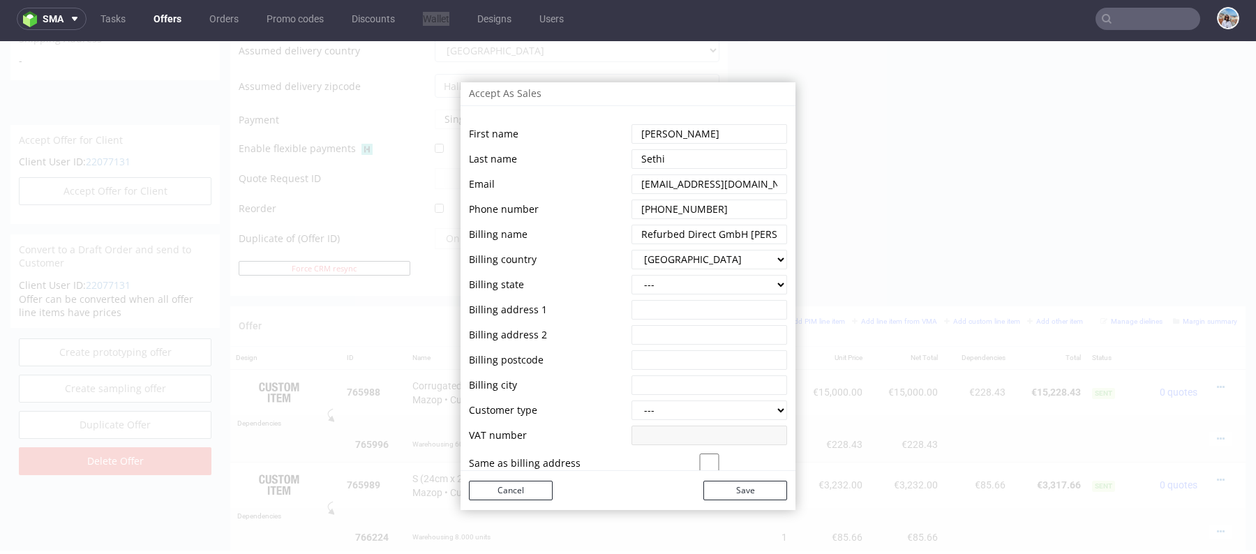
paste input "[PERSON_NAME][STREET_ADDRESS]"
type input "[PERSON_NAME][STREET_ADDRESS]"
click at [665, 283] on select "--- [GEOGRAPHIC_DATA] [GEOGRAPHIC_DATA] [GEOGRAPHIC_DATA] [GEOGRAPHIC_DATA] [GE…" at bounding box center [710, 285] width 156 height 20
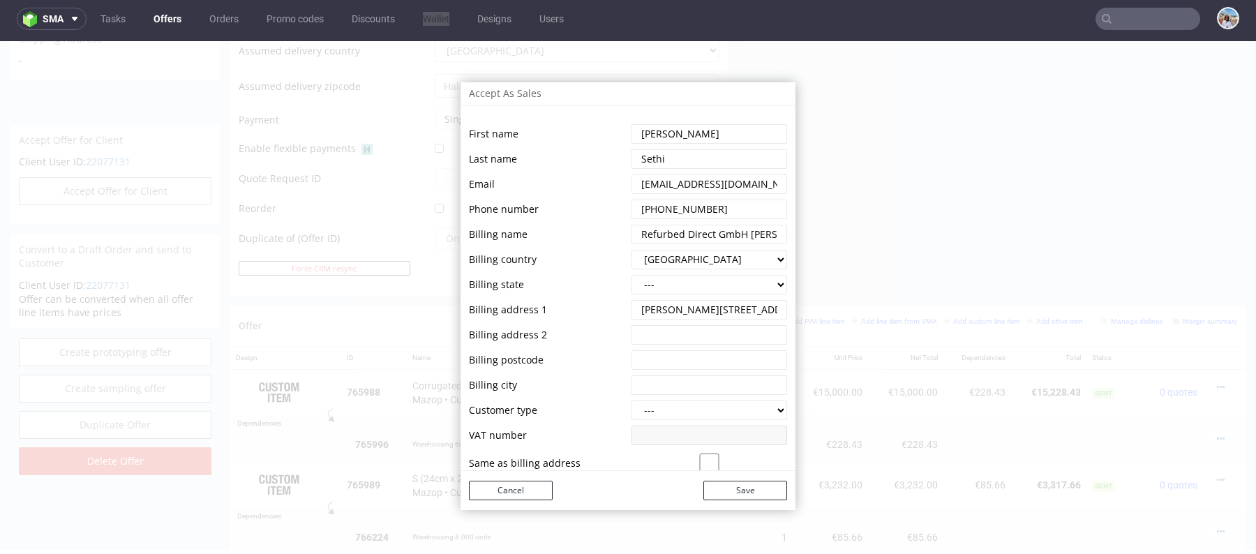
select select "130"
click at [717, 318] on input "string" at bounding box center [710, 310] width 156 height 20
drag, startPoint x: 726, startPoint y: 308, endPoint x: 854, endPoint y: 306, distance: 128.4
click at [854, 306] on div "Accept As Sales First name Last name Email Phone number Billing name Billing co…" at bounding box center [628, 296] width 1256 height 510
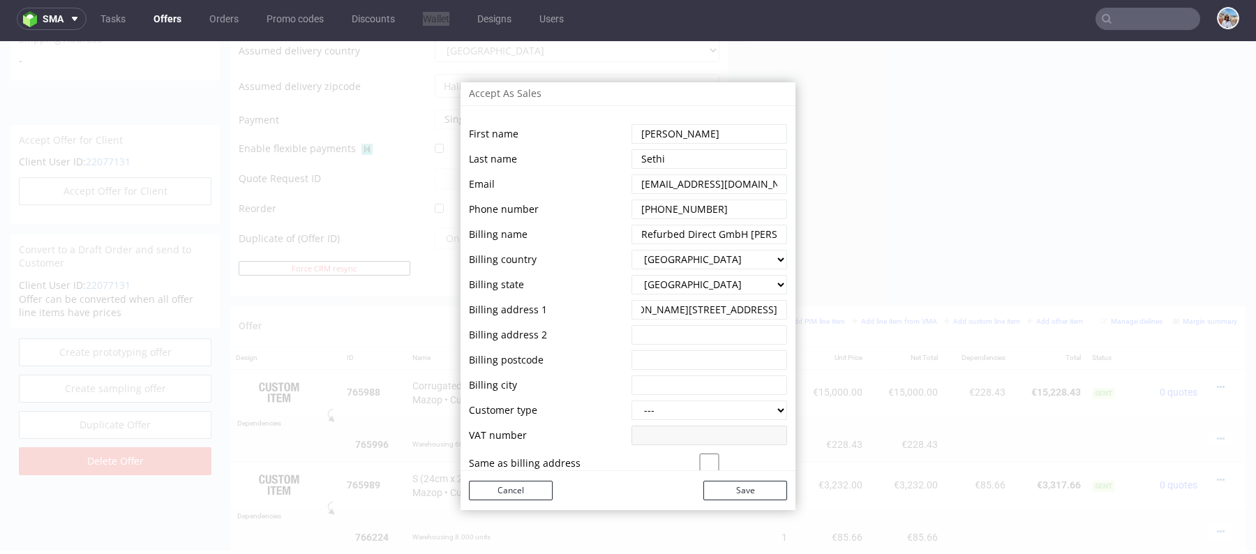
scroll to position [0, 0]
type input "[PERSON_NAME][STREET_ADDRESS]"
click at [679, 355] on input "string" at bounding box center [710, 360] width 156 height 20
click at [674, 330] on input "string" at bounding box center [710, 335] width 156 height 20
click at [674, 351] on input "string" at bounding box center [710, 360] width 156 height 20
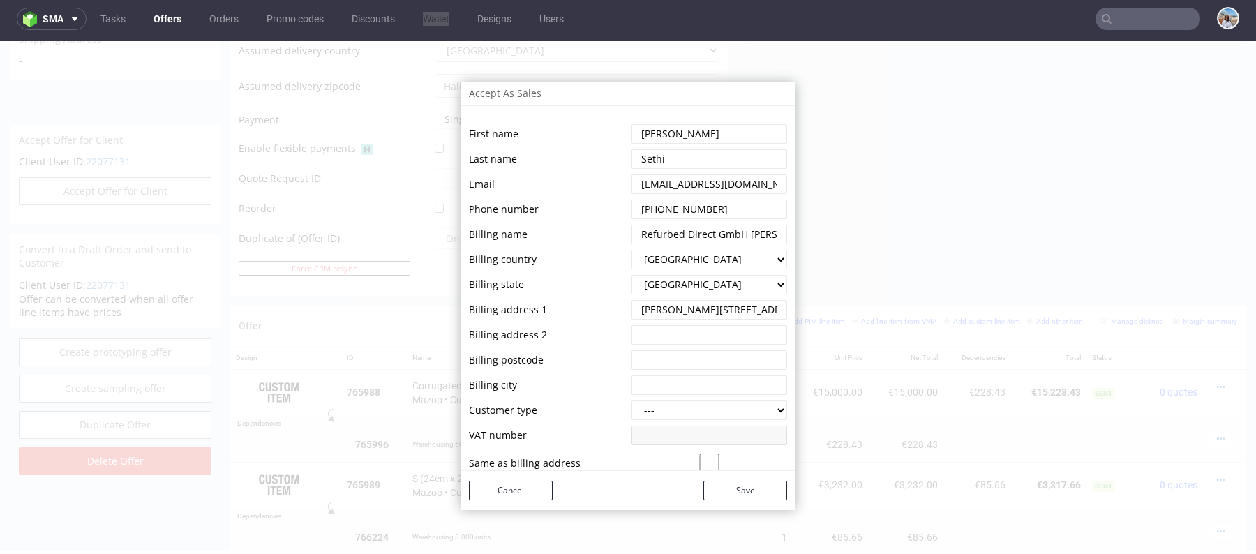
paste input "[GEOGRAPHIC_DATA] 1020 [GEOGRAPHIC_DATA]"
drag, startPoint x: 665, startPoint y: 362, endPoint x: 605, endPoint y: 362, distance: 60.0
click at [605, 362] on tr "Billing postcode" at bounding box center [628, 360] width 318 height 22
drag, startPoint x: 658, startPoint y: 359, endPoint x: 714, endPoint y: 359, distance: 55.8
click at [714, 359] on input "string" at bounding box center [710, 360] width 156 height 20
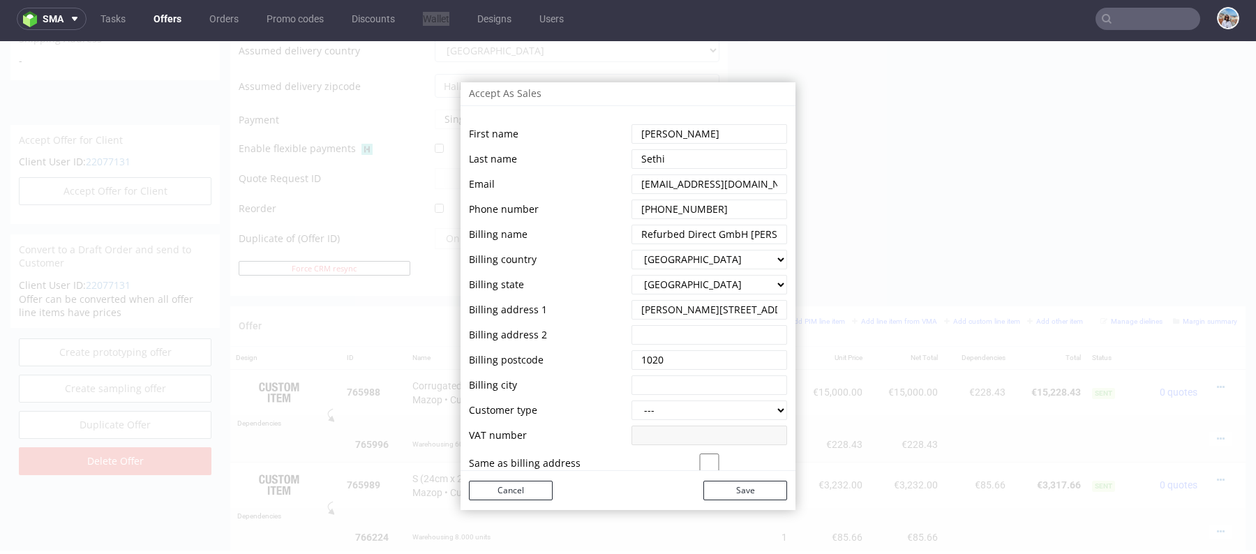
type input "1020"
click at [664, 389] on input "string" at bounding box center [710, 385] width 156 height 20
type input "[GEOGRAPHIC_DATA]"
click at [644, 324] on td at bounding box center [707, 335] width 159 height 22
click at [675, 326] on input "string" at bounding box center [710, 335] width 156 height 20
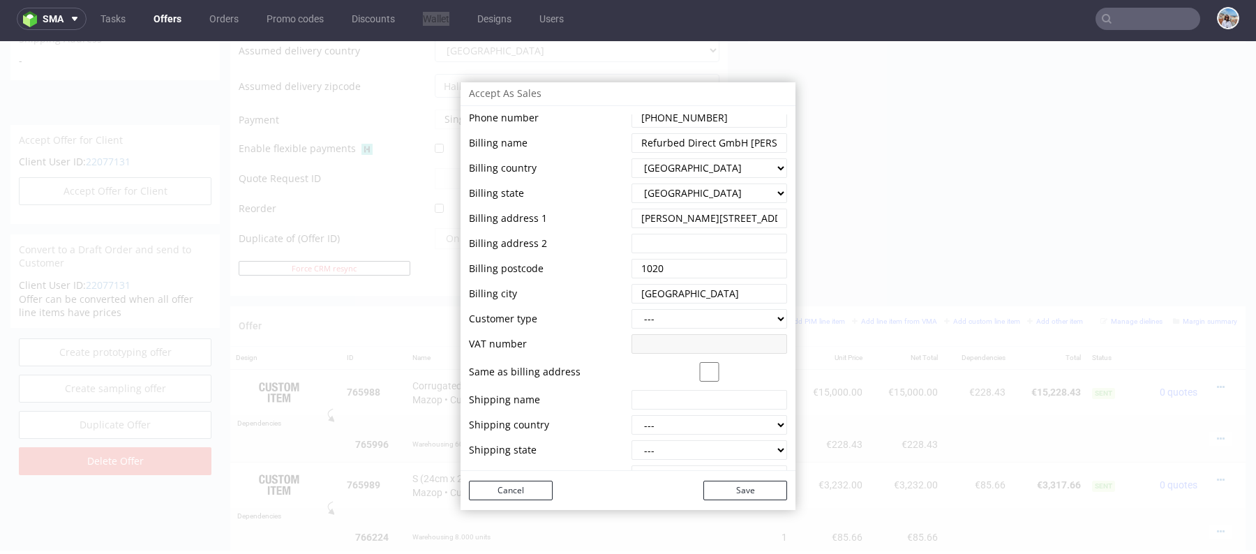
scroll to position [170, 0]
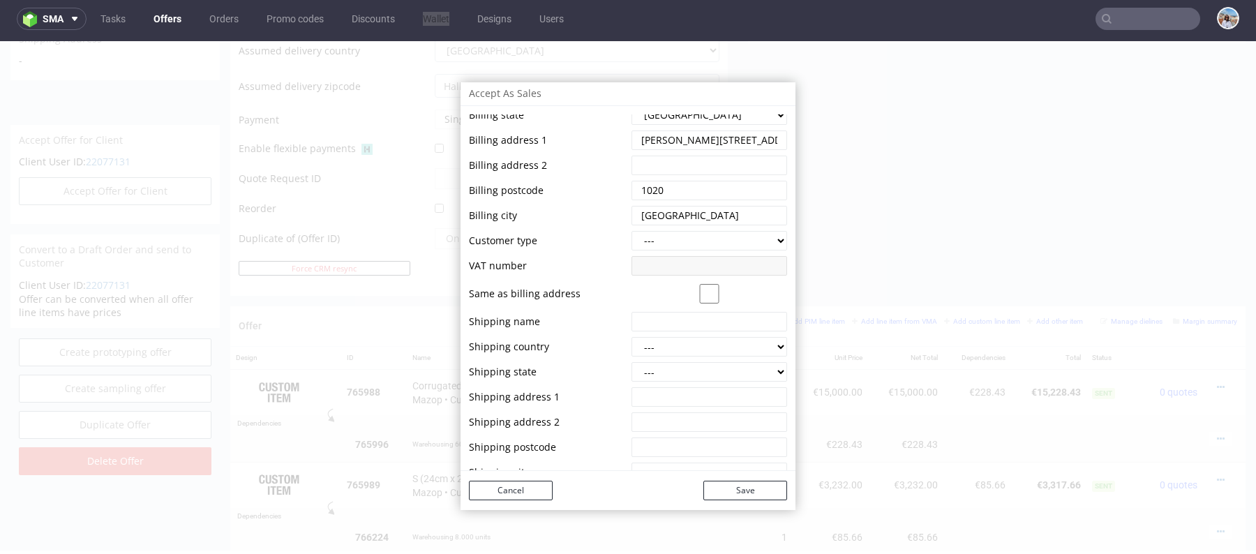
click at [650, 255] on td at bounding box center [707, 266] width 159 height 22
click at [685, 245] on select "--- b2b b2c" at bounding box center [710, 241] width 156 height 20
select select "b2b"
click at [690, 266] on input "string" at bounding box center [710, 266] width 156 height 20
paste input "DE360995136"
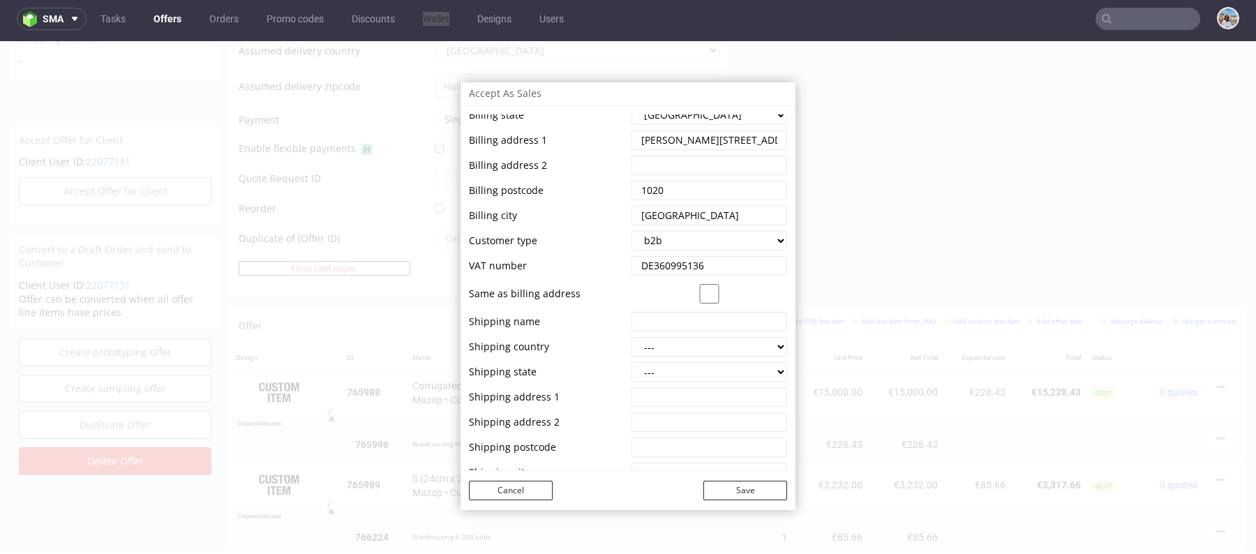
type input "DE360995136"
click at [676, 297] on input "checkbox" at bounding box center [710, 294] width 156 height 20
checkbox input "true"
type input "Refurbed Direct GmbH [PERSON_NAME]"
select select "12"
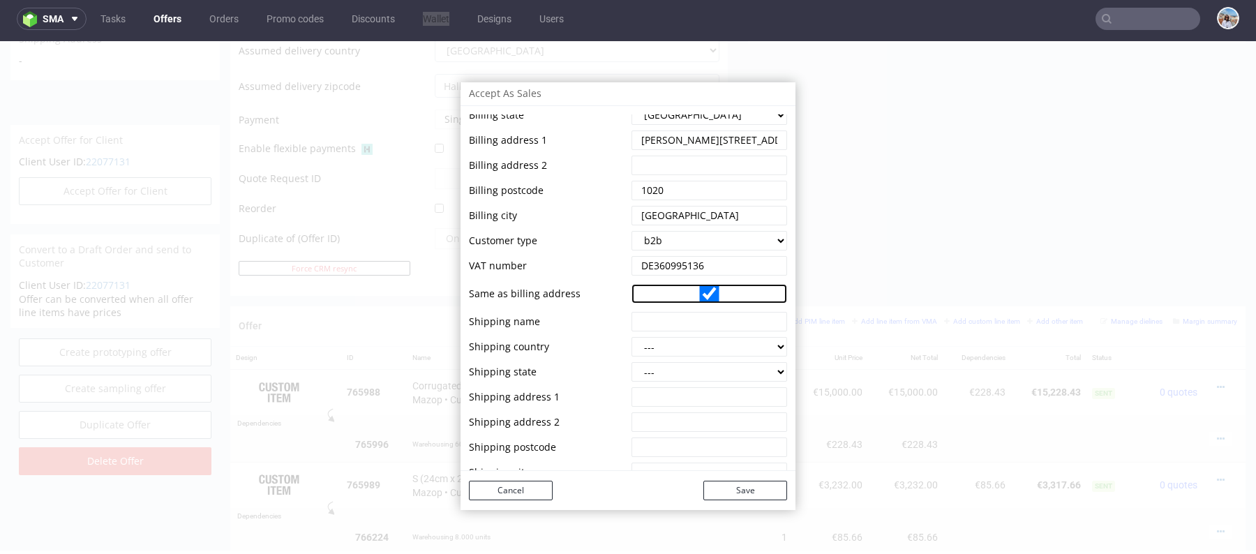
type input "[PERSON_NAME][STREET_ADDRESS]"
type input "1020"
type input "[GEOGRAPHIC_DATA]"
select select "130"
click at [701, 299] on input "checkbox" at bounding box center [710, 294] width 156 height 20
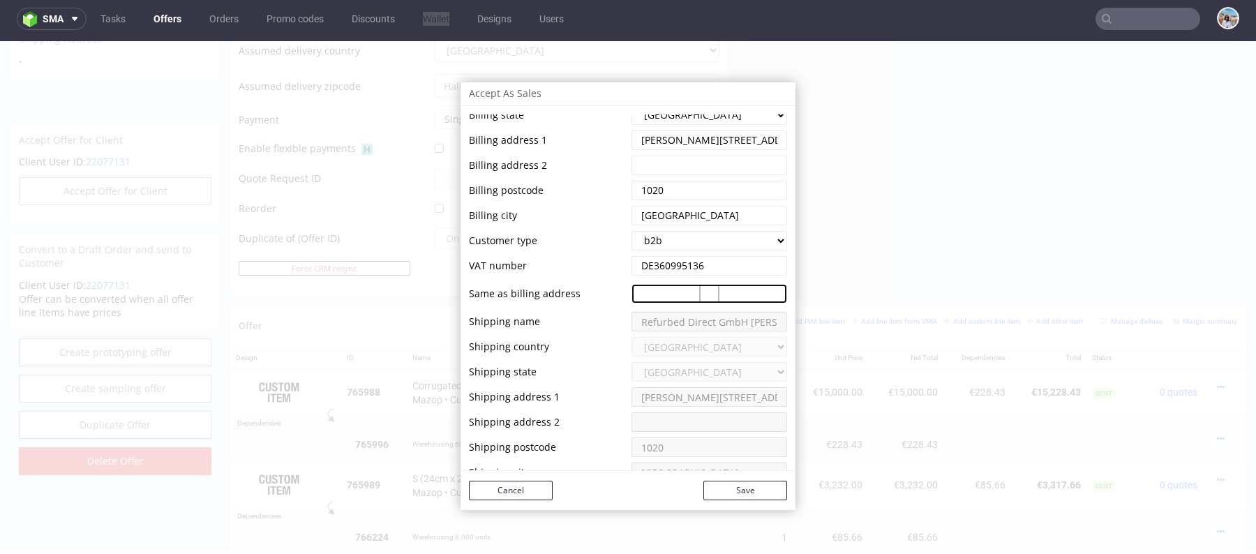
checkbox input "false"
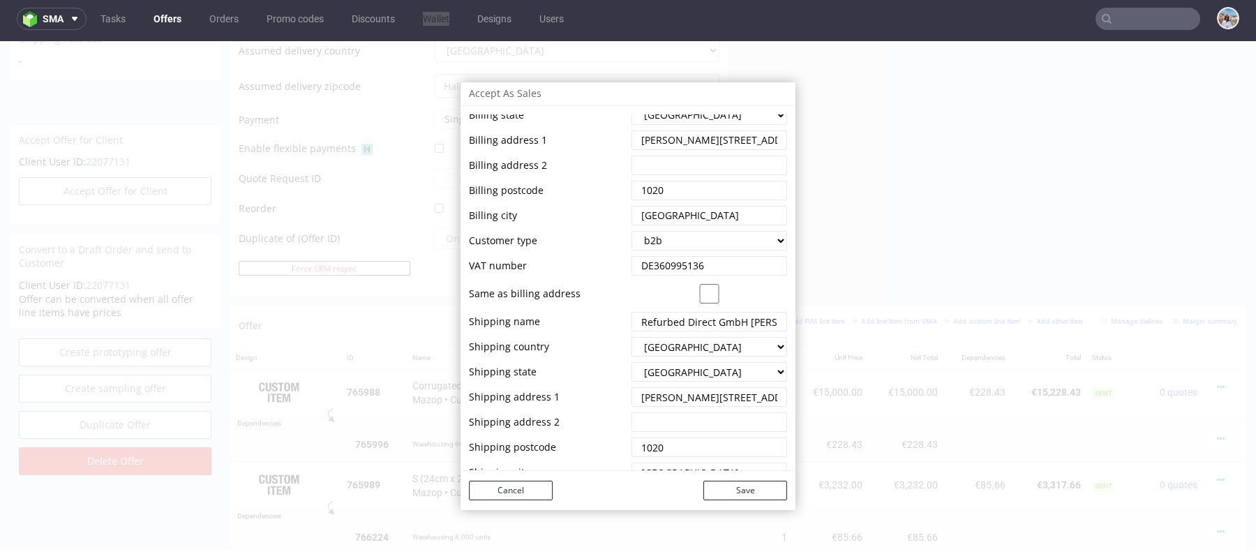
click at [677, 320] on input "string" at bounding box center [710, 322] width 156 height 20
paste input "Refurbed Direct GmbH, c/[PERSON_NAME] technologies, c/o Radial Fulfillment GmbH"
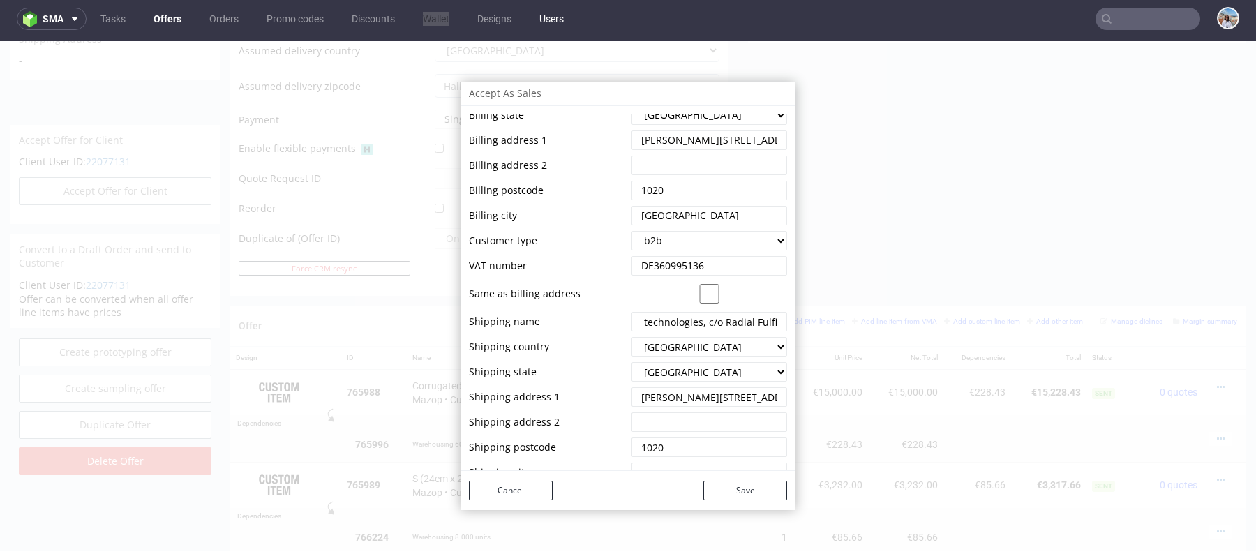
type input "Refurbed Direct GmbH, c/[PERSON_NAME] technologies, c/o Radial Fulfillment GmbH"
click at [671, 369] on select "--- [GEOGRAPHIC_DATA] [GEOGRAPHIC_DATA] [GEOGRAPHIC_DATA] [GEOGRAPHIC_DATA] [GE…" at bounding box center [710, 372] width 156 height 20
click at [671, 387] on input "string" at bounding box center [710, 397] width 156 height 20
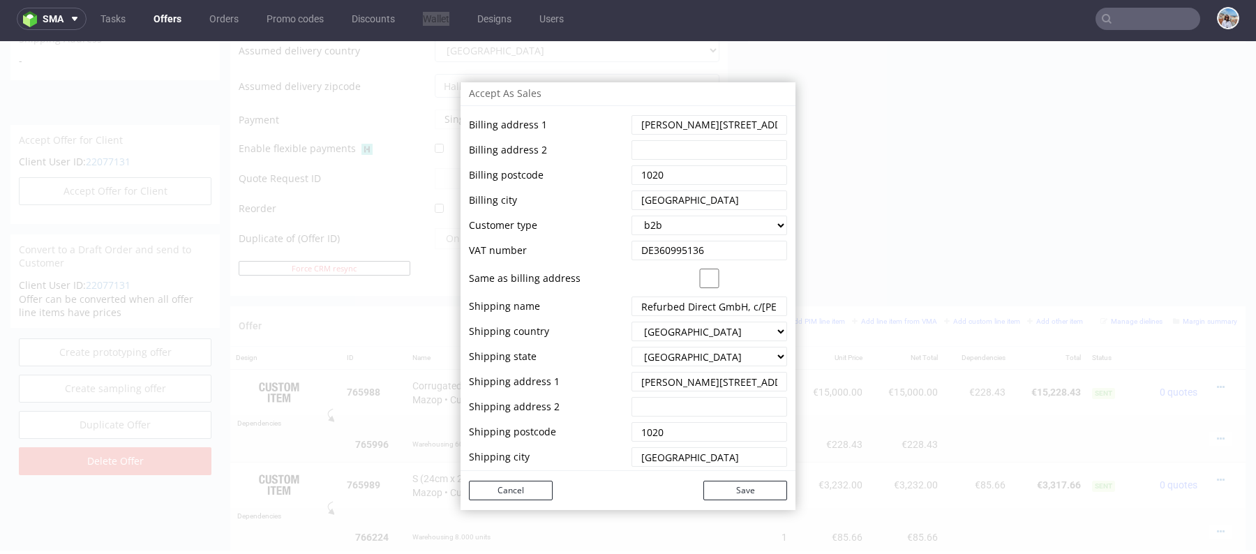
click at [685, 387] on input "string" at bounding box center [710, 382] width 156 height 20
paste input "[STREET_ADDRESS]"
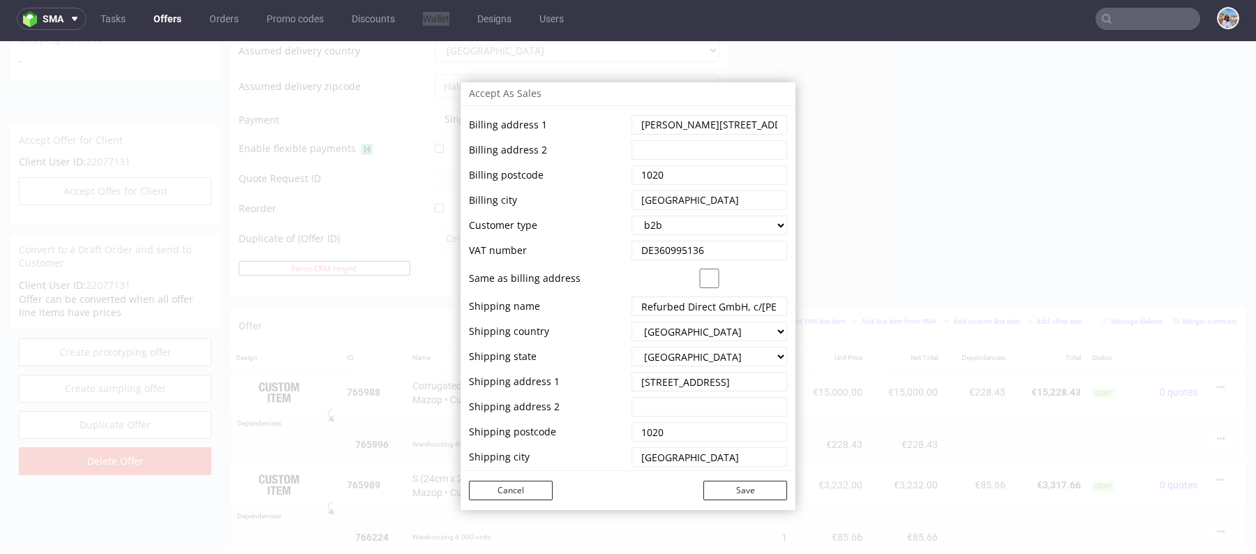
drag, startPoint x: 698, startPoint y: 382, endPoint x: 842, endPoint y: 382, distance: 144.5
click at [842, 382] on div "Accept As Sales First name Last name Email Phone number Billing name Billing co…" at bounding box center [628, 296] width 1256 height 510
type input "[STREET_ADDRESS]"
click at [641, 433] on input "string" at bounding box center [710, 432] width 156 height 20
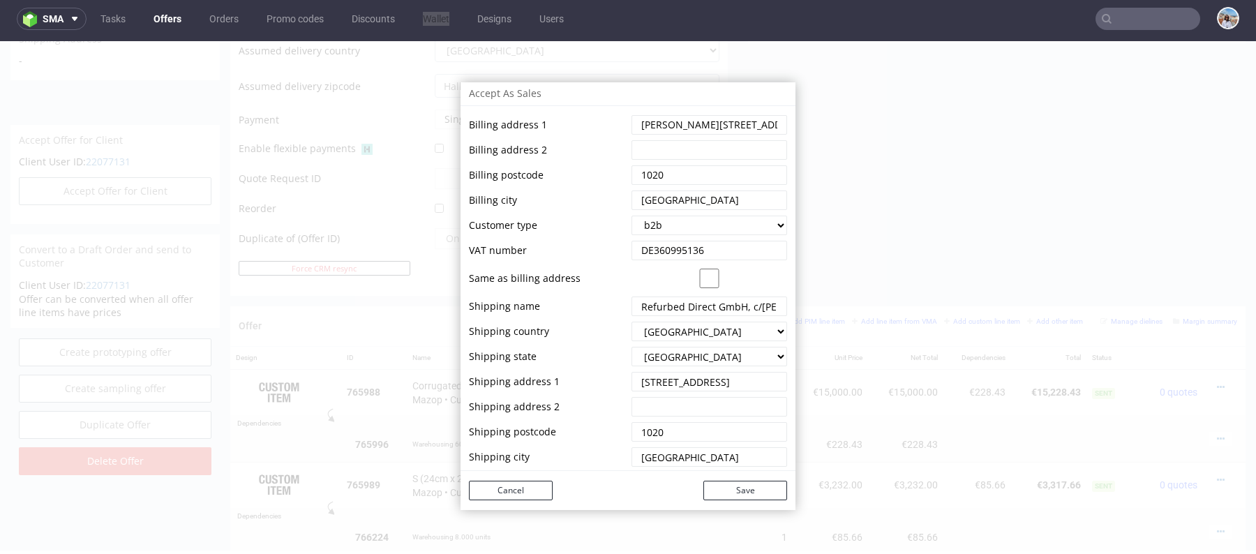
click at [641, 433] on input "string" at bounding box center [710, 432] width 156 height 20
paste input "06116 [GEOGRAPHIC_DATA]"
drag, startPoint x: 665, startPoint y: 432, endPoint x: 755, endPoint y: 432, distance: 90.0
click at [755, 432] on input "string" at bounding box center [710, 432] width 156 height 20
type input "06116"
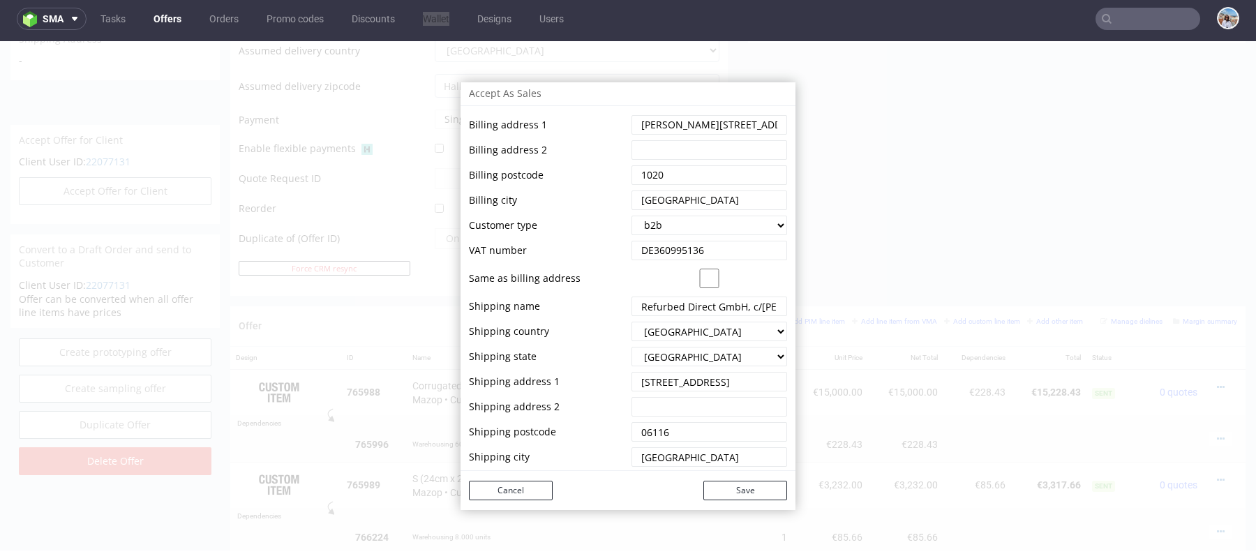
click at [659, 465] on input "string" at bounding box center [710, 457] width 156 height 20
click at [681, 328] on select "--- [GEOGRAPHIC_DATA] [GEOGRAPHIC_DATA] [GEOGRAPHIC_DATA] [GEOGRAPHIC_DATA] [GE…" at bounding box center [710, 332] width 156 height 20
select select "57"
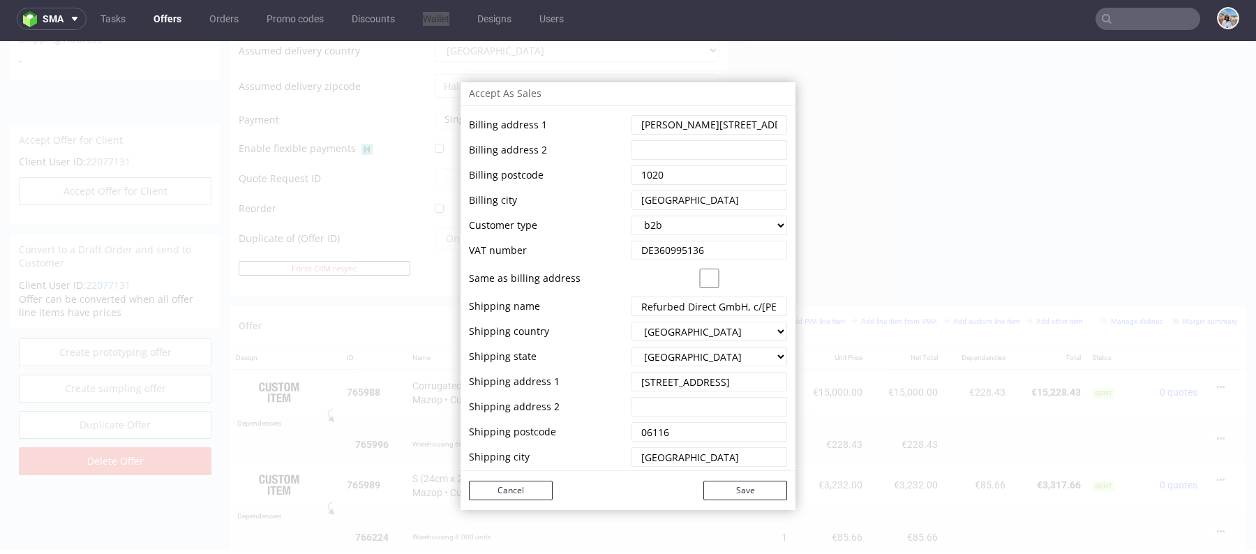
select select "---"
click at [665, 359] on select "--- [PERSON_NAME] [GEOGRAPHIC_DATA] [GEOGRAPHIC_DATA] [GEOGRAPHIC_DATA] [GEOGRA…" at bounding box center [710, 357] width 156 height 20
click at [647, 456] on input "string" at bounding box center [710, 457] width 156 height 20
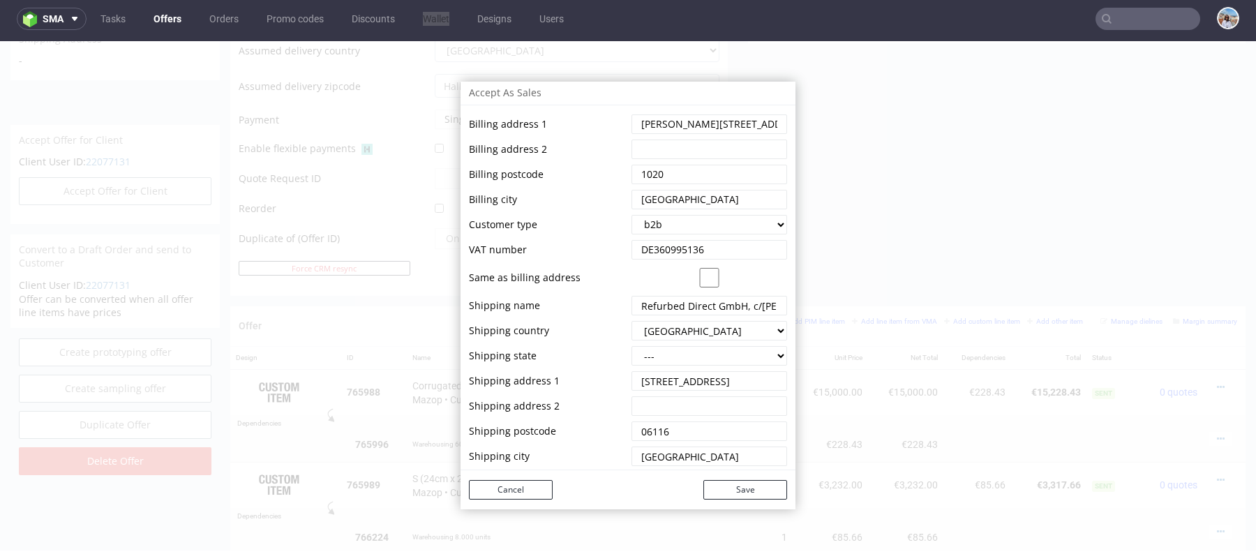
click at [647, 456] on input "string" at bounding box center [710, 457] width 156 height 20
paste input "[GEOGRAPHIC_DATA]"
type input "[GEOGRAPHIC_DATA]"
drag, startPoint x: 682, startPoint y: 459, endPoint x: 593, endPoint y: 459, distance: 89.3
click at [593, 459] on tr "Shipping city" at bounding box center [628, 456] width 318 height 22
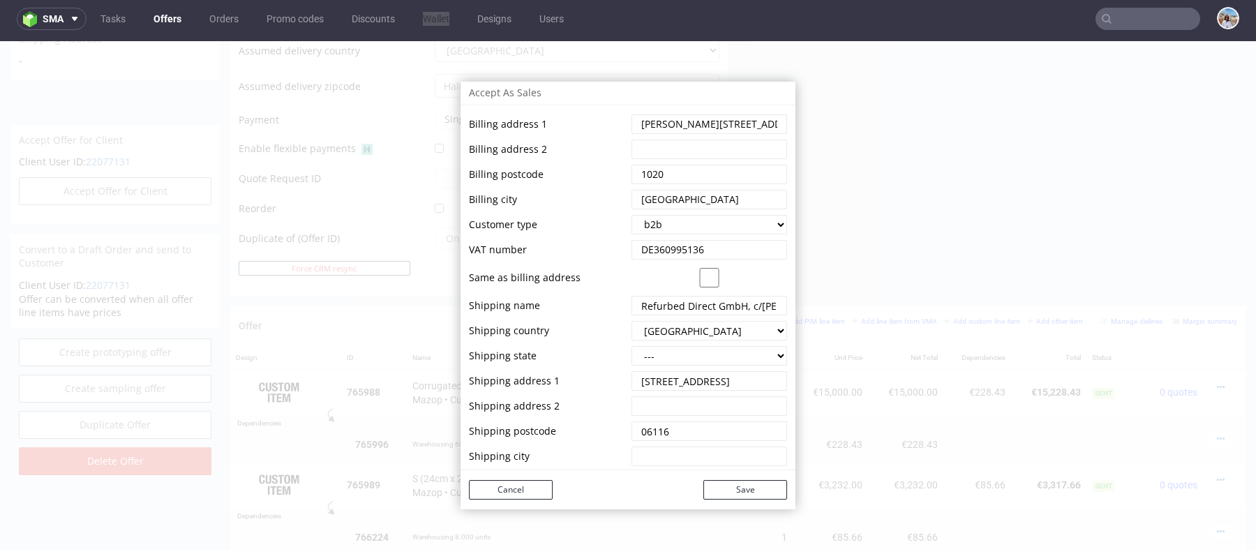
click at [741, 379] on input "string" at bounding box center [710, 381] width 156 height 20
click at [657, 468] on td at bounding box center [707, 469] width 159 height 3
click at [653, 448] on input "string" at bounding box center [710, 457] width 156 height 20
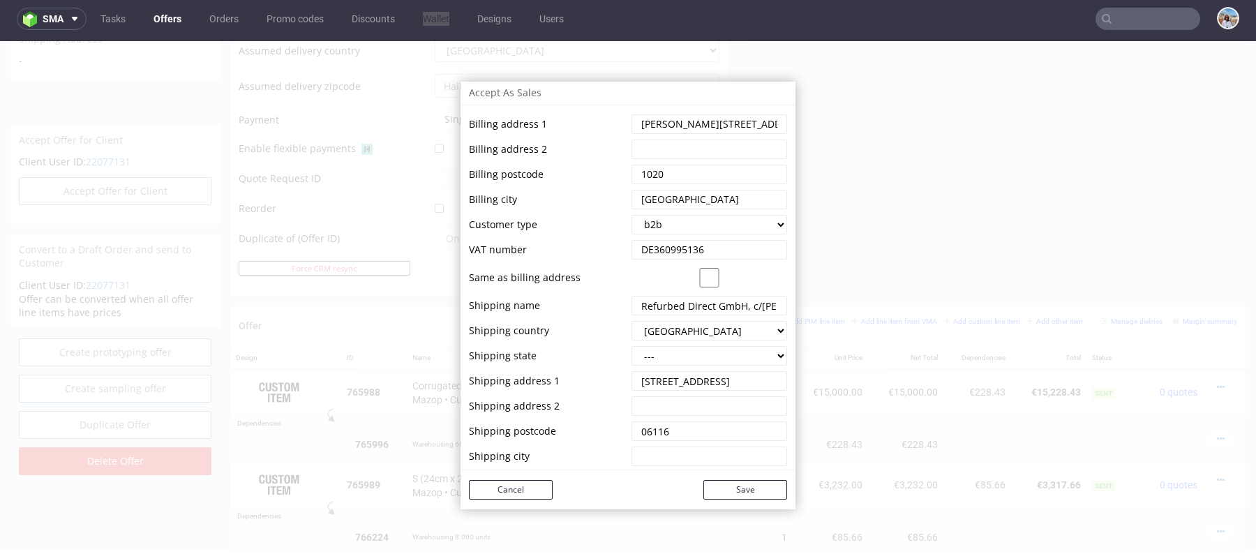
paste input "Halle"
type input "Halle"
click at [673, 350] on select "--- [PERSON_NAME] [GEOGRAPHIC_DATA] [GEOGRAPHIC_DATA] [GEOGRAPHIC_DATA] [GEOGRA…" at bounding box center [710, 356] width 156 height 20
click at [683, 410] on input "string" at bounding box center [710, 406] width 156 height 20
click at [664, 359] on select "--- [PERSON_NAME] [GEOGRAPHIC_DATA] [GEOGRAPHIC_DATA] [GEOGRAPHIC_DATA] [GEOGRA…" at bounding box center [710, 356] width 156 height 20
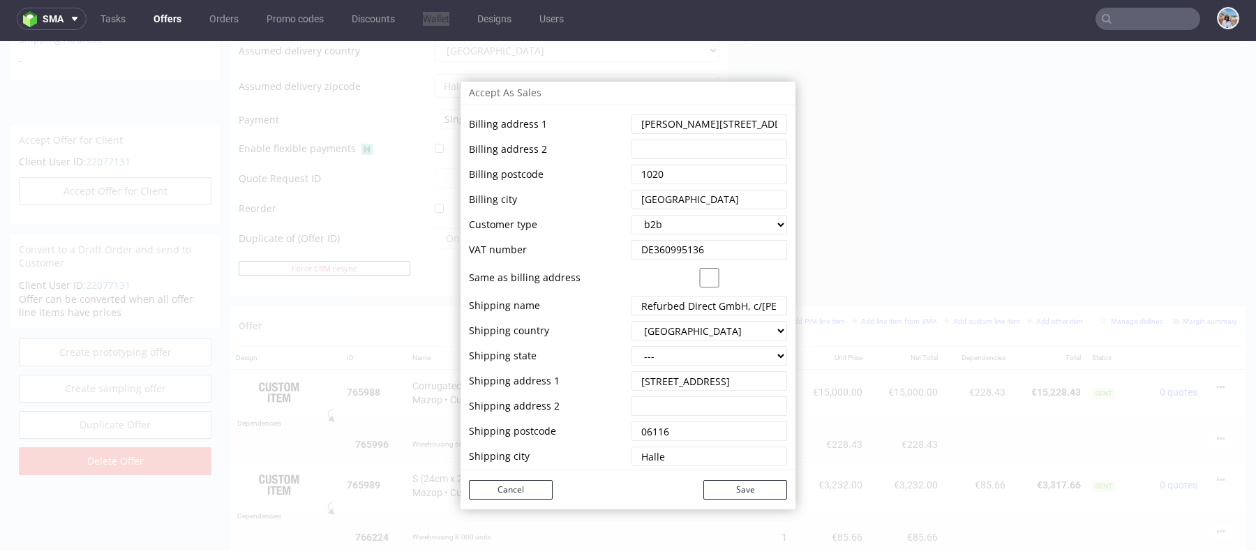
select select "671"
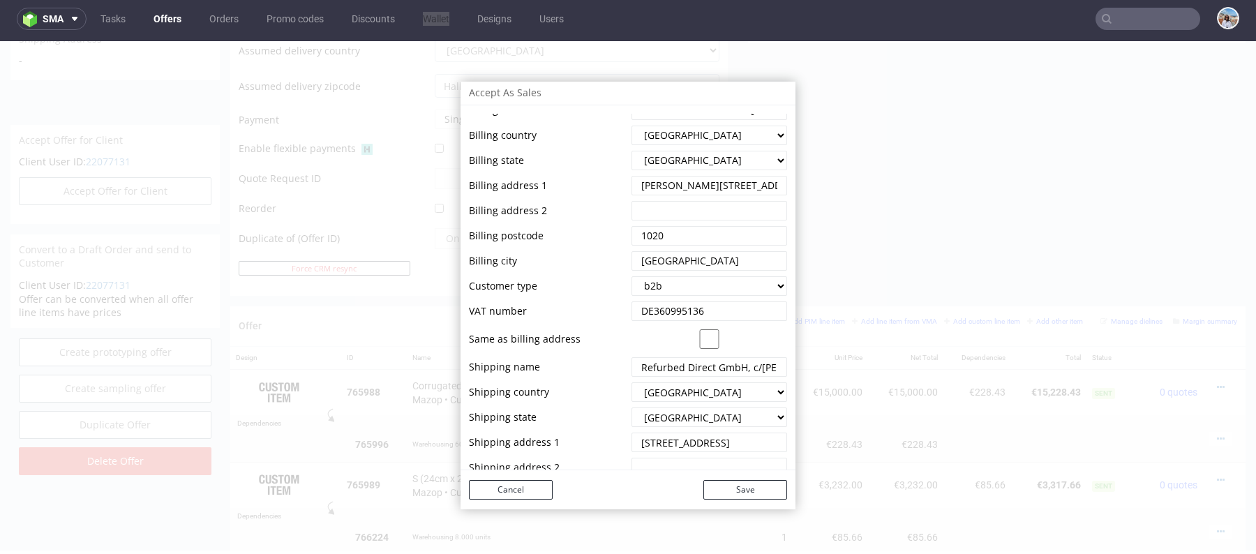
scroll to position [185, 0]
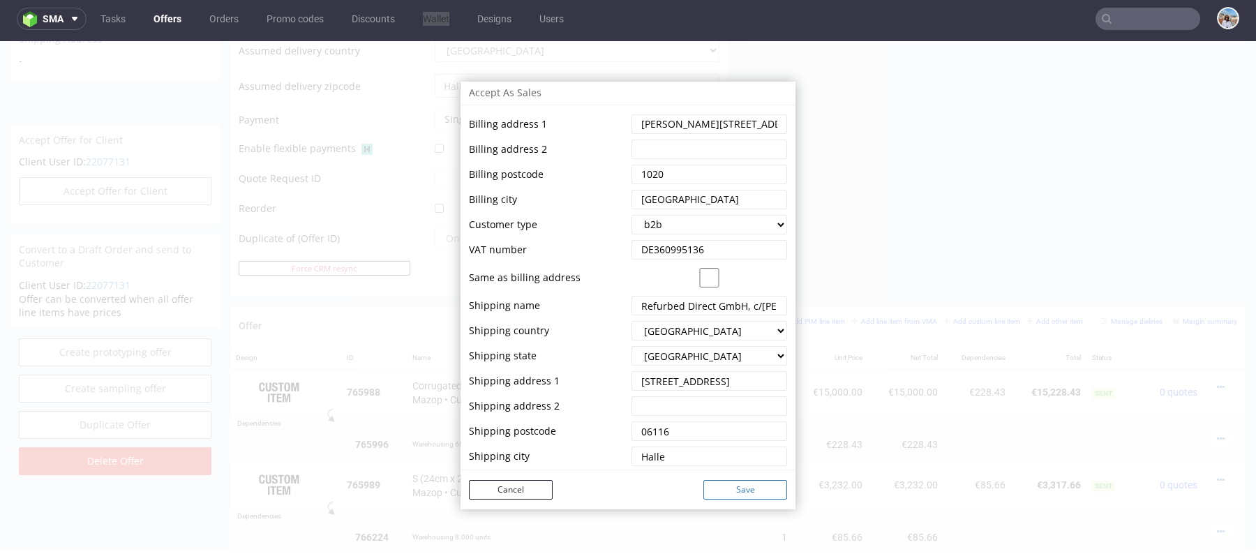
click at [729, 485] on button "Save" at bounding box center [746, 490] width 84 height 20
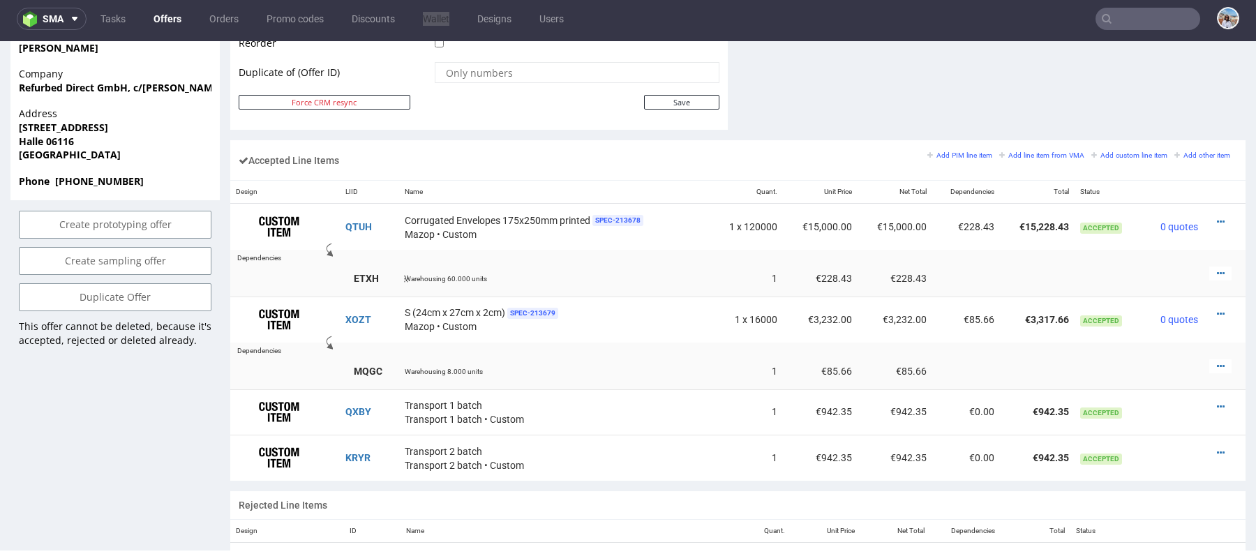
scroll to position [762, 0]
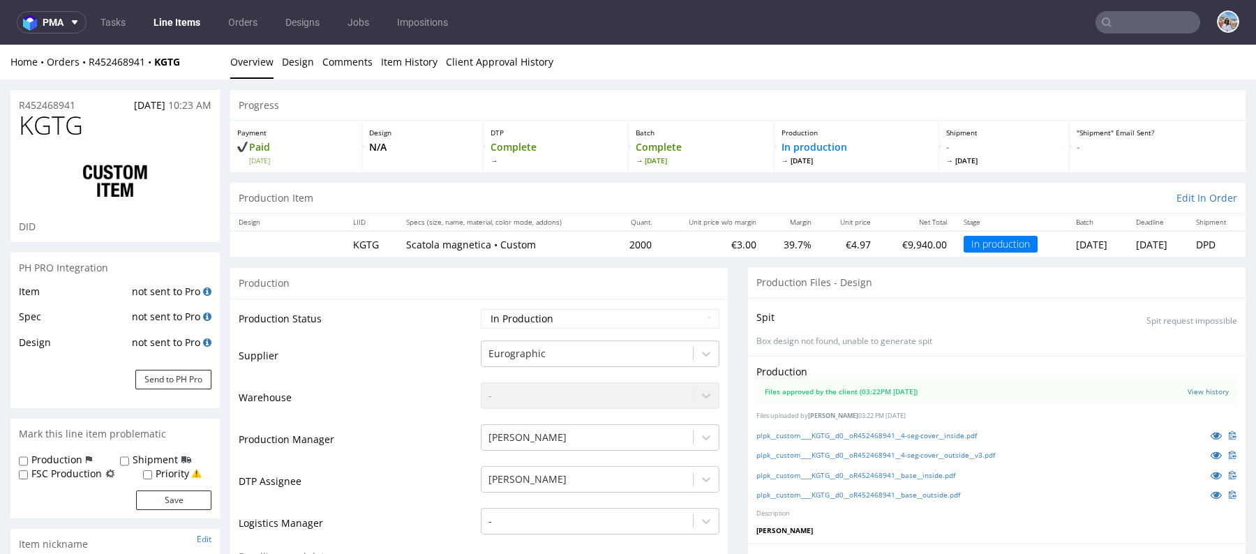
scroll to position [332, 0]
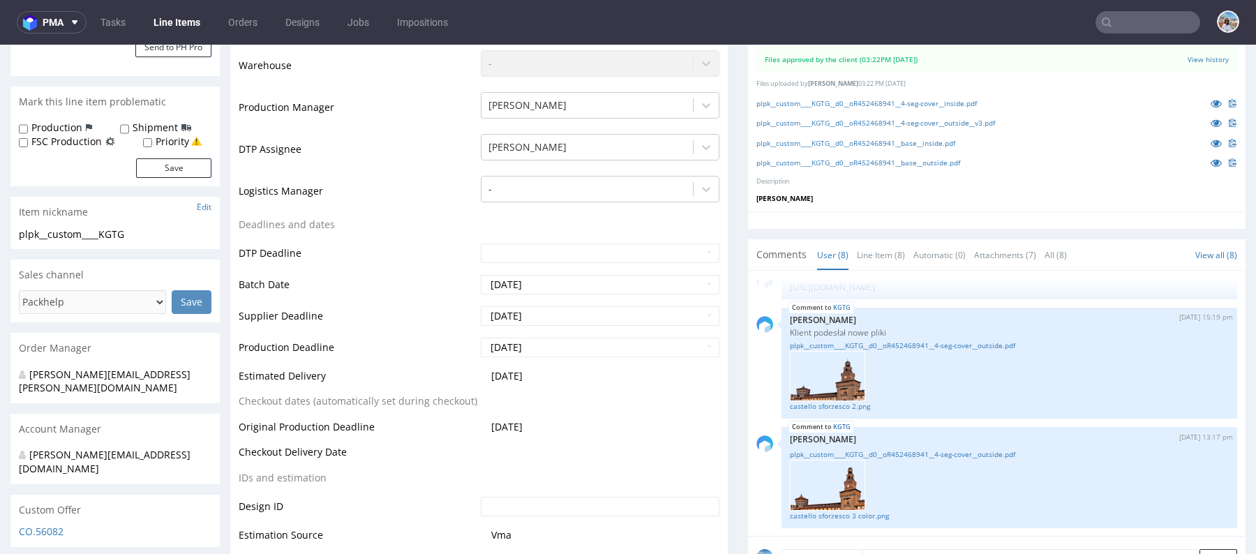
click at [50, 525] on div "CO.56082" at bounding box center [114, 536] width 209 height 22
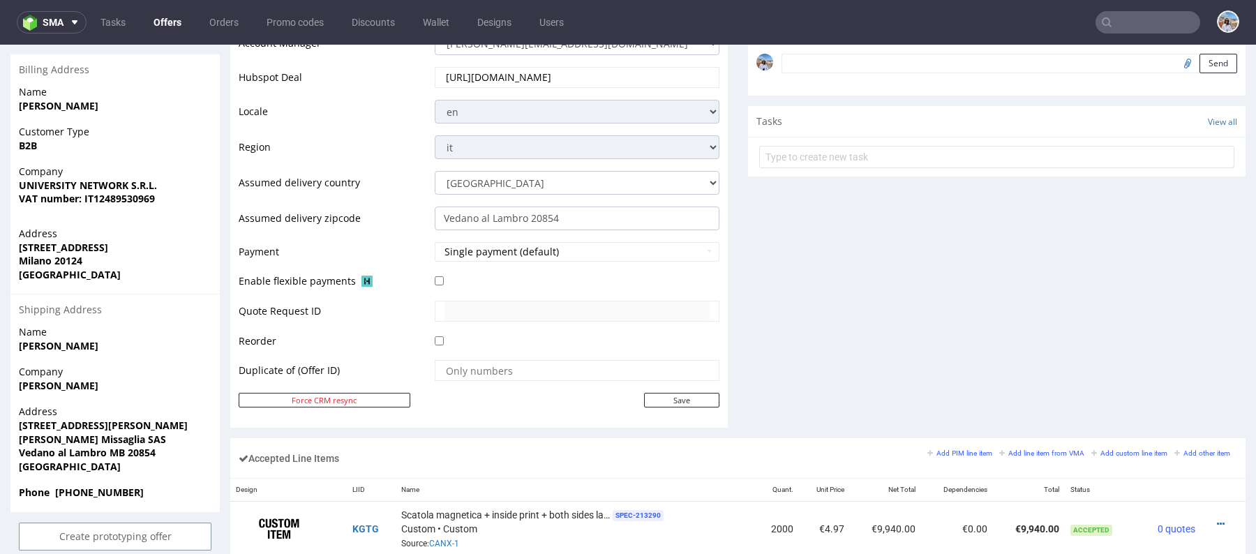
scroll to position [902, 0]
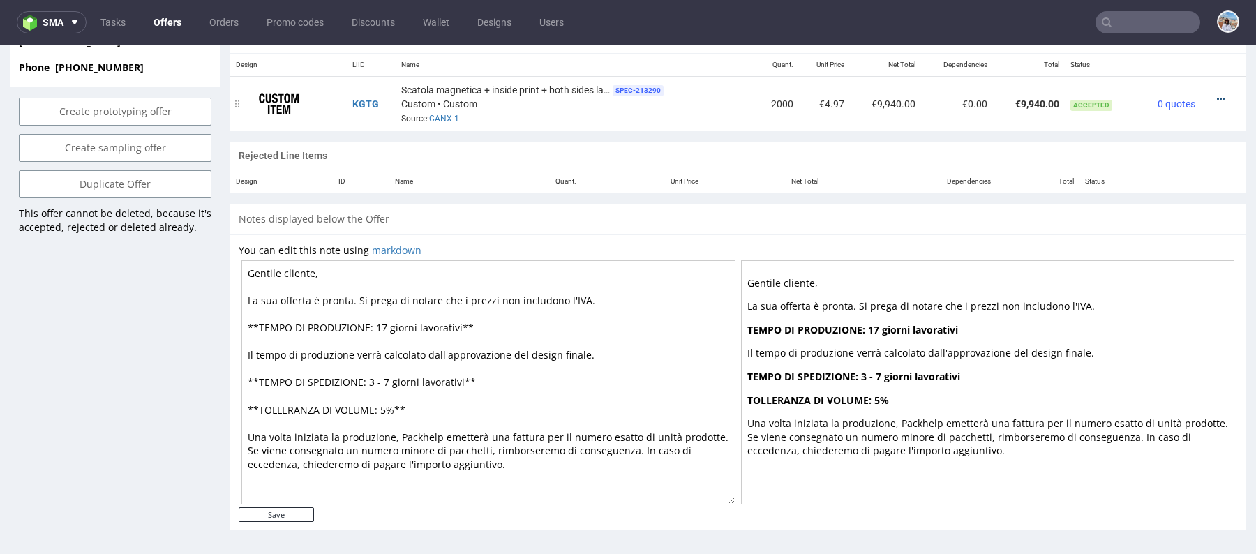
click at [1217, 94] on icon at bounding box center [1221, 99] width 8 height 10
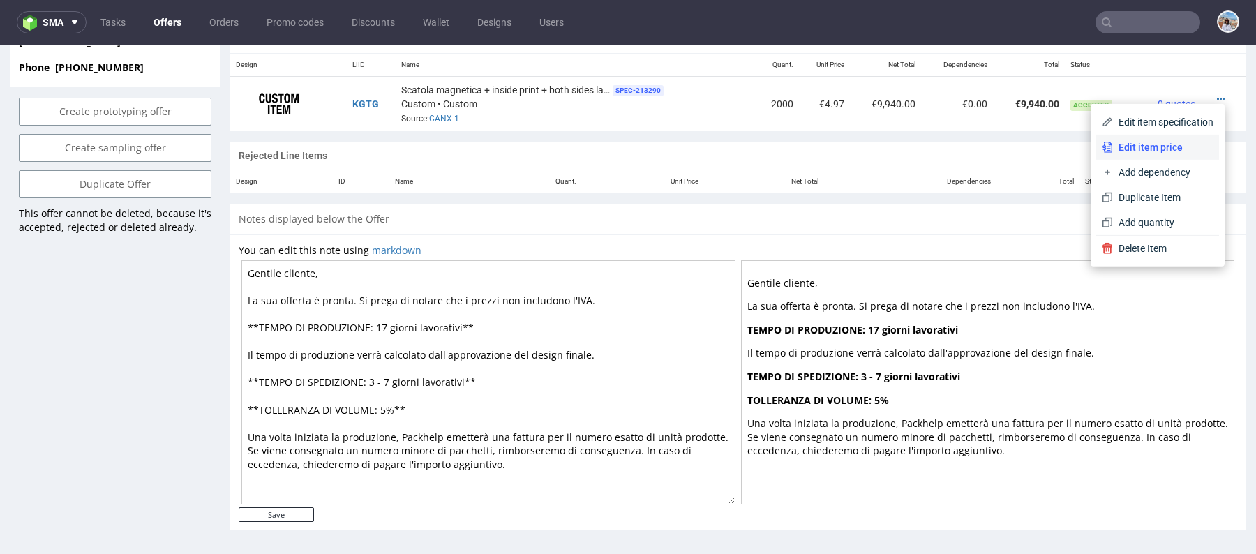
click at [1135, 152] on span "Edit item price" at bounding box center [1163, 147] width 101 height 14
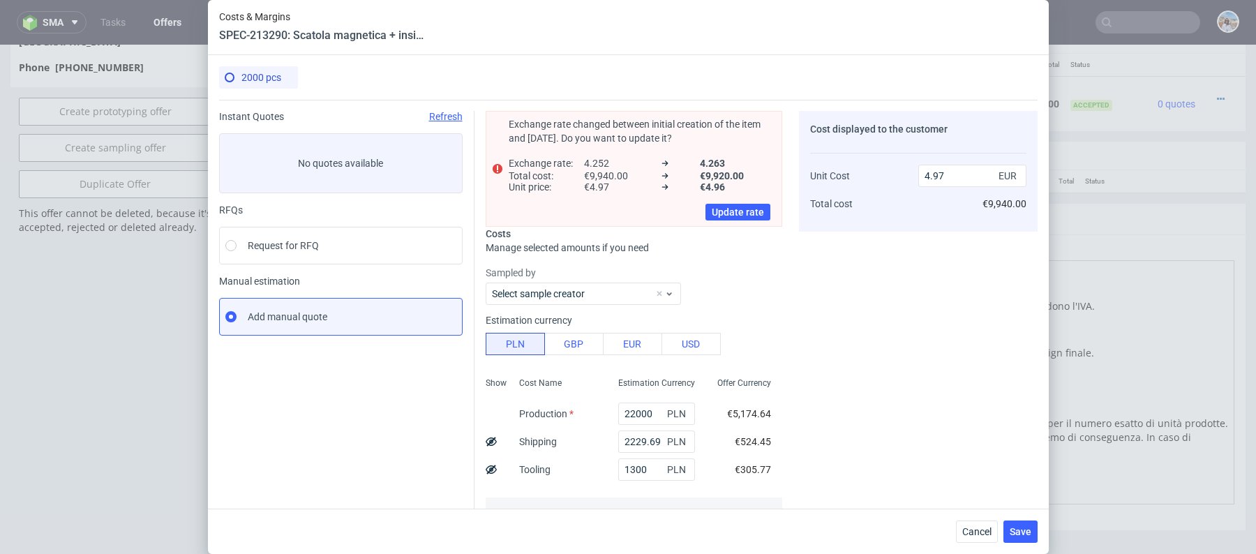
scroll to position [239, 0]
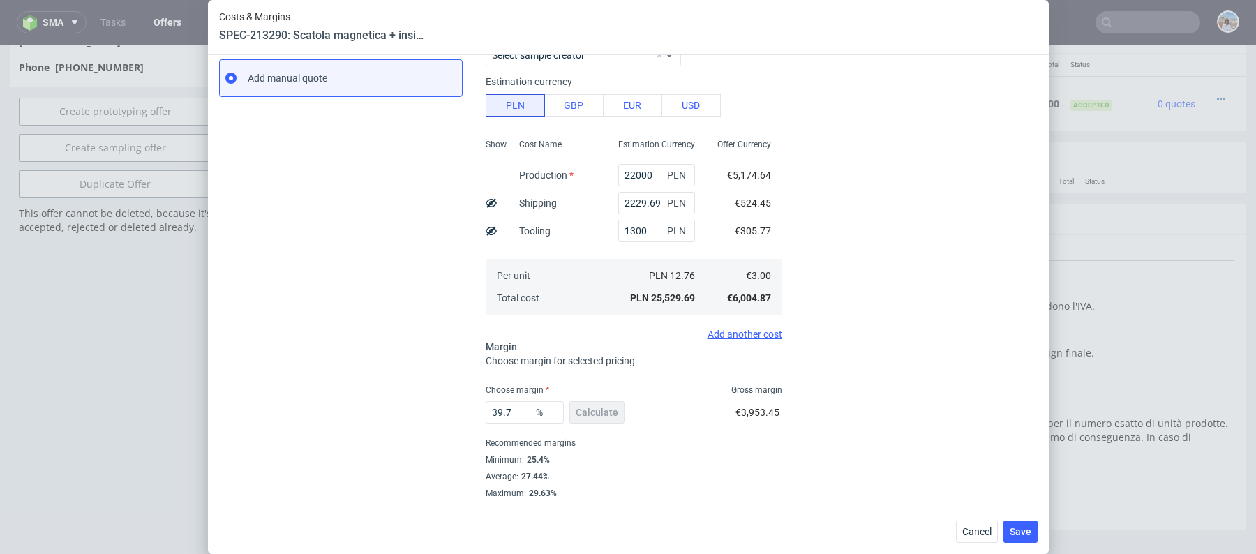
click at [755, 198] on span "€524.45" at bounding box center [753, 203] width 36 height 11
copy span "€524.45"
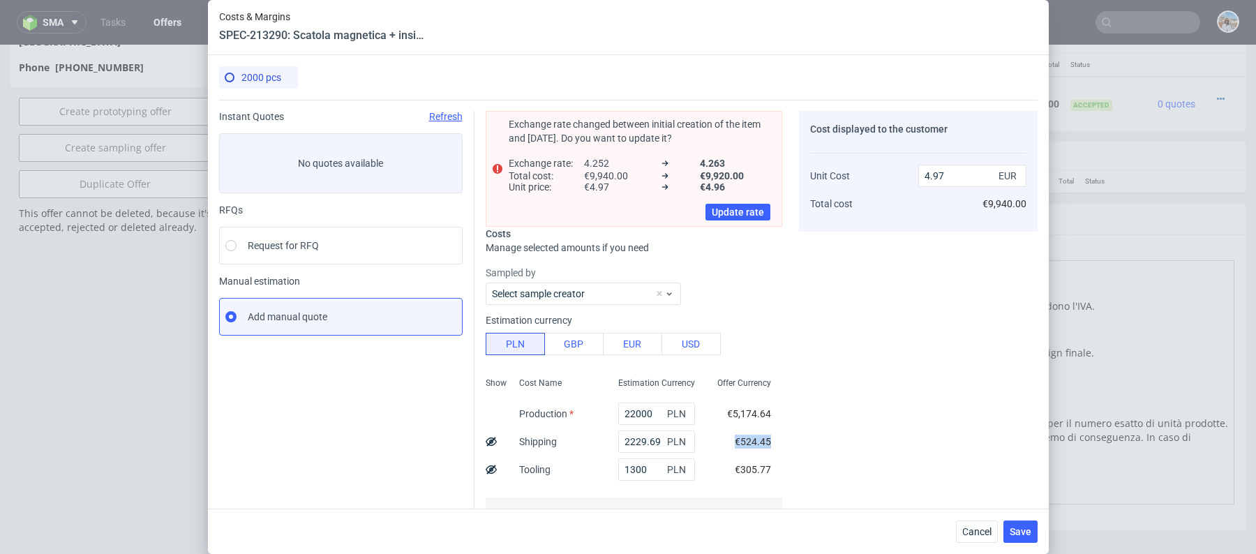
scroll to position [202, 0]
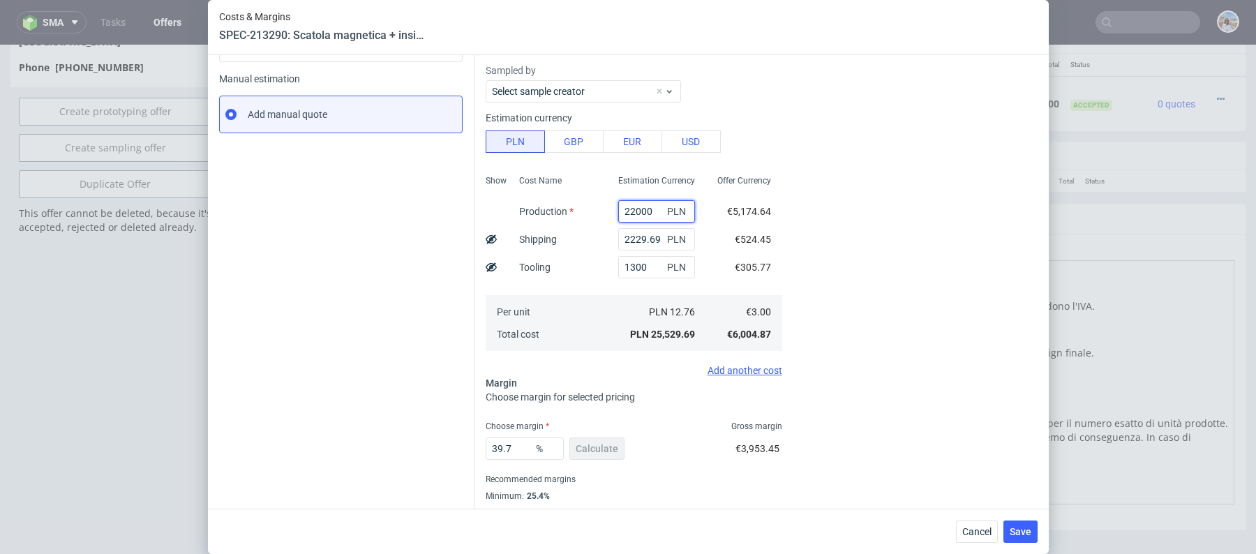
click at [638, 205] on input "22000" at bounding box center [656, 211] width 77 height 22
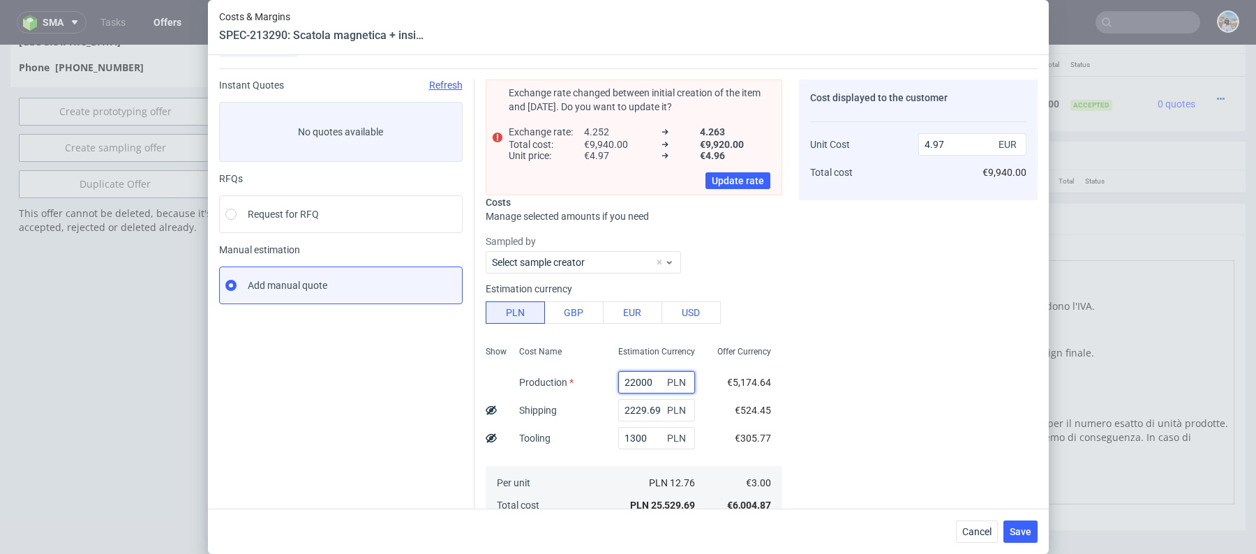
scroll to position [0, 0]
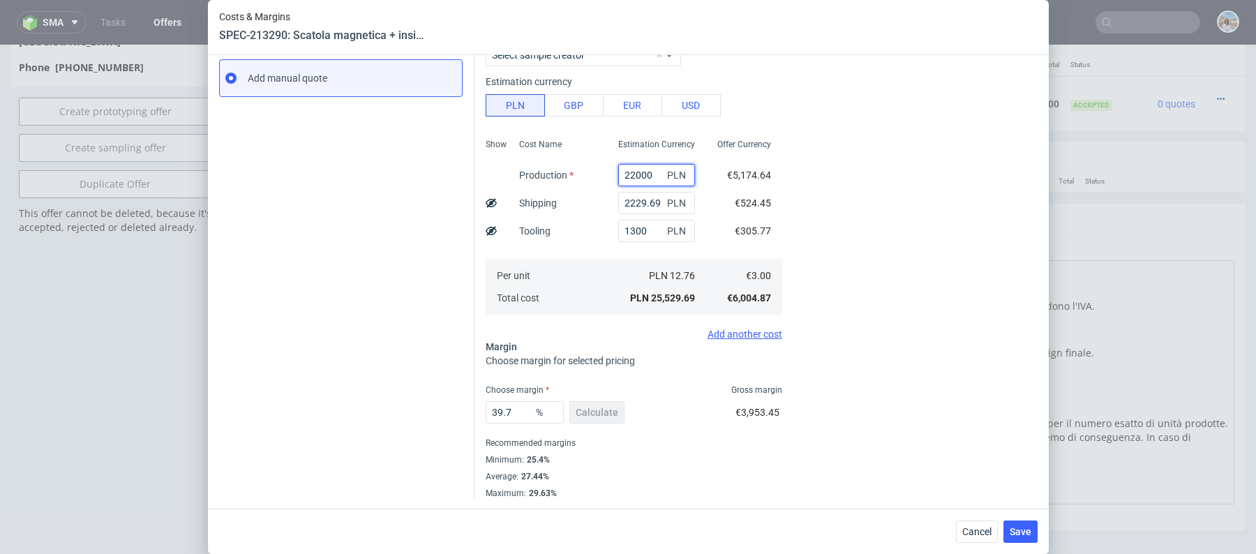
paste input "3,4"
type input "23.4"
type input "0.69"
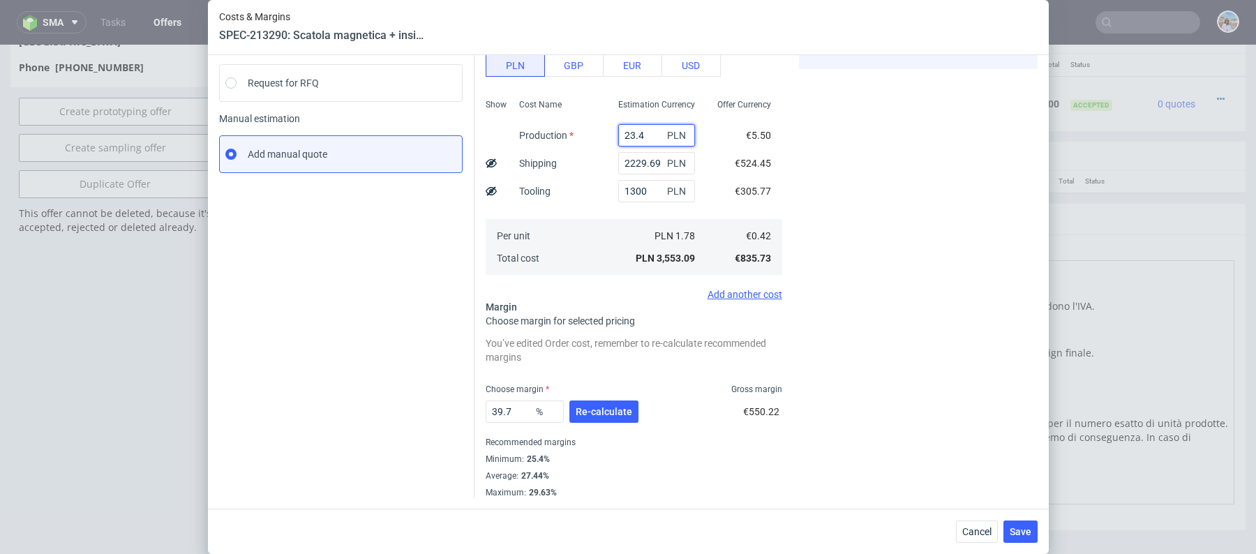
click at [636, 137] on input "23.4" at bounding box center [656, 135] width 77 height 22
type input "2.4"
type input "0.68"
type input "4"
paste input "23,400"
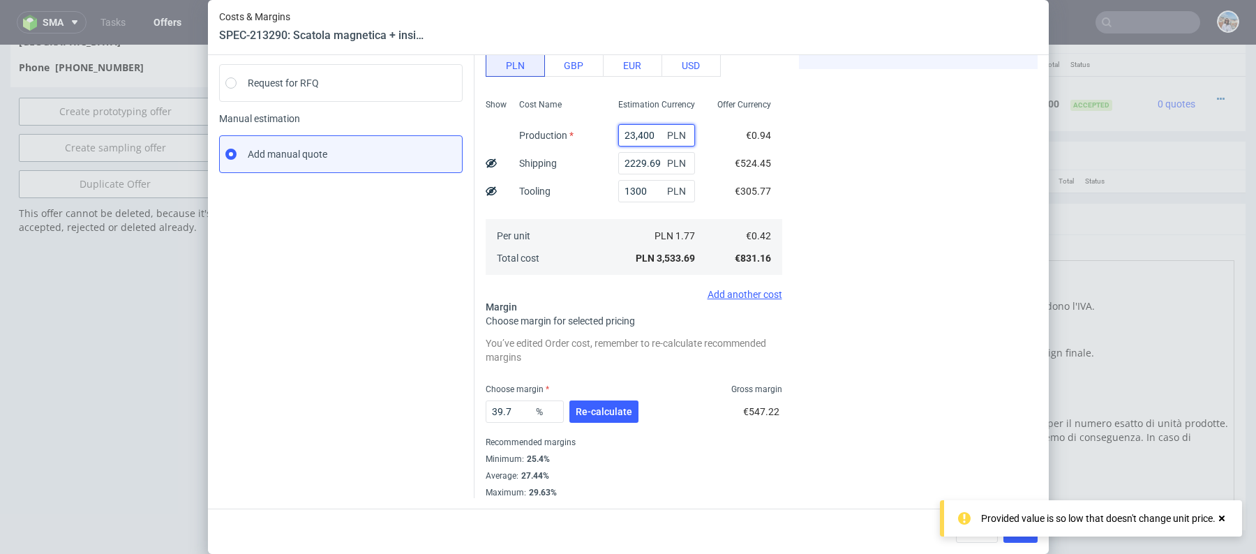
type input "23.4"
type input "0.69"
click at [639, 131] on input "23.4" at bounding box center [656, 135] width 77 height 22
type input "234"
type input "0.73"
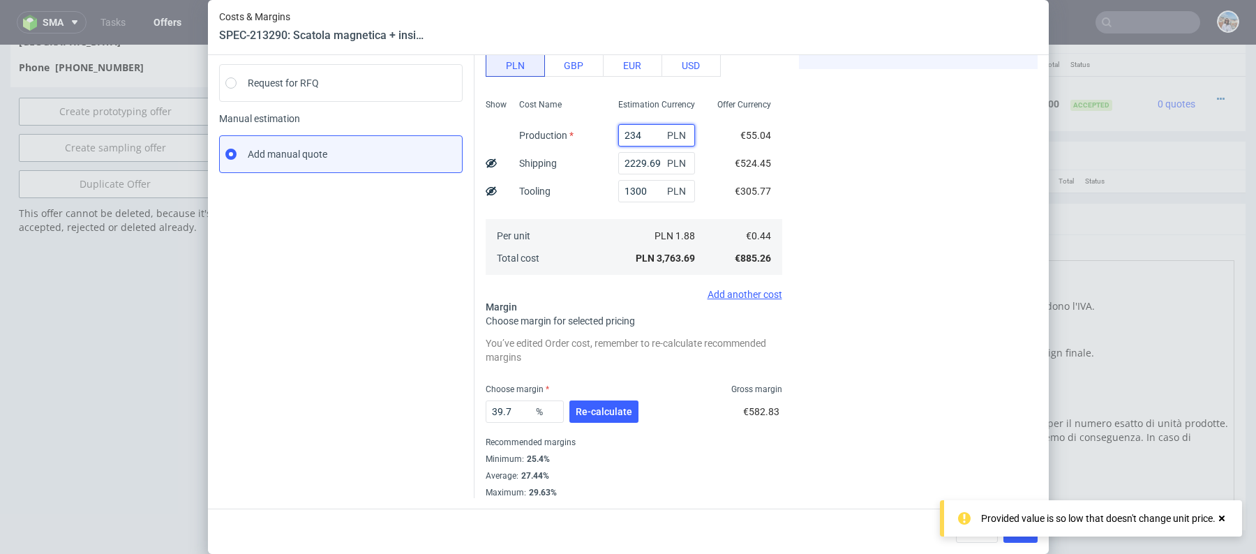
click at [653, 132] on input "234" at bounding box center [656, 135] width 77 height 22
type input "23400"
type input "5.25"
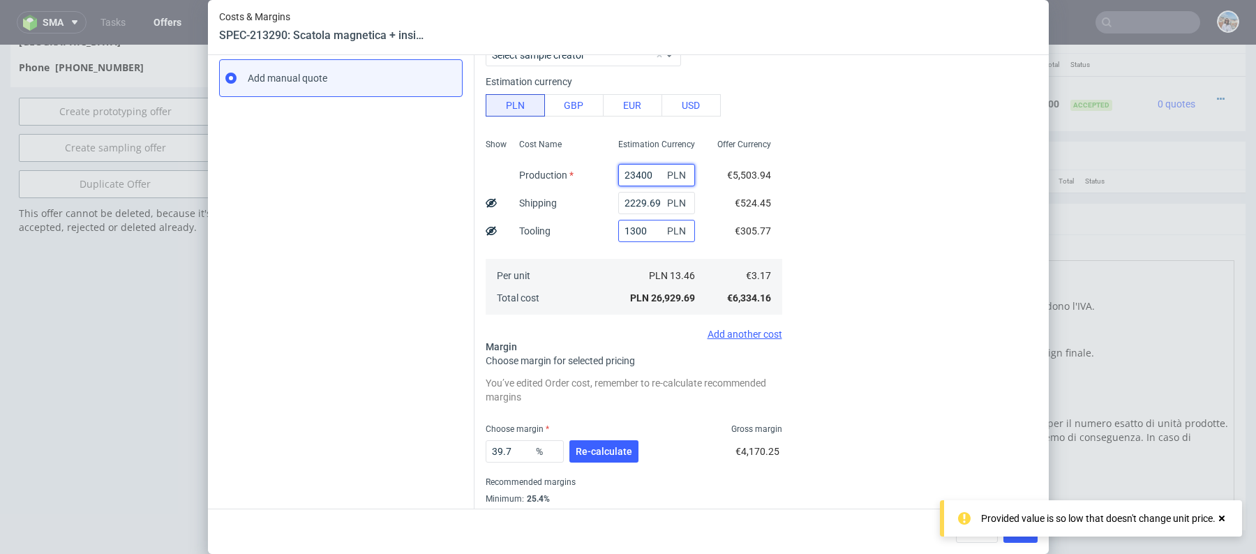
type input "23400"
click at [651, 223] on input "1300" at bounding box center [656, 231] width 77 height 22
type input "5"
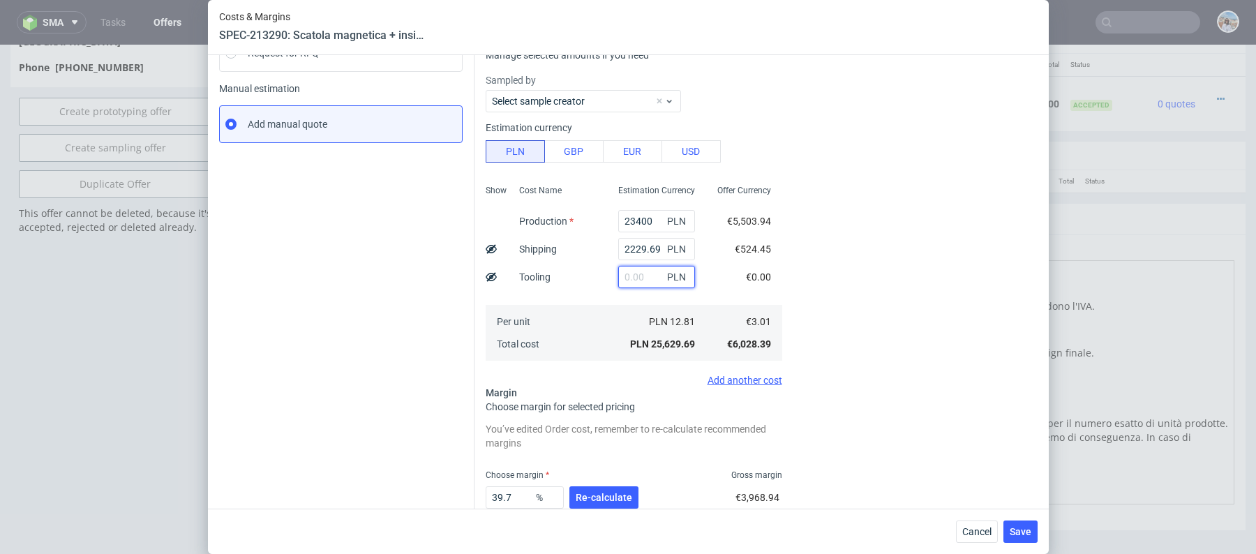
scroll to position [278, 0]
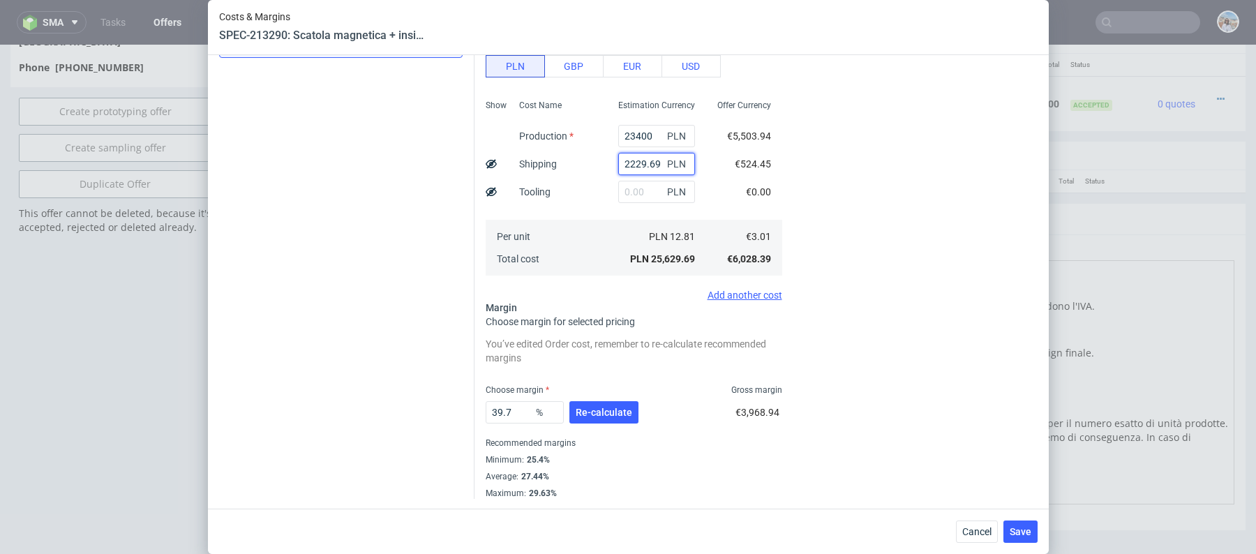
click at [643, 165] on input "2229.69" at bounding box center [656, 164] width 77 height 22
click at [610, 408] on span "Re-calculate" at bounding box center [604, 413] width 57 height 10
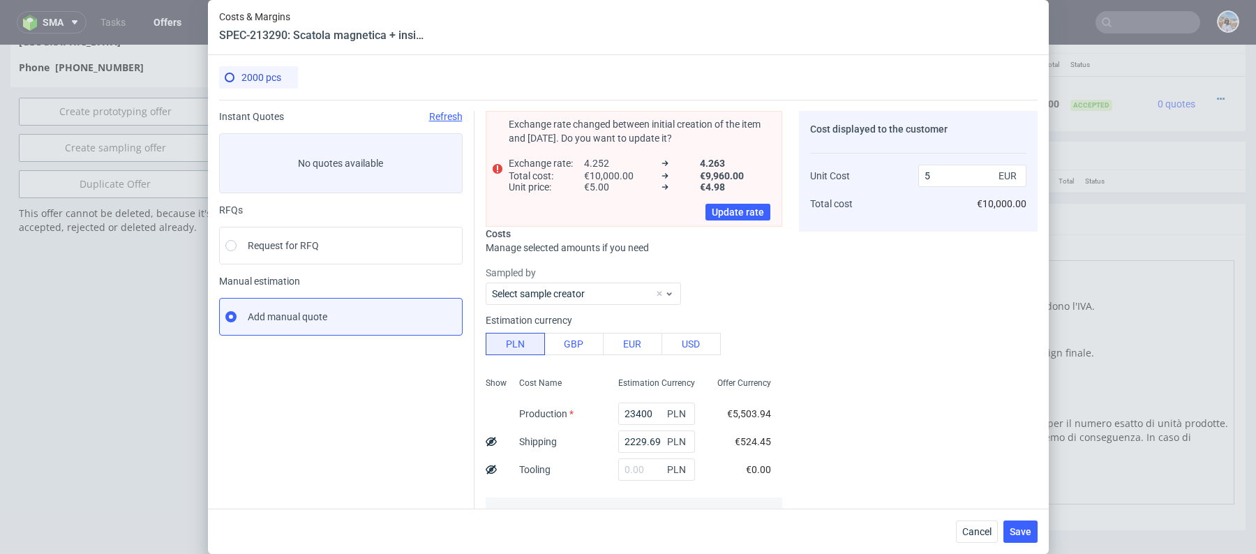
scroll to position [210, 0]
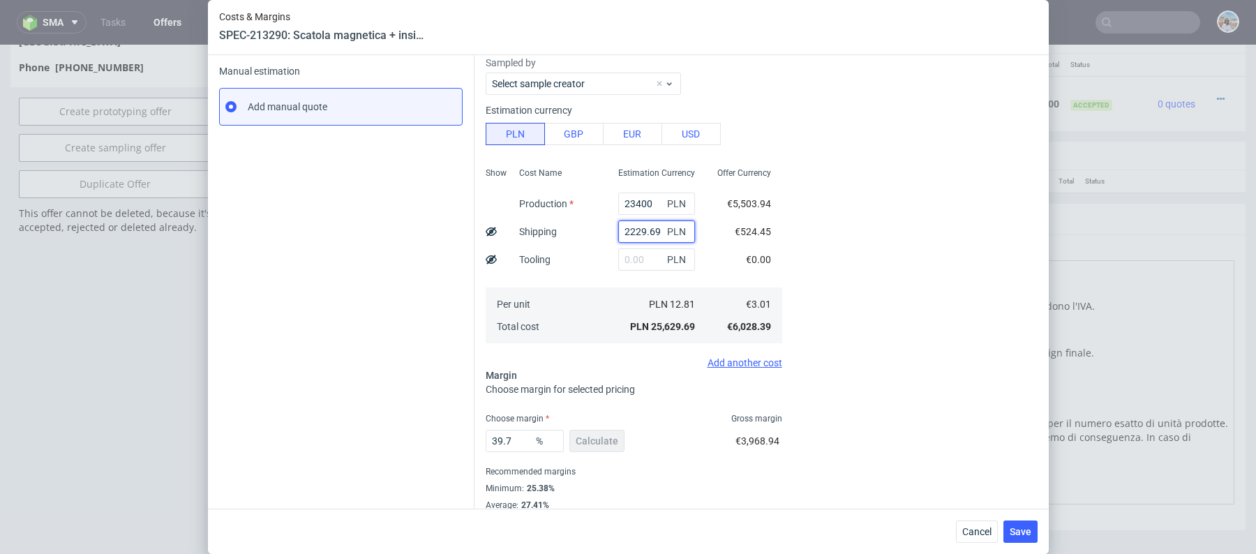
click at [651, 225] on input "2229.69" at bounding box center [656, 232] width 77 height 22
type input "2300"
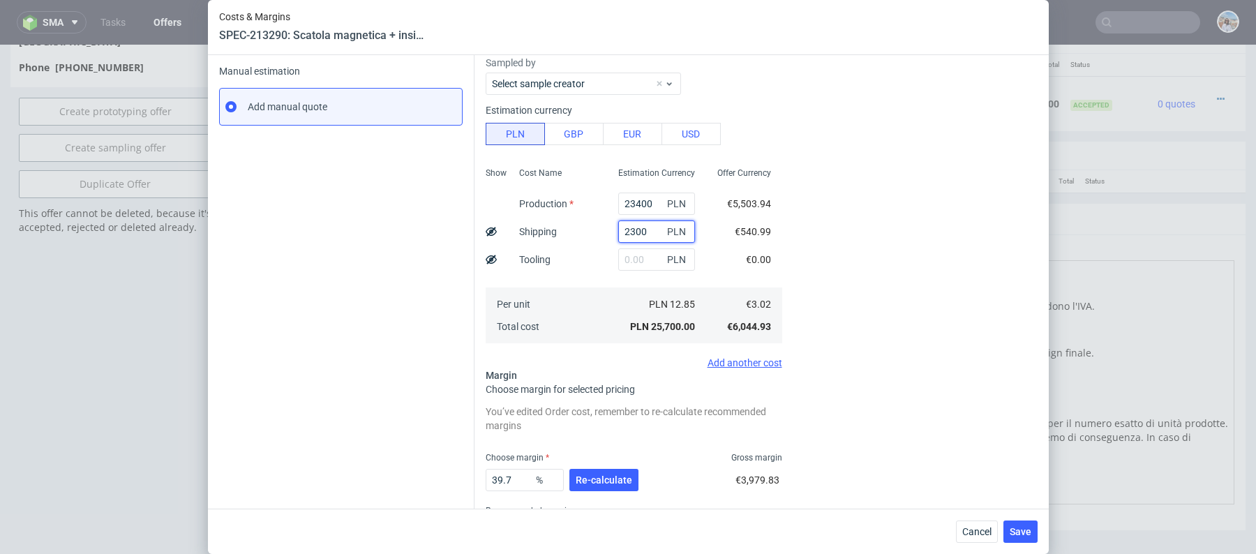
type input "5.01"
type input "23"
type input "4.57"
type input "2"
type input "4.56"
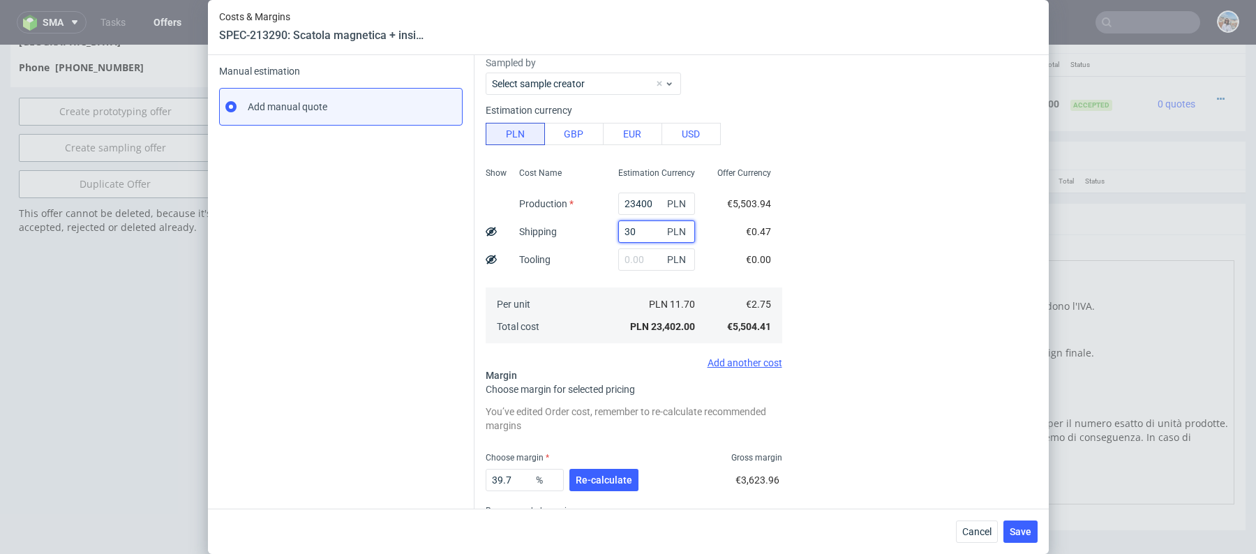
type input "300"
type input "4.63"
type input "3000"
type input "5.15"
type input "3"
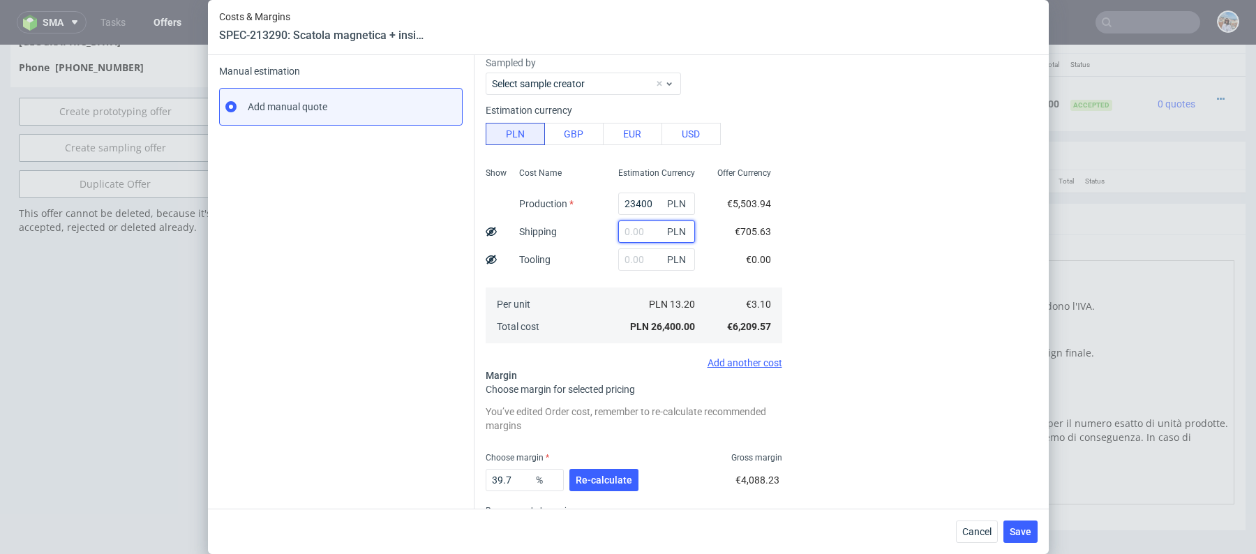
type input "2"
type input "4.56"
type input "2800"
type input "5.11"
type input "28"
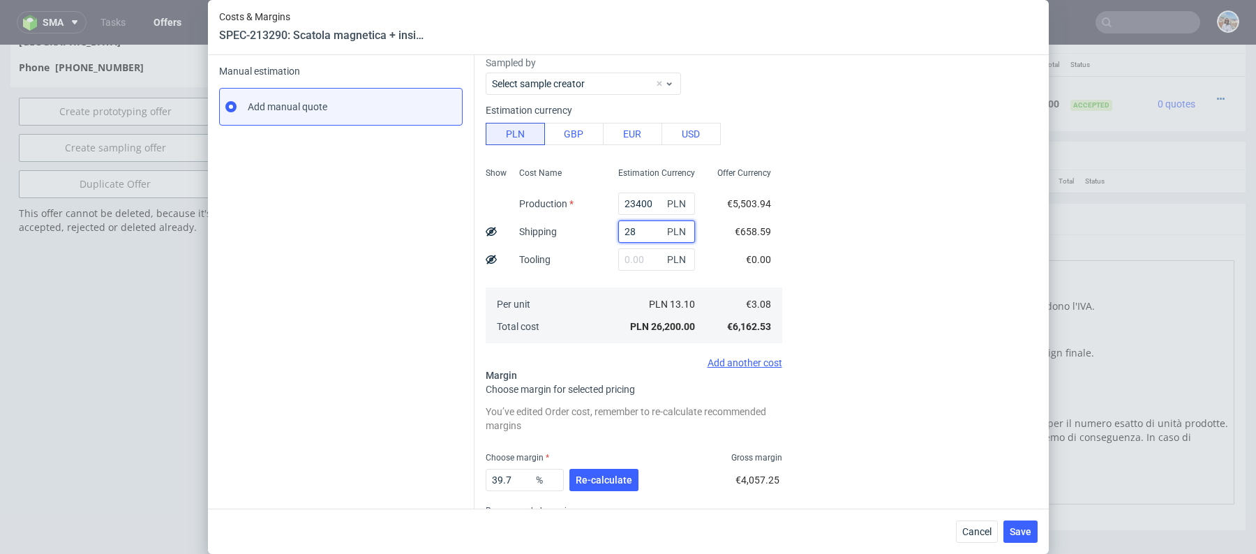
type input "4.57"
type input "2"
type input "4.56"
type input "270"
type input "4.61"
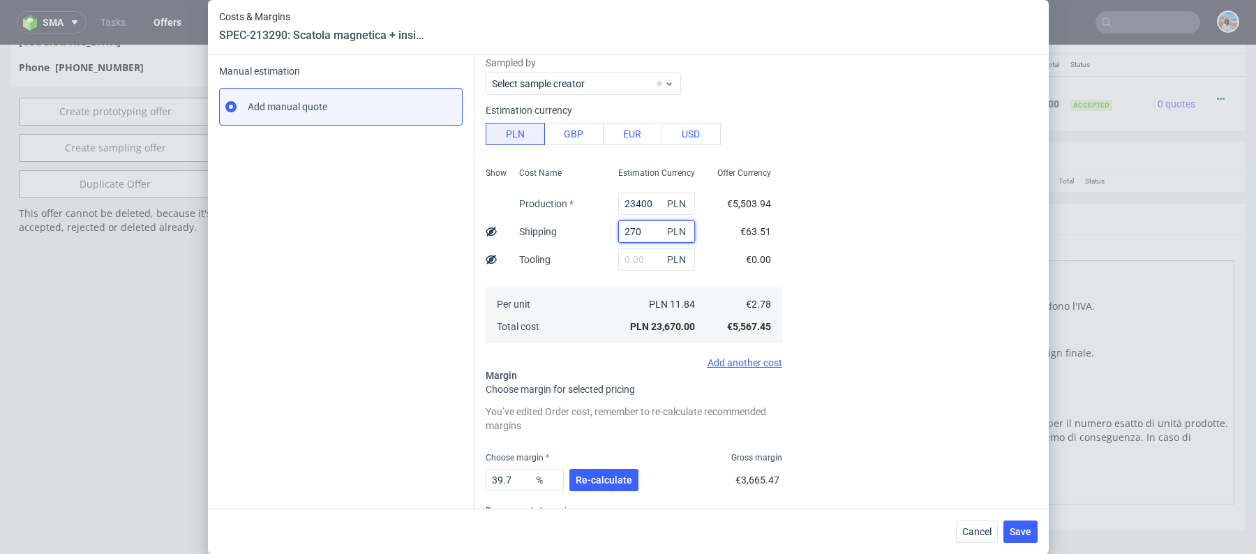
type input "2700"
type input "5.09"
type input "2600"
type input "5.08"
type input "2640"
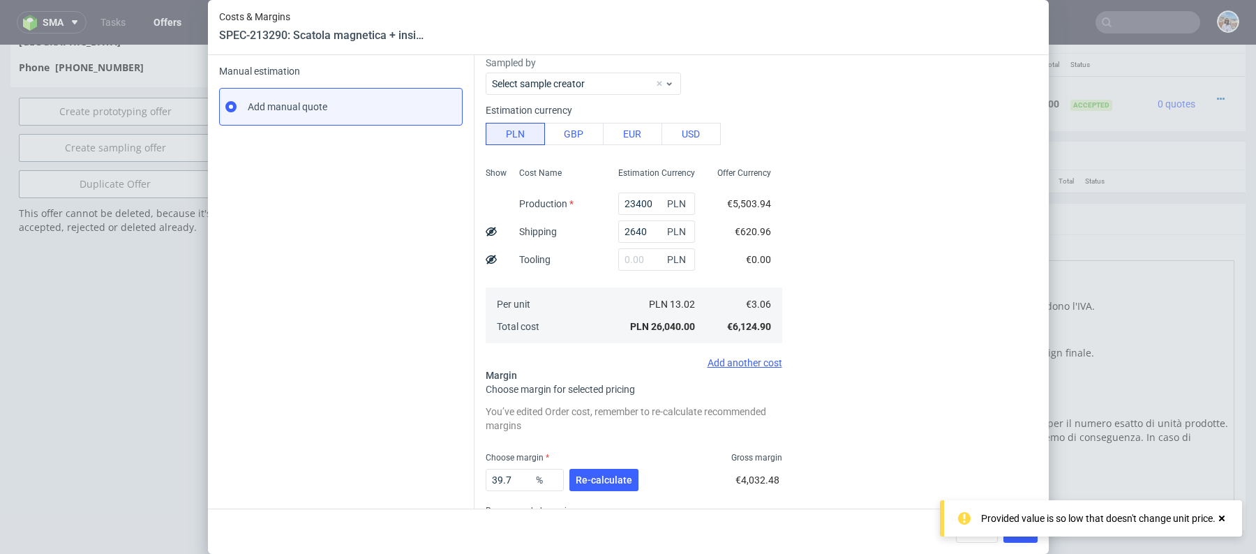
click at [632, 466] on div "39.7 % Re-calculate" at bounding box center [564, 482] width 156 height 39
click at [623, 475] on span "Re-calculate" at bounding box center [604, 480] width 57 height 10
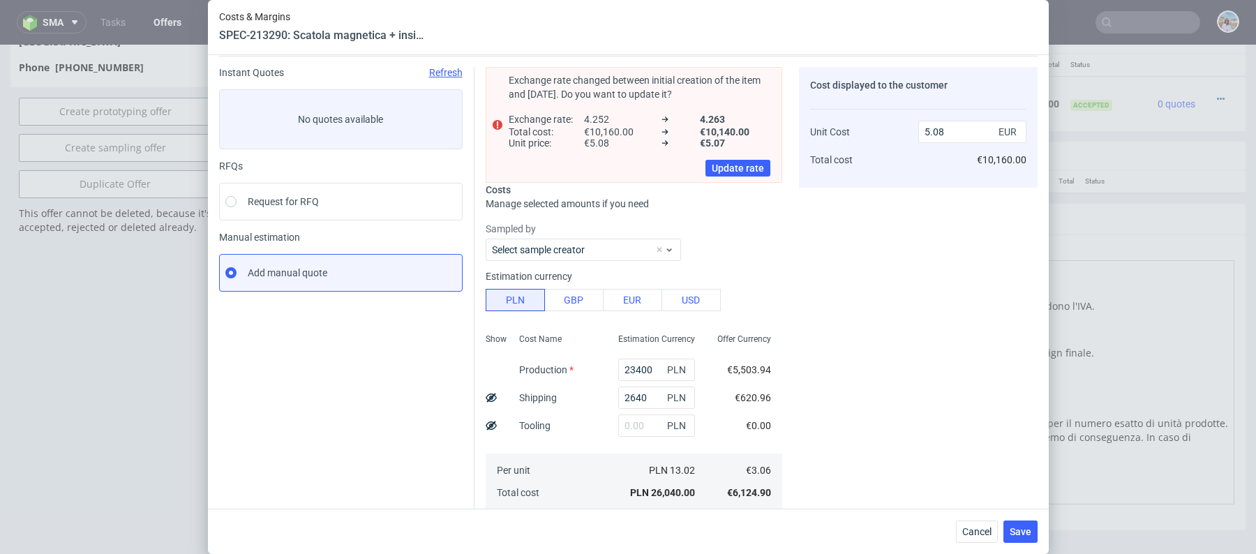
scroll to position [29, 0]
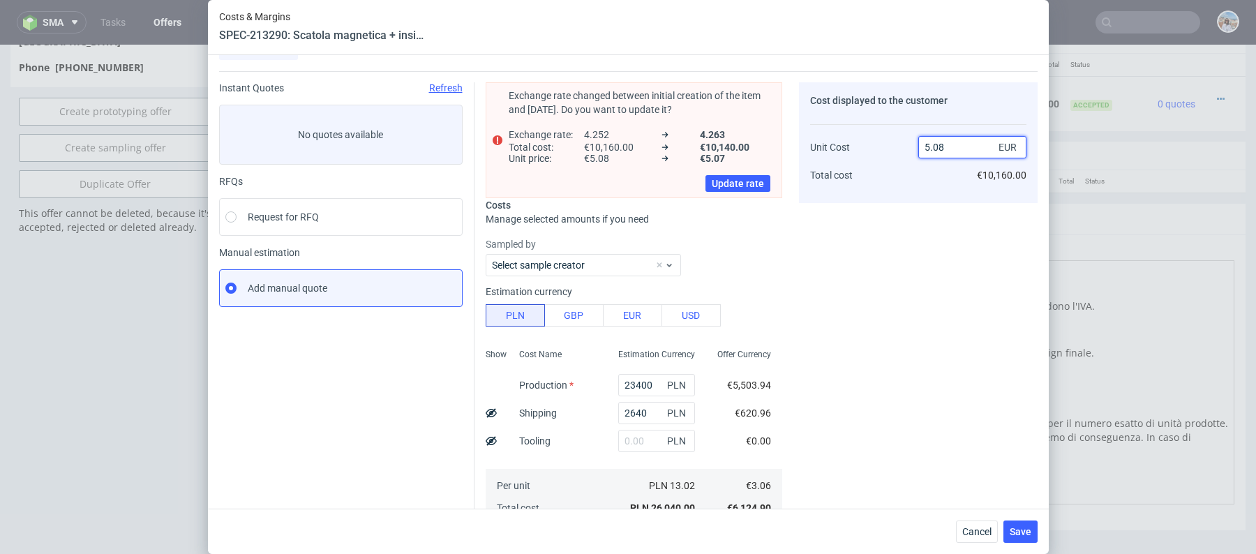
click at [945, 140] on input "5.08" at bounding box center [973, 147] width 108 height 22
type input "4"
type input "23.5"
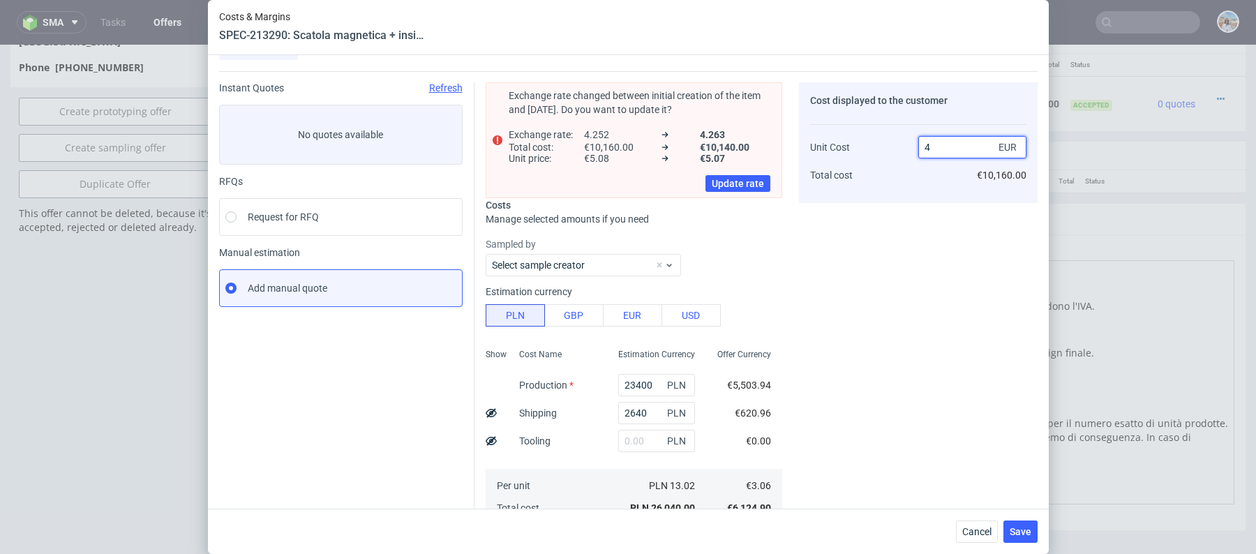
type input "49"
type input "93.75510204081633"
type input "49.047"
type input "93.76108630497278"
type input "4."
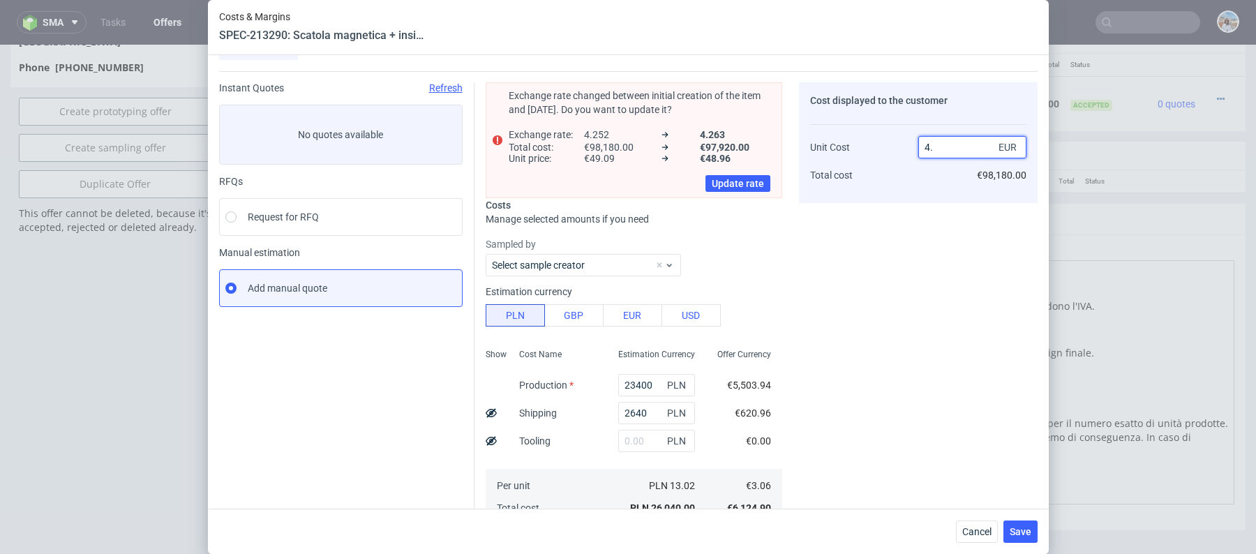
type input "23.5"
type input "4.97"
type input "38.43058350100604"
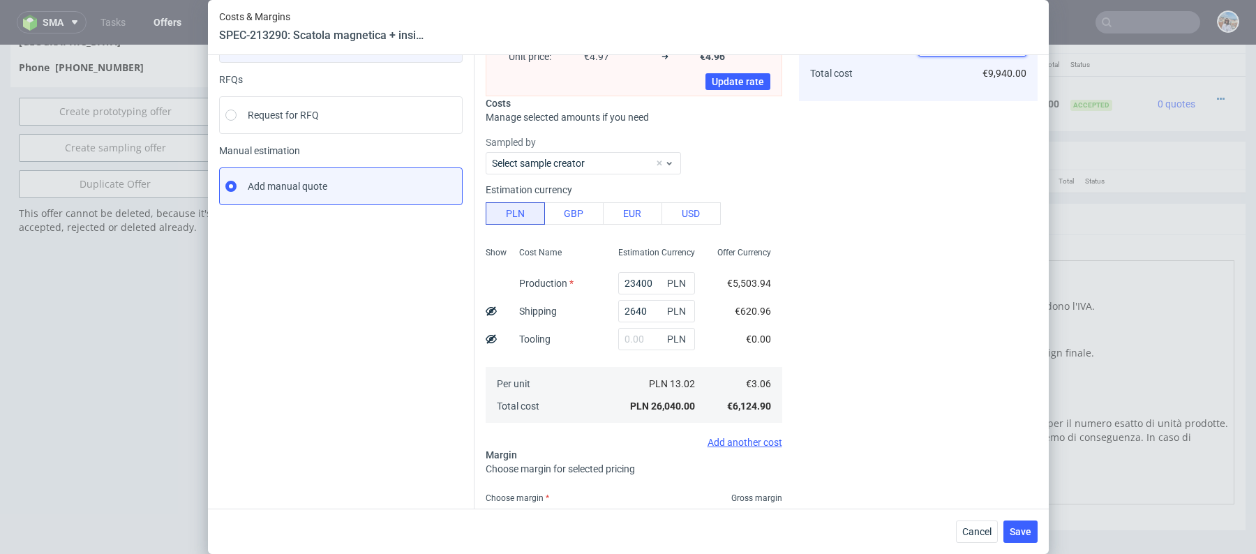
scroll to position [239, 0]
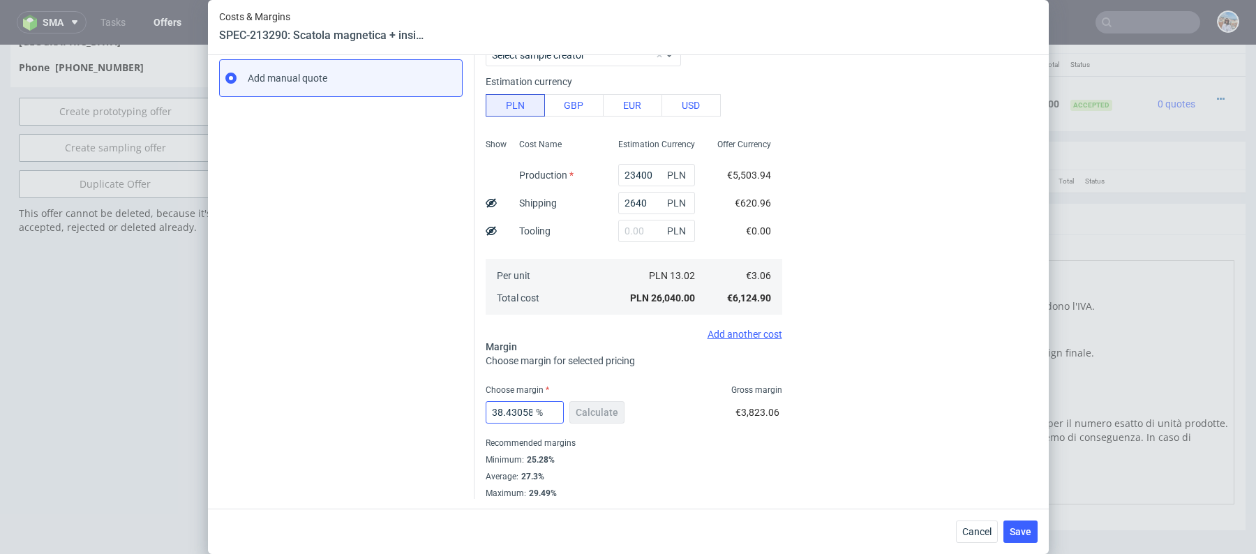
type input "4.97"
click at [523, 415] on input "38.43058350100604" at bounding box center [525, 412] width 78 height 22
click at [979, 530] on span "Cancel" at bounding box center [976, 532] width 29 height 10
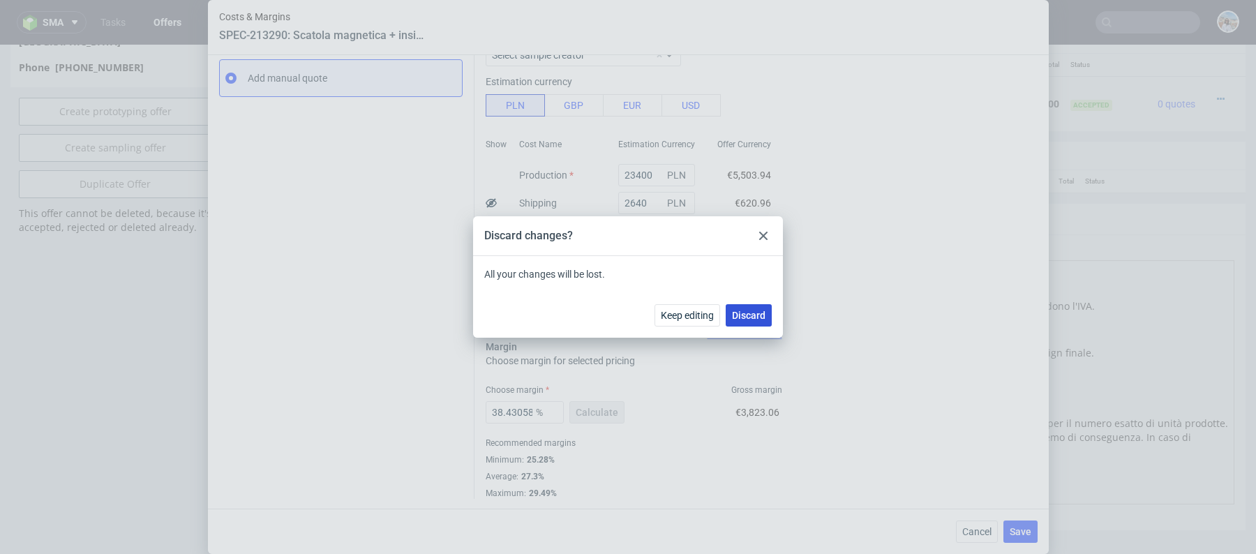
click at [751, 320] on span "Discard" at bounding box center [749, 316] width 34 height 10
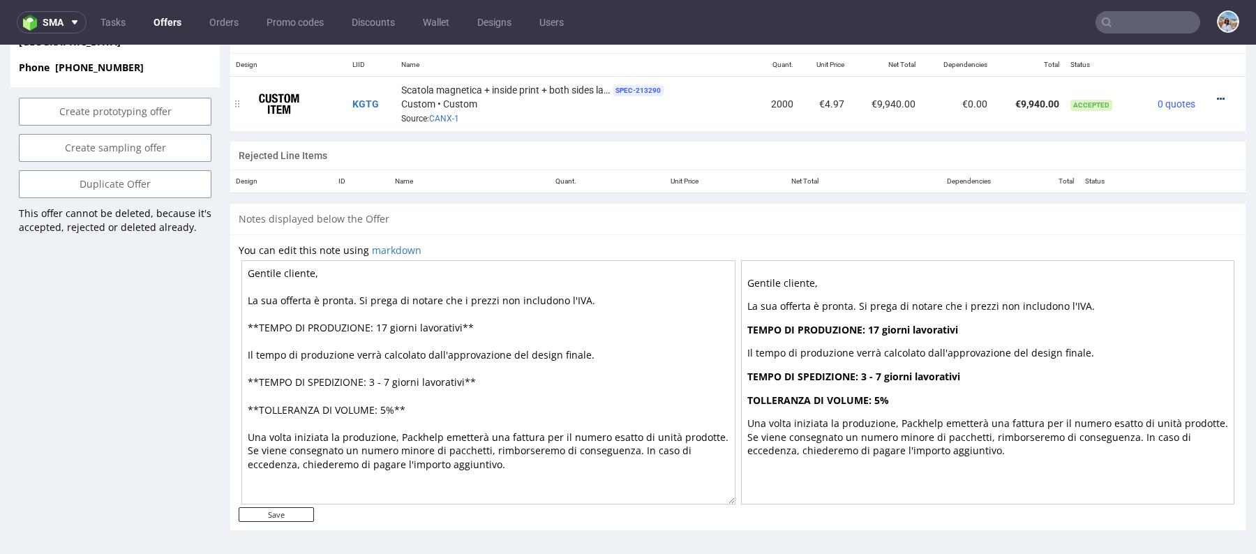
click at [1217, 94] on icon at bounding box center [1221, 99] width 8 height 10
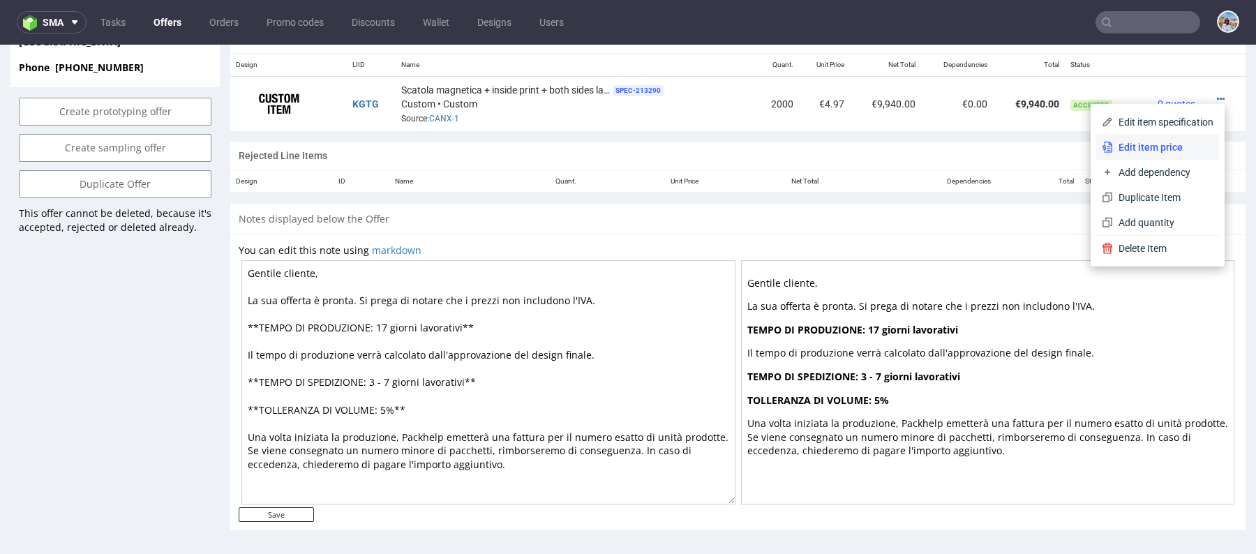
click at [1124, 141] on span "Edit item price" at bounding box center [1163, 147] width 101 height 14
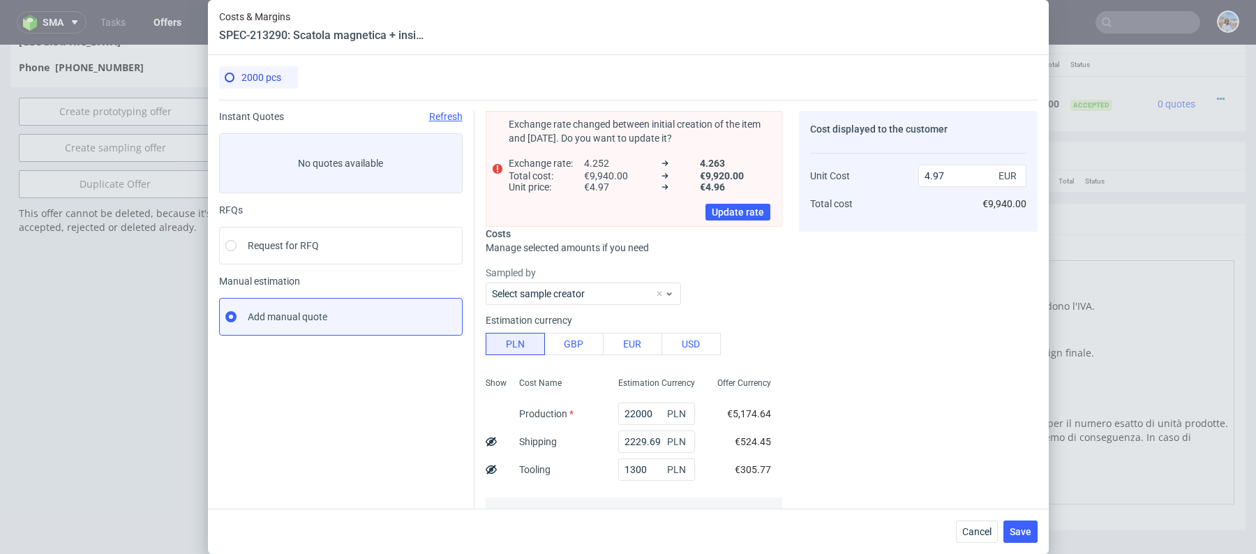
scroll to position [278, 0]
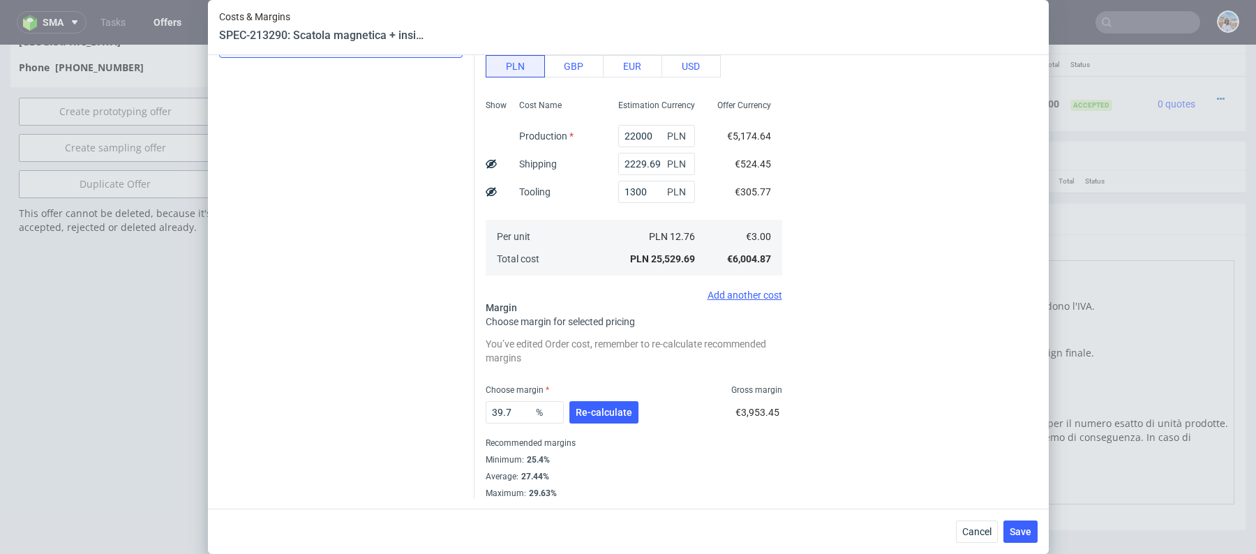
click at [374, 392] on div "Instant Quotes Refresh No quotes available RFQs Request for RFQ Manual estimati…" at bounding box center [346, 166] width 255 height 666
click at [493, 405] on input "39.7" at bounding box center [525, 412] width 78 height 22
click at [510, 408] on input "39.7" at bounding box center [525, 412] width 78 height 22
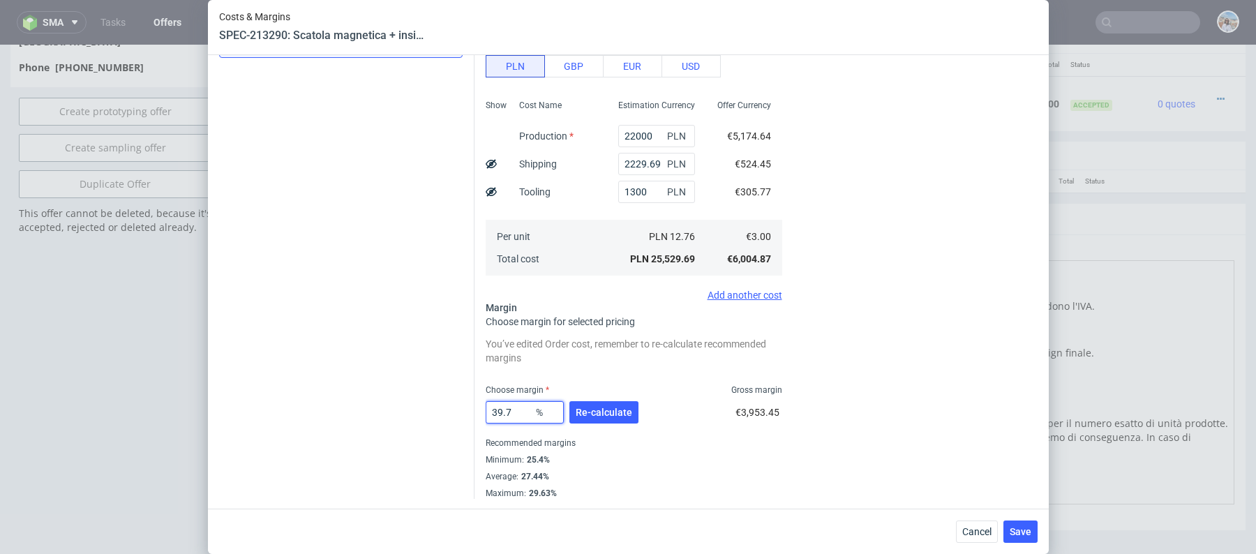
click at [510, 408] on input "39.7" at bounding box center [525, 412] width 78 height 22
paste input "8.43058350100604"
type input "38.43058350100604"
type input "4.87"
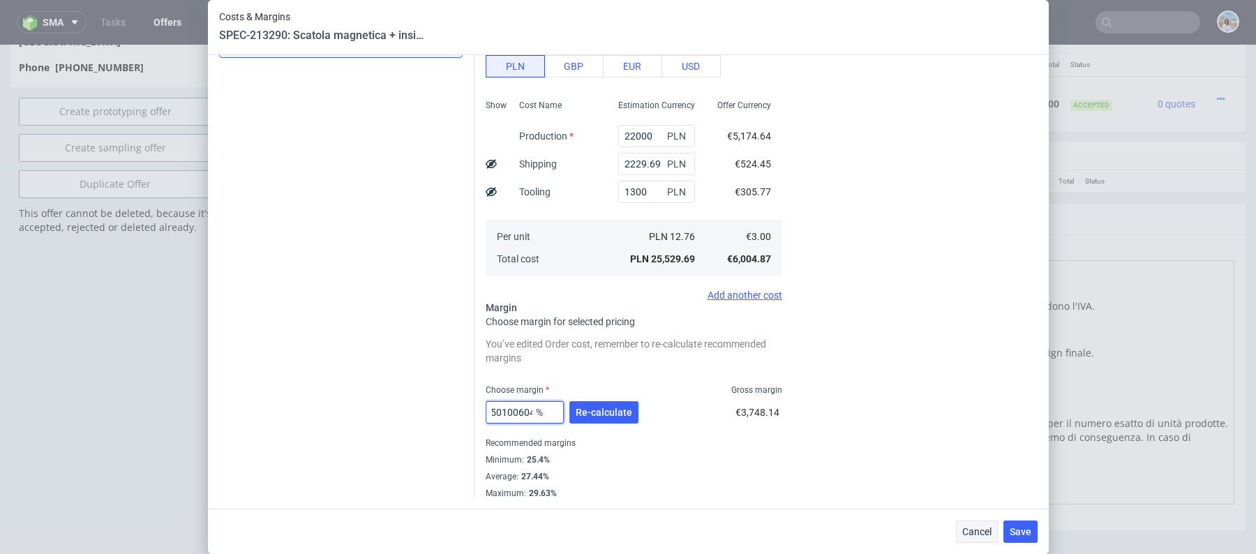
type input "38.43058350100604"
click at [973, 525] on button "Cancel" at bounding box center [977, 532] width 42 height 22
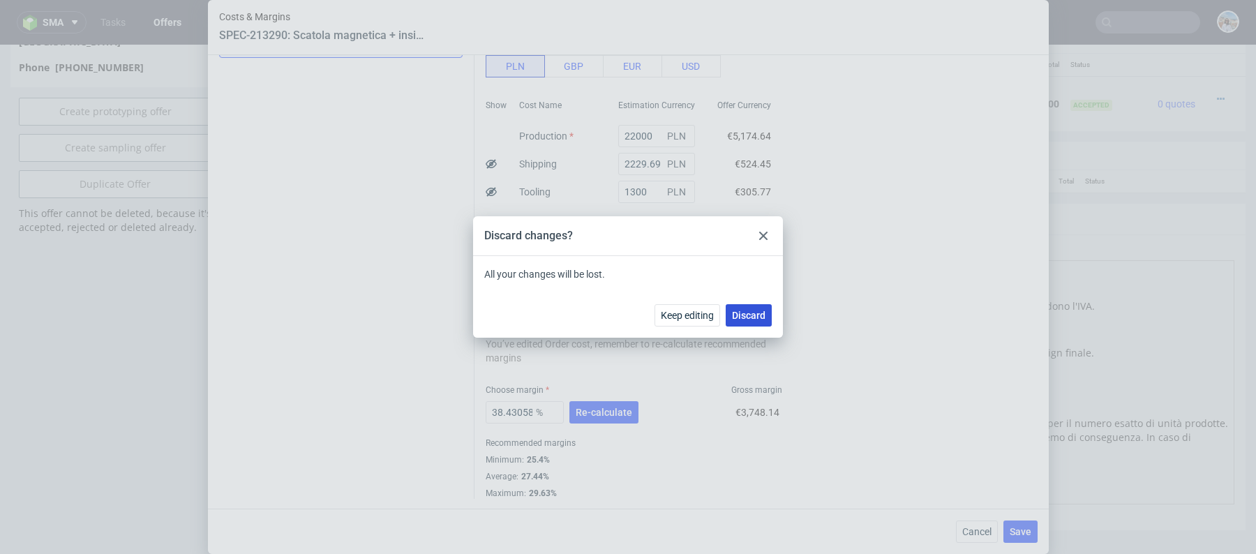
click at [757, 318] on span "Discard" at bounding box center [749, 316] width 34 height 10
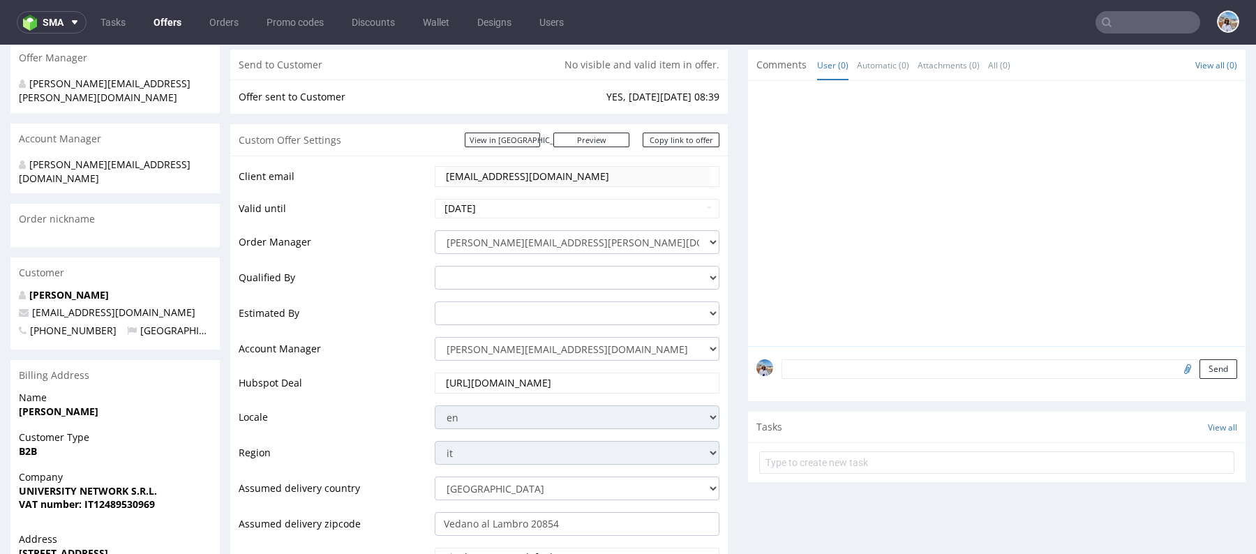
scroll to position [142, 0]
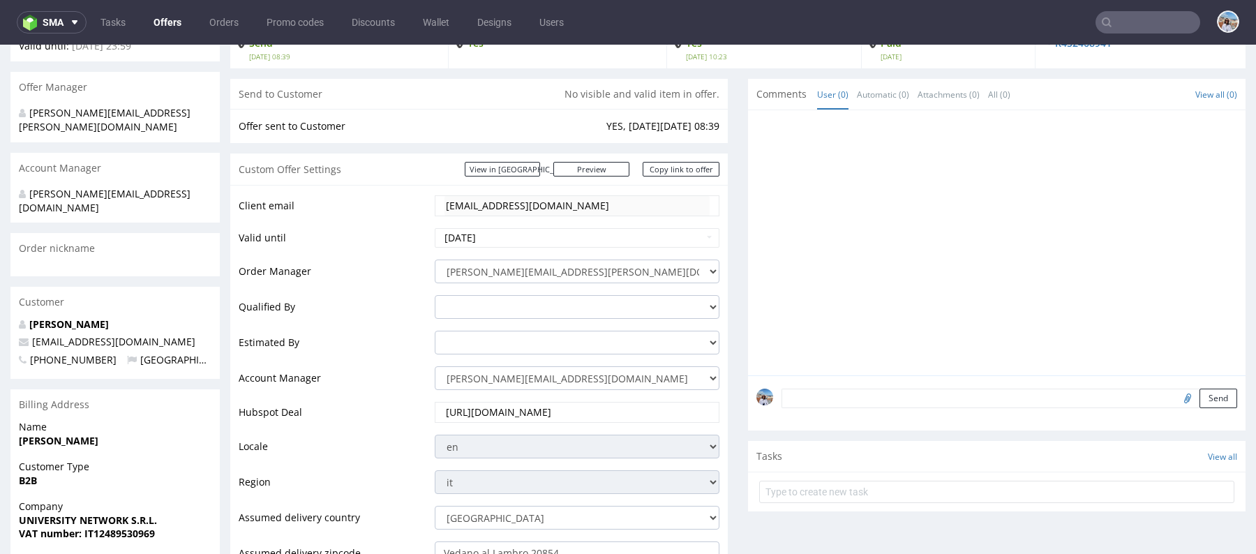
click at [1125, 24] on input "text" at bounding box center [1148, 22] width 105 height 22
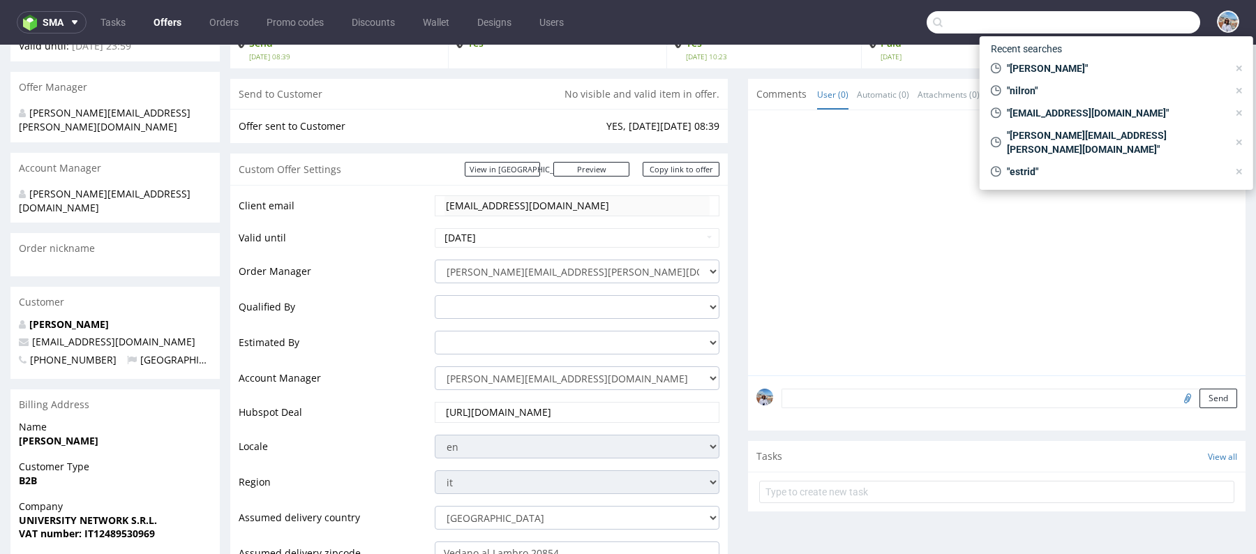
paste input "[EMAIL_ADDRESS][DOMAIN_NAME]"
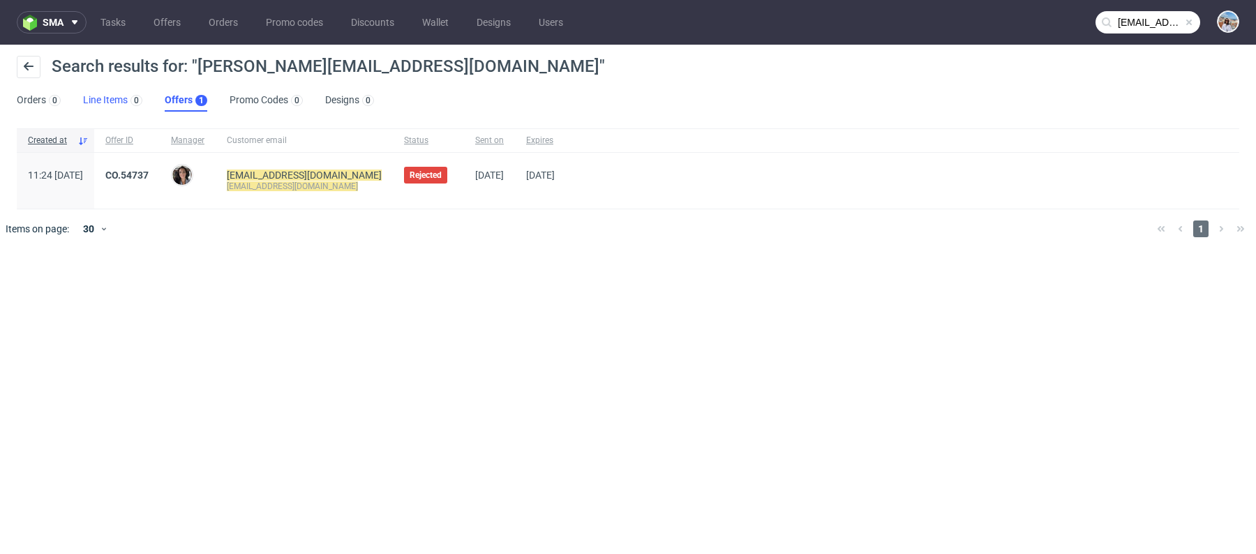
click at [99, 103] on link "Line Items 0" at bounding box center [112, 100] width 59 height 22
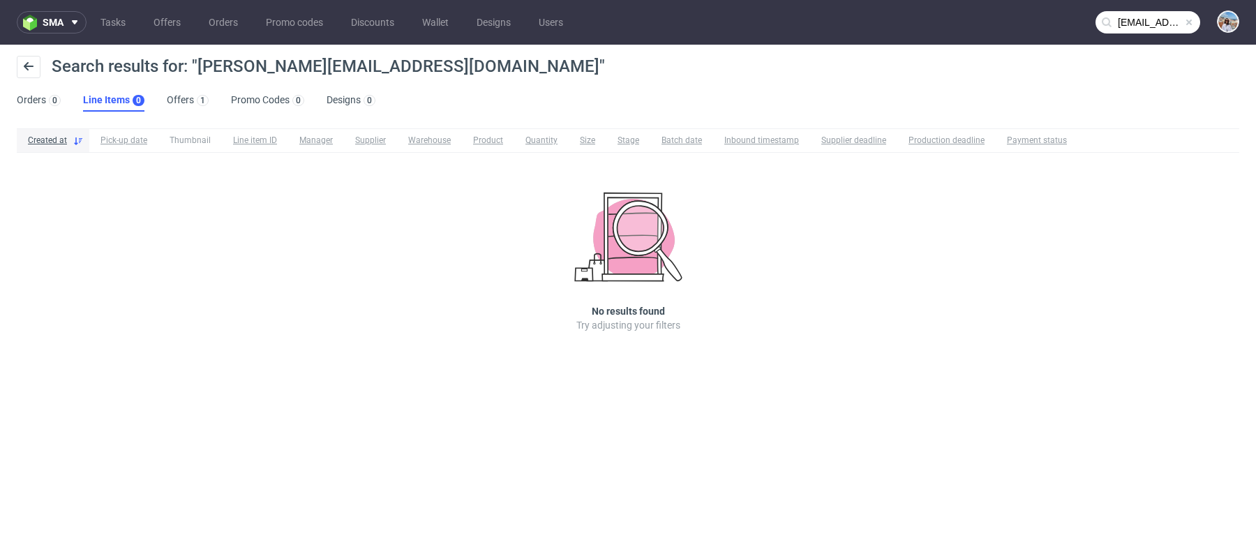
click at [161, 103] on ul "Orders 0 Line Items 0 Offers 1 Promo Codes 0 Designs 0" at bounding box center [202, 100] width 370 height 22
click at [167, 103] on link "Offers 1" at bounding box center [188, 100] width 42 height 22
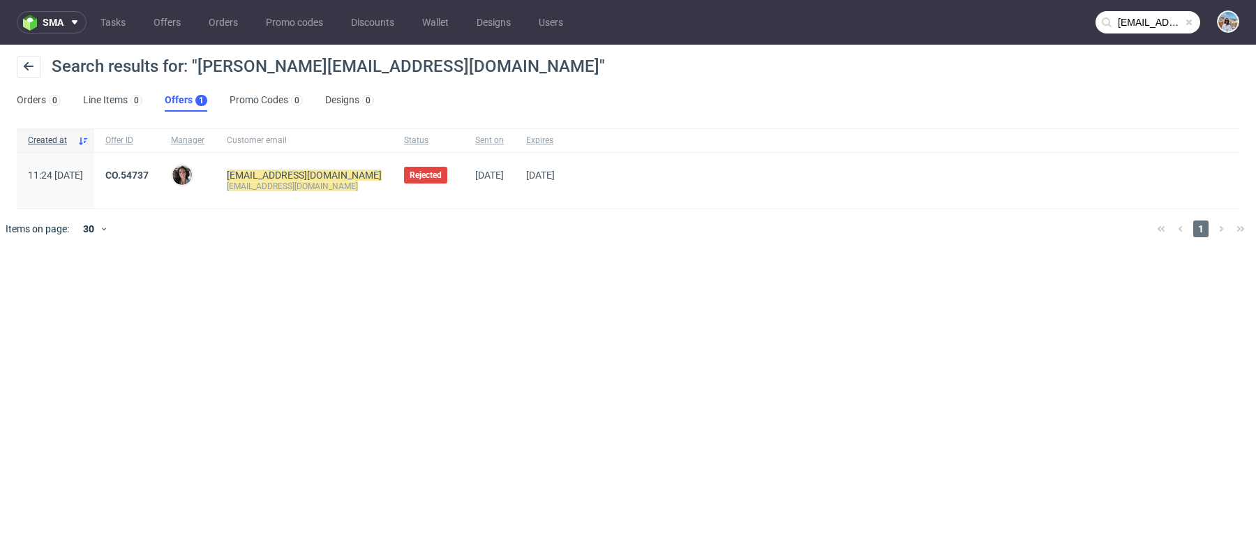
click at [1169, 25] on input "[EMAIL_ADDRESS][DOMAIN_NAME]" at bounding box center [1148, 22] width 105 height 22
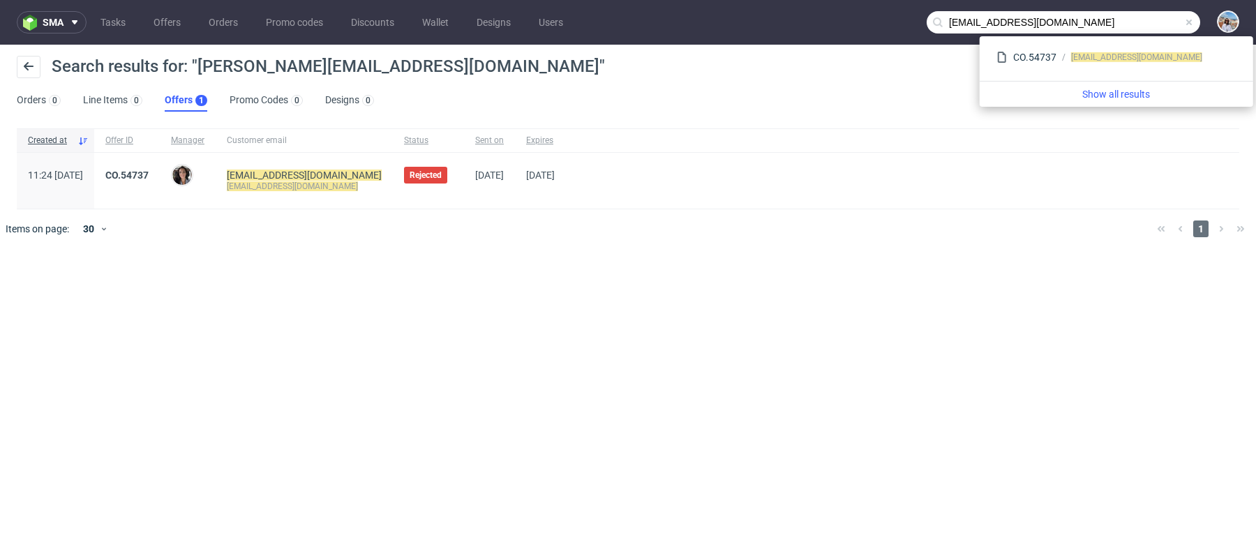
drag, startPoint x: 1008, startPoint y: 22, endPoint x: 889, endPoint y: 22, distance: 118.7
click at [889, 22] on nav "sma Tasks Offers Orders Promo codes Discounts Wallet Designs Users [EMAIL_ADDRE…" at bounding box center [628, 22] width 1256 height 45
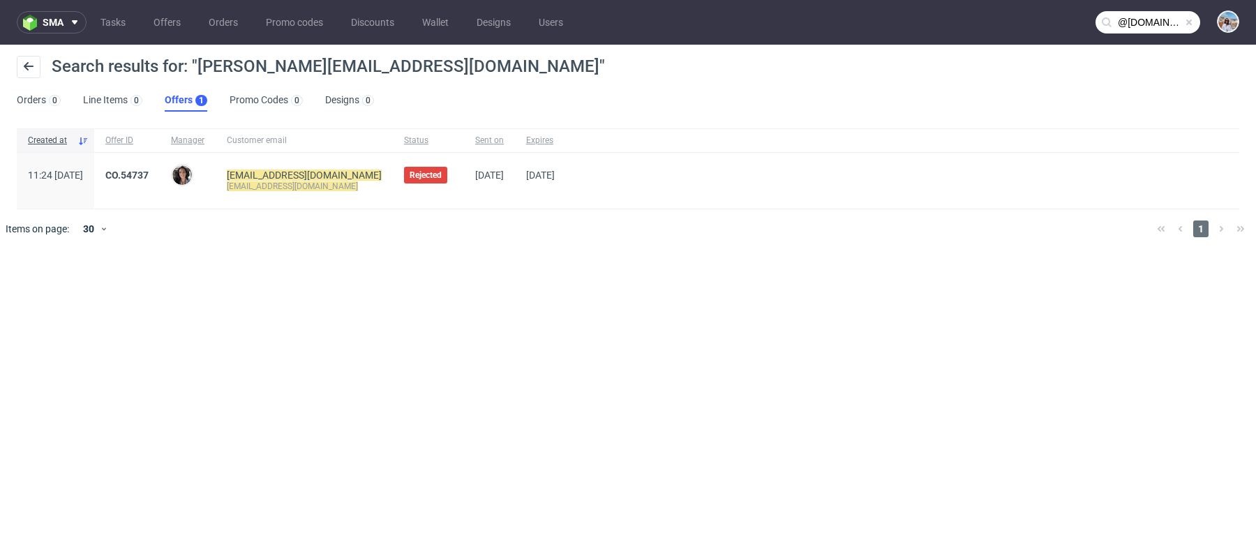
type input "@[DOMAIN_NAME]"
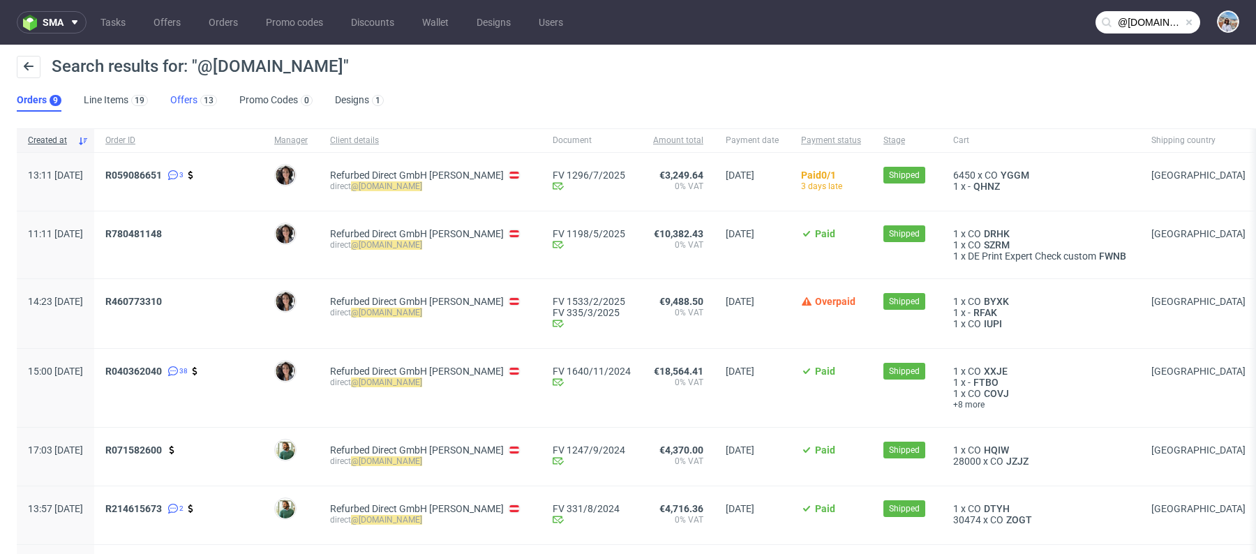
click at [179, 104] on link "Offers 13" at bounding box center [193, 100] width 47 height 22
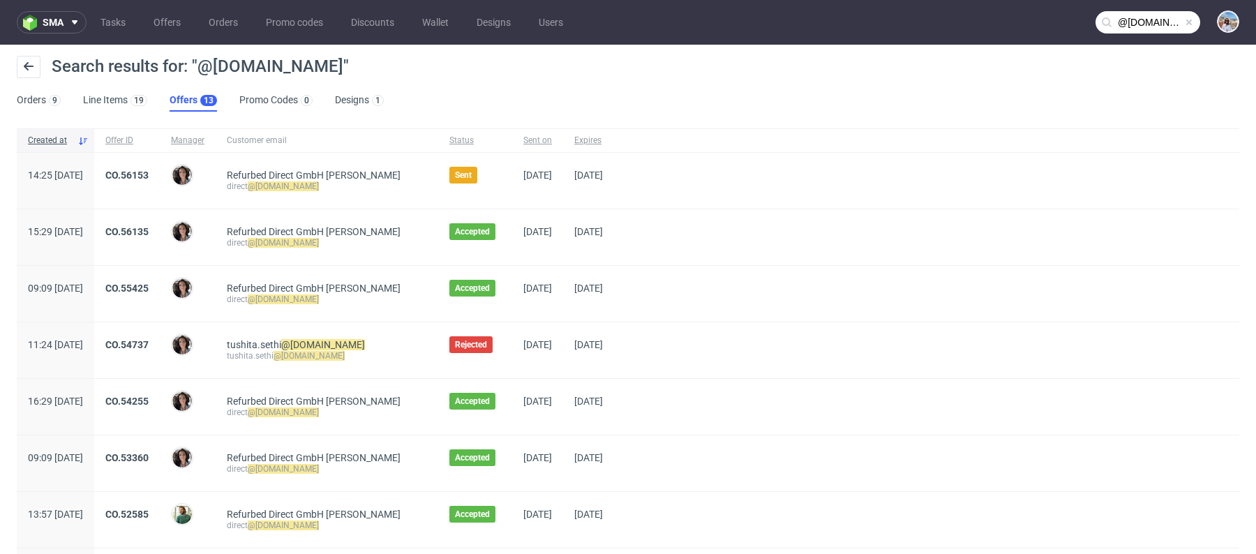
click at [149, 237] on span "CO.56135" at bounding box center [126, 237] width 43 height 22
click at [149, 226] on link "CO.56135" at bounding box center [126, 231] width 43 height 11
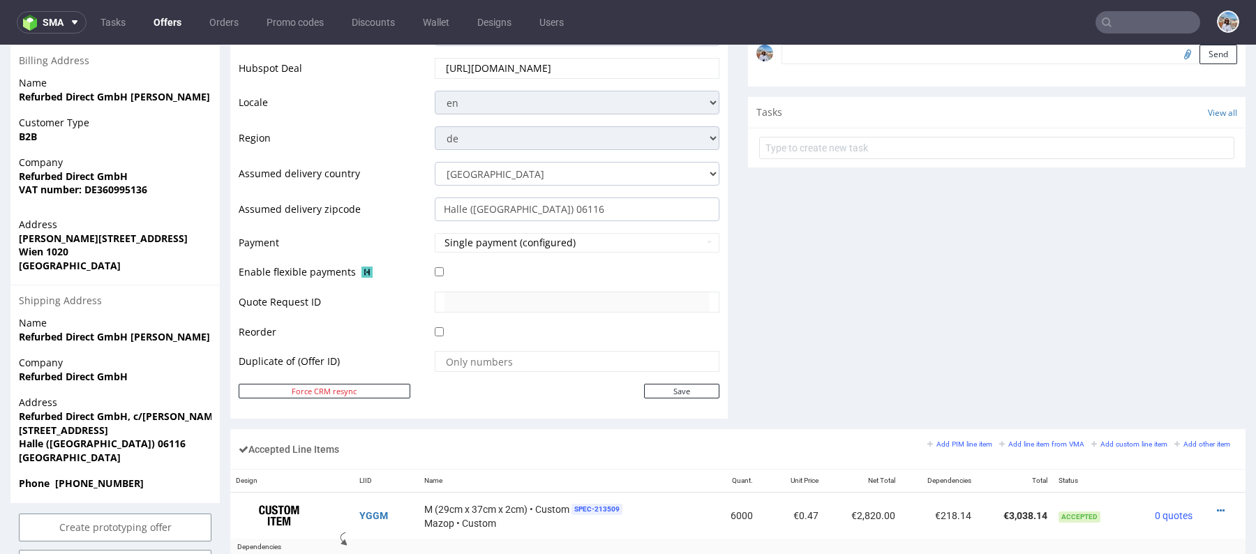
scroll to position [401, 0]
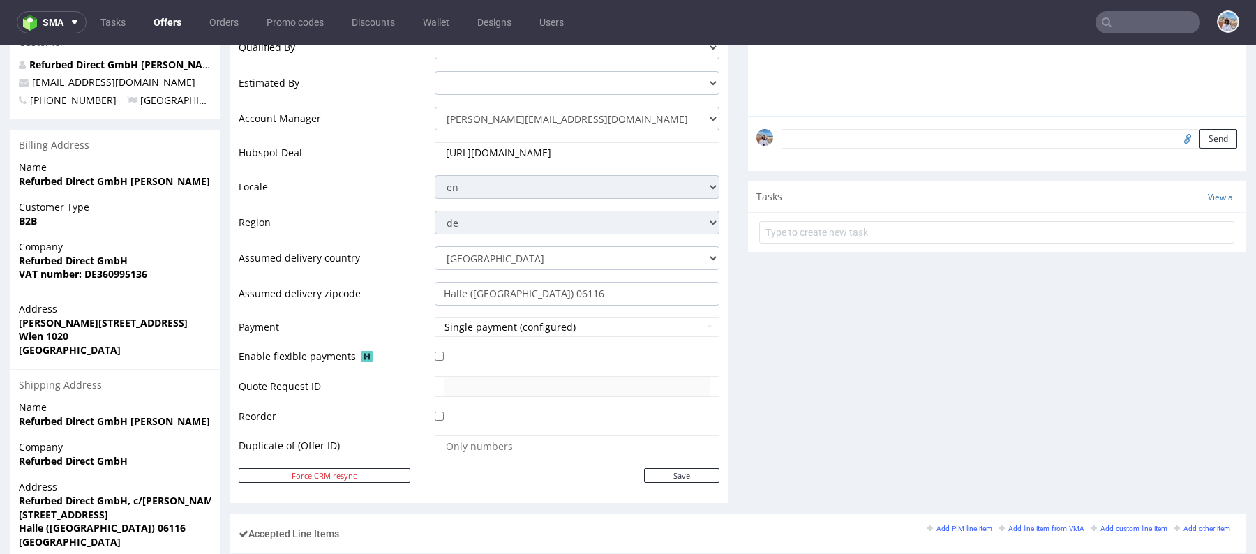
click at [110, 174] on strong "Refurbed Direct GmbH [PERSON_NAME]" at bounding box center [114, 180] width 191 height 13
copy strong "Refurbed Direct GmbH [PERSON_NAME]"
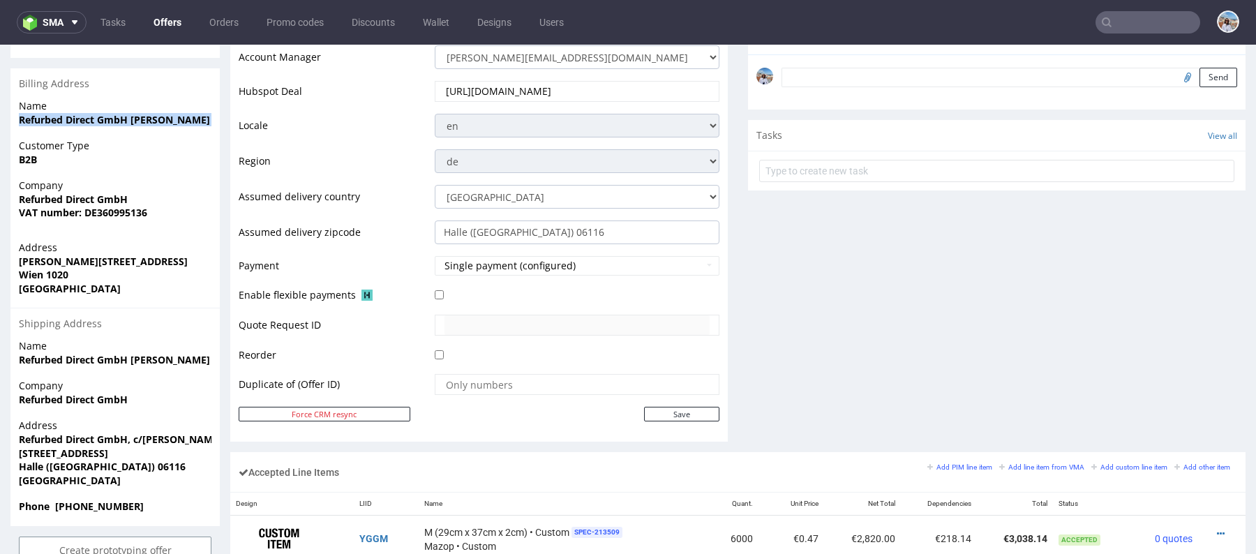
scroll to position [468, 0]
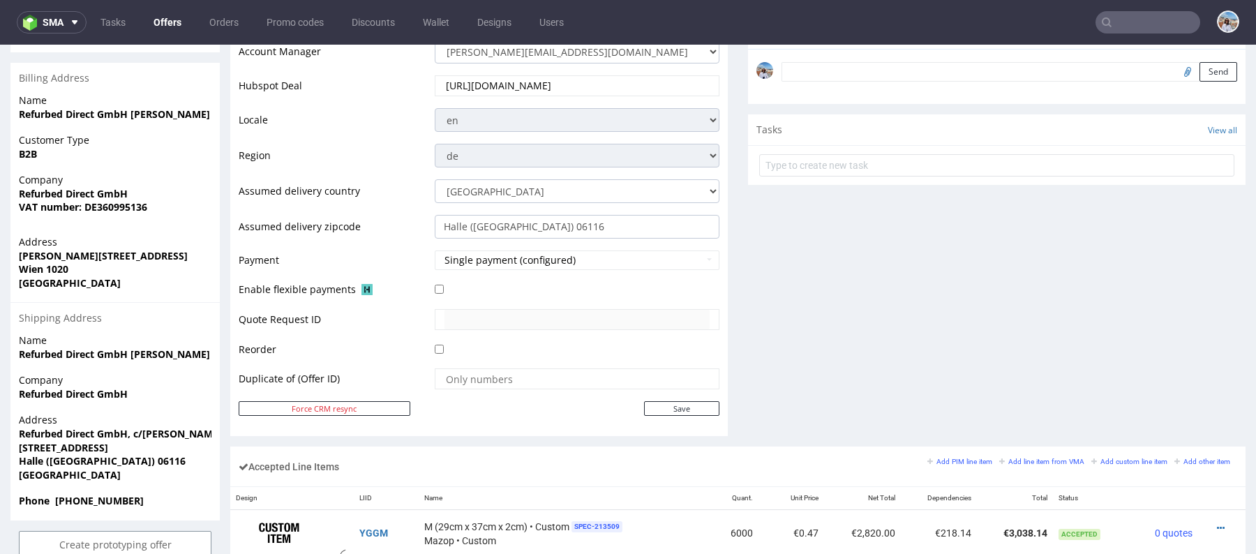
click at [59, 494] on strong "Phone [PHONE_NUMBER]" at bounding box center [81, 500] width 125 height 13
drag, startPoint x: 54, startPoint y: 471, endPoint x: 147, endPoint y: 471, distance: 92.8
click at [147, 494] on span "Phone [PHONE_NUMBER]" at bounding box center [115, 501] width 193 height 14
copy strong "[PHONE_NUMBER]"
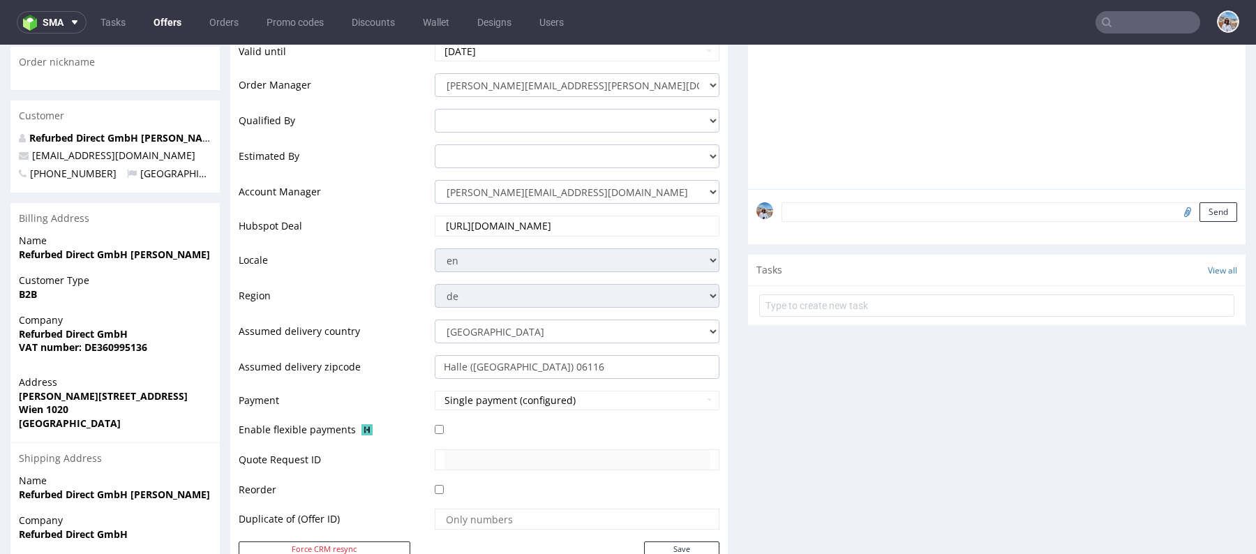
click at [172, 248] on strong "Refurbed Direct GmbH [PERSON_NAME]" at bounding box center [114, 254] width 191 height 13
copy strong "Refurbed Direct GmbH [PERSON_NAME]"
drag, startPoint x: 19, startPoint y: 307, endPoint x: 197, endPoint y: 331, distance: 179.6
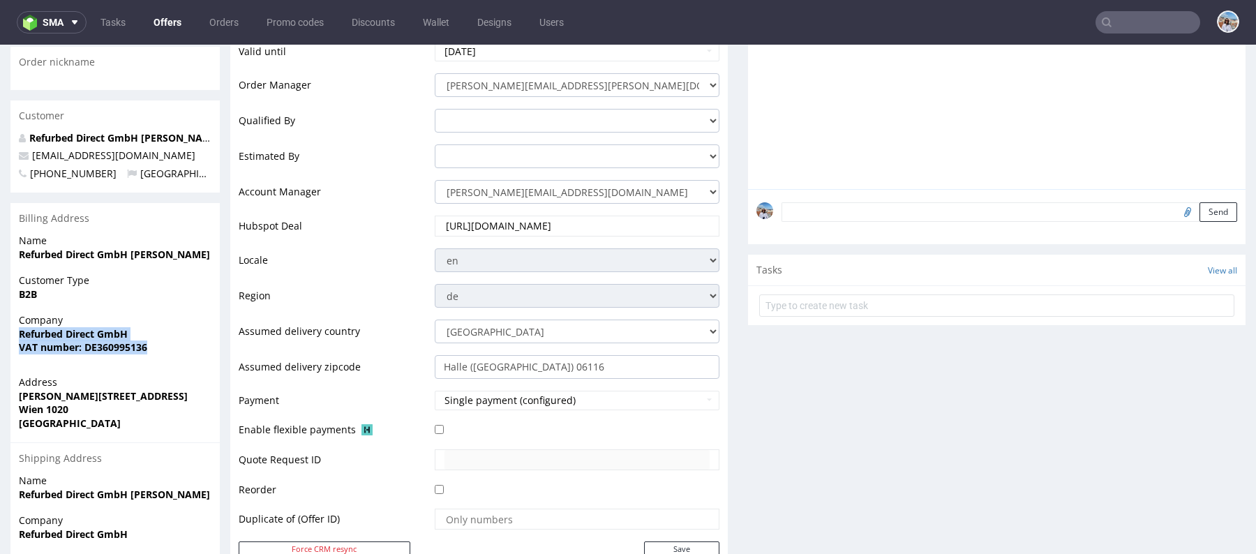
click at [207, 331] on div "Company Refurbed Direct GmbH VAT number: DE360995136" at bounding box center [114, 340] width 209 height 54
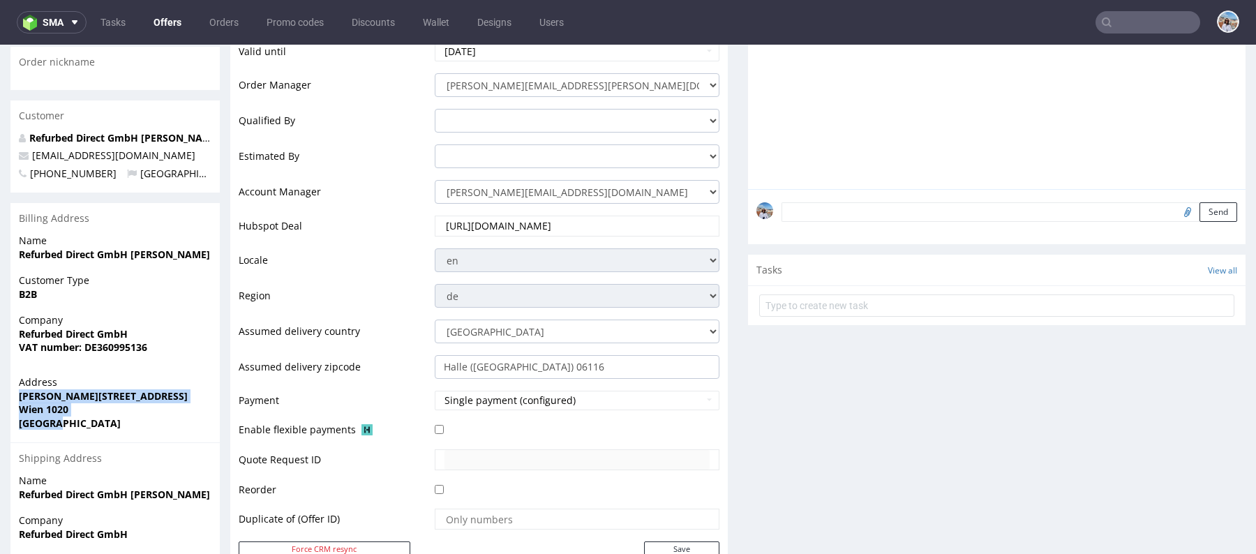
drag, startPoint x: 19, startPoint y: 366, endPoint x: 79, endPoint y: 407, distance: 72.8
click at [79, 407] on div "Address Jakov-Lind-Straße 7 Wien 1020 Austria" at bounding box center [114, 408] width 209 height 67
copy p "[PERSON_NAME][STREET_ADDRESS]"
drag, startPoint x: 82, startPoint y: 319, endPoint x: 235, endPoint y: 320, distance: 152.9
click at [235, 320] on div "Offer Create a related offer CO.56135 Valid until: July 15, 2025 23:59 Offer Ma…" at bounding box center [628, 476] width 1256 height 1374
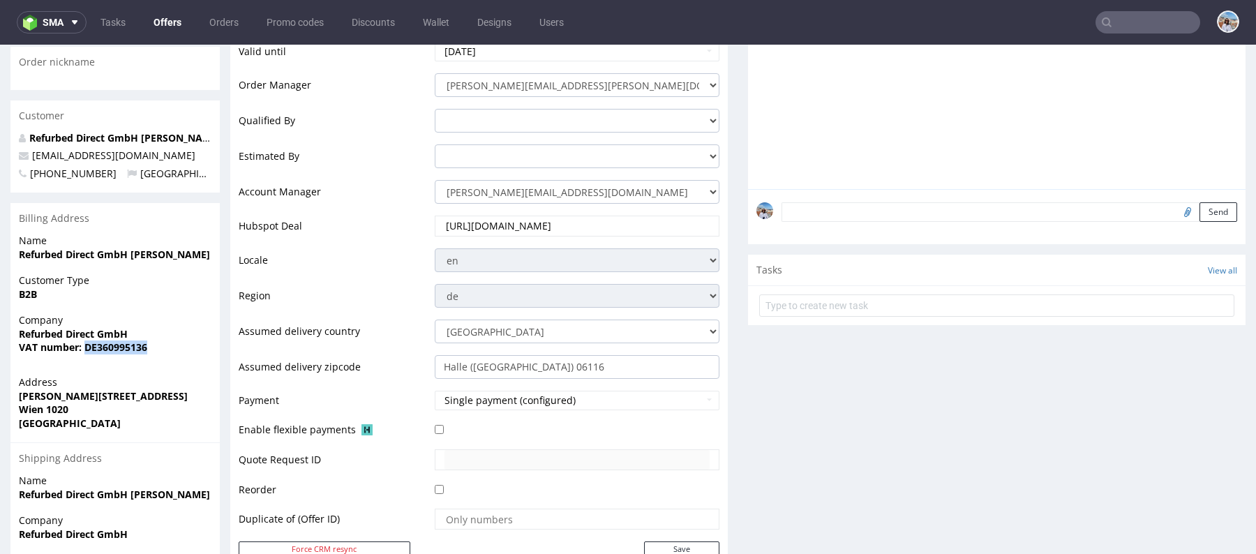
copy strong "DE360995136"
click at [117, 341] on strong "VAT number: DE360995136" at bounding box center [83, 347] width 128 height 13
copy strong "DE360995136"
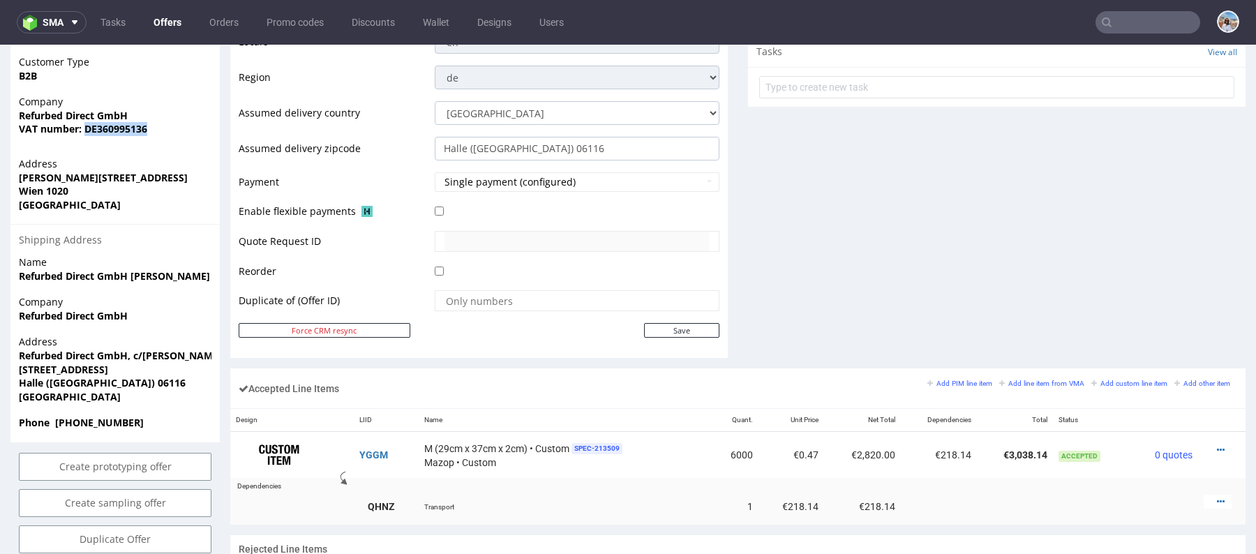
scroll to position [545, 0]
click at [132, 350] on strong "Refurbed Direct GmbH, c/[PERSON_NAME] technologies, c/o Radial Fulfillment GmbH" at bounding box center [224, 356] width 410 height 13
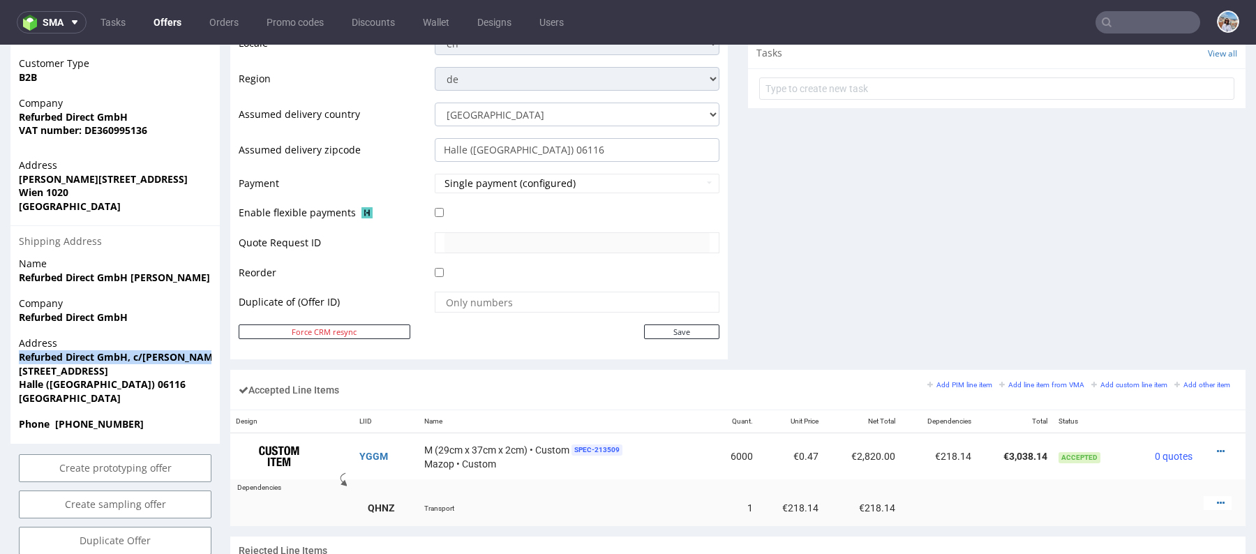
click at [132, 350] on strong "Refurbed Direct GmbH, c/[PERSON_NAME] technologies, c/o Radial Fulfillment GmbH" at bounding box center [224, 356] width 410 height 13
copy strong "Refurbed Direct GmbH, c/[PERSON_NAME] technologies, c/o Radial Fulfillment GmbH"
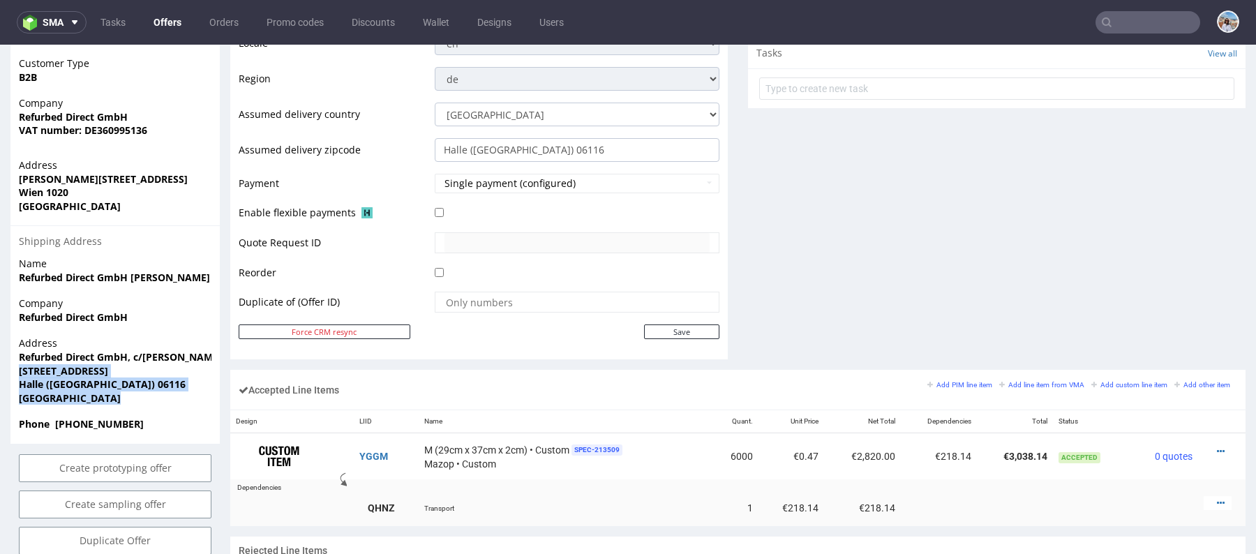
drag, startPoint x: 17, startPoint y: 343, endPoint x: 91, endPoint y: 366, distance: 76.6
click at [91, 366] on div "Address Refurbed Direct GmbH, c/o byrd technologies, c/o Radial Fulfillment Gmb…" at bounding box center [114, 376] width 209 height 81
copy p "[STREET_ADDRESS]"
